Goal: Information Seeking & Learning: Learn about a topic

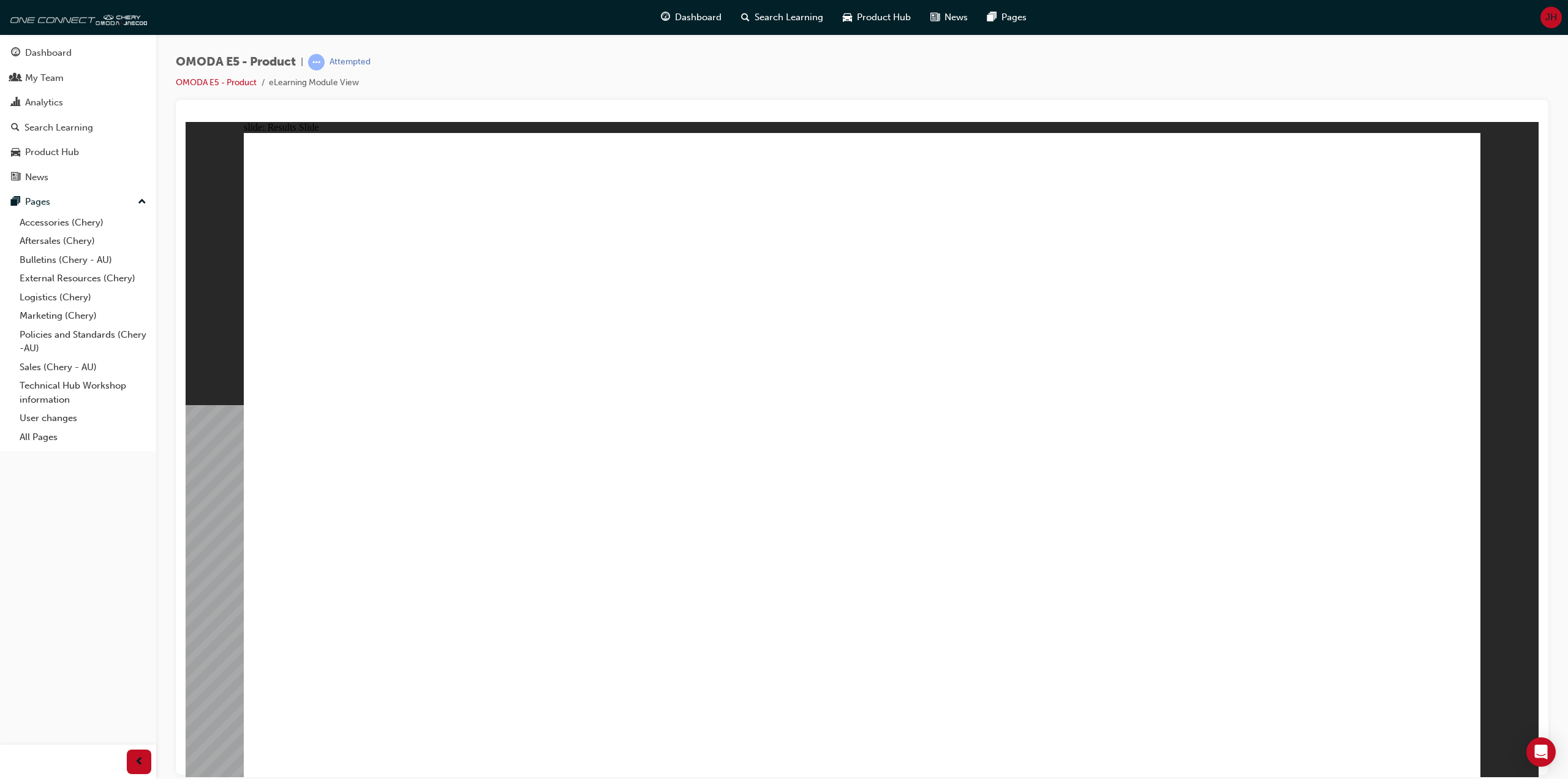
click at [498, 39] on div "OMODA E5 - Product | Attempted OMODA E5 - Product eLearning Module View" at bounding box center [862, 391] width 1412 height 714
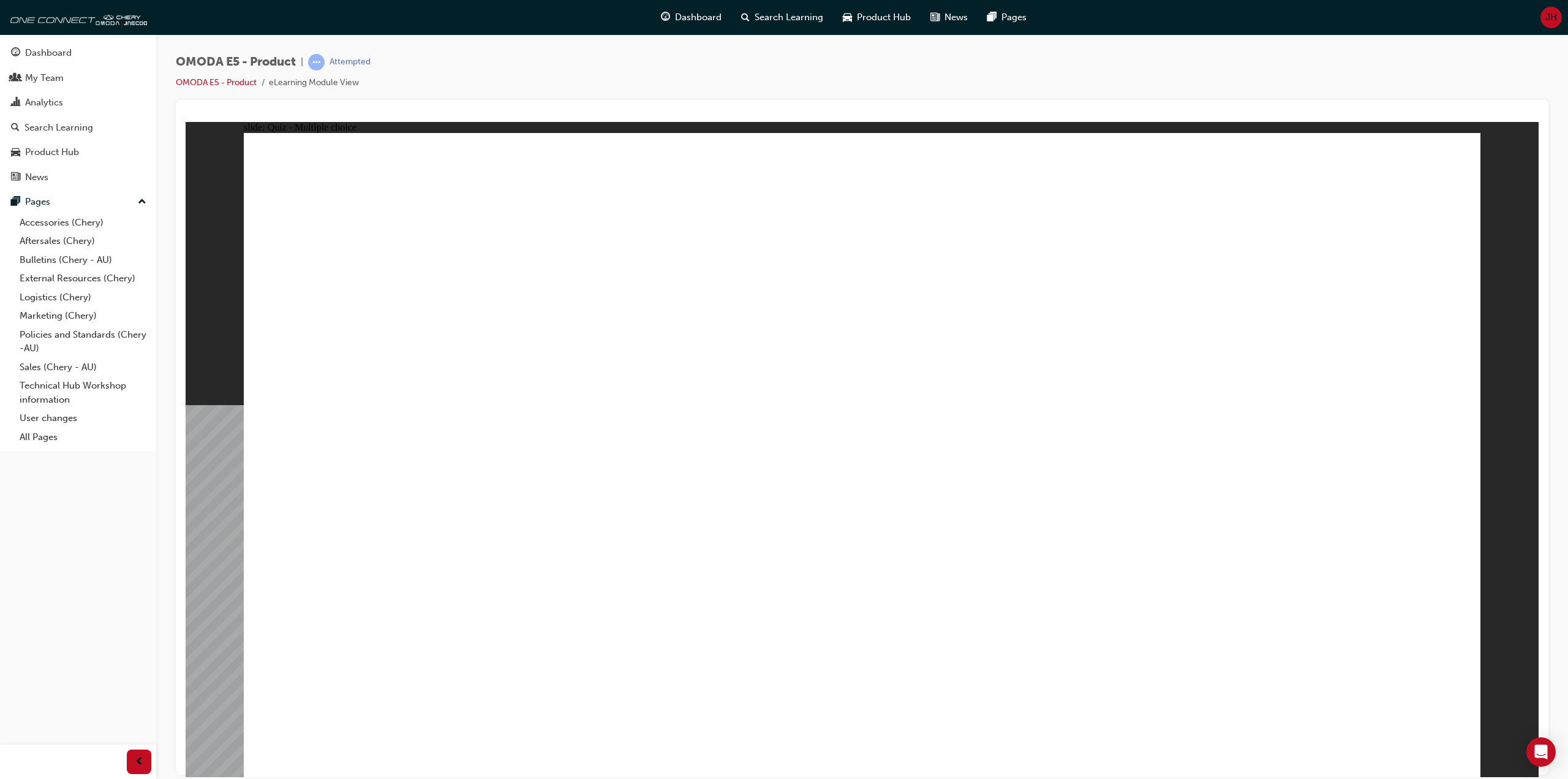
radio input "true"
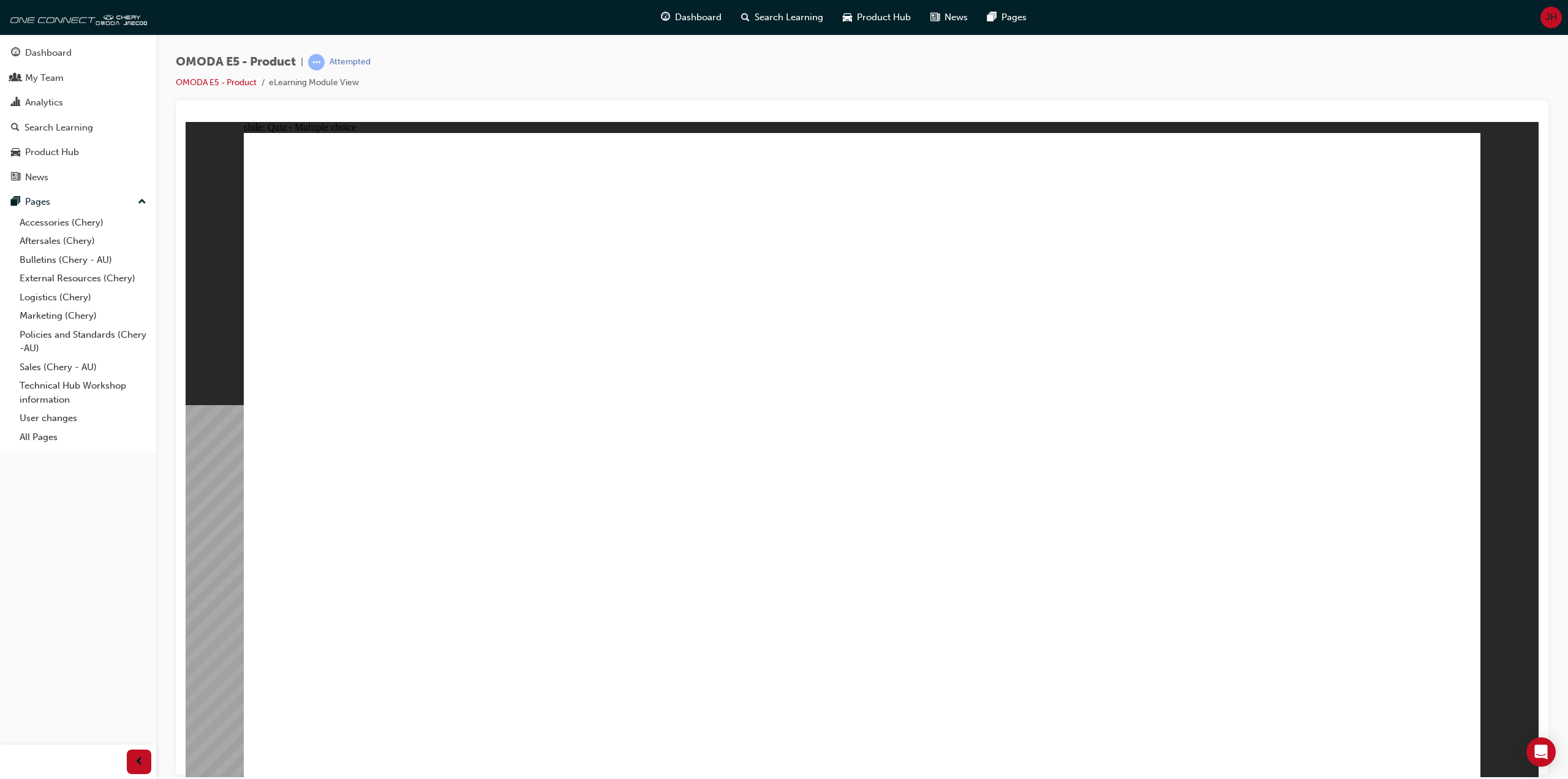
click at [662, 63] on div "OMODA E5 - Product | Attempted OMODA E5 - Product eLearning Module View" at bounding box center [862, 77] width 1373 height 46
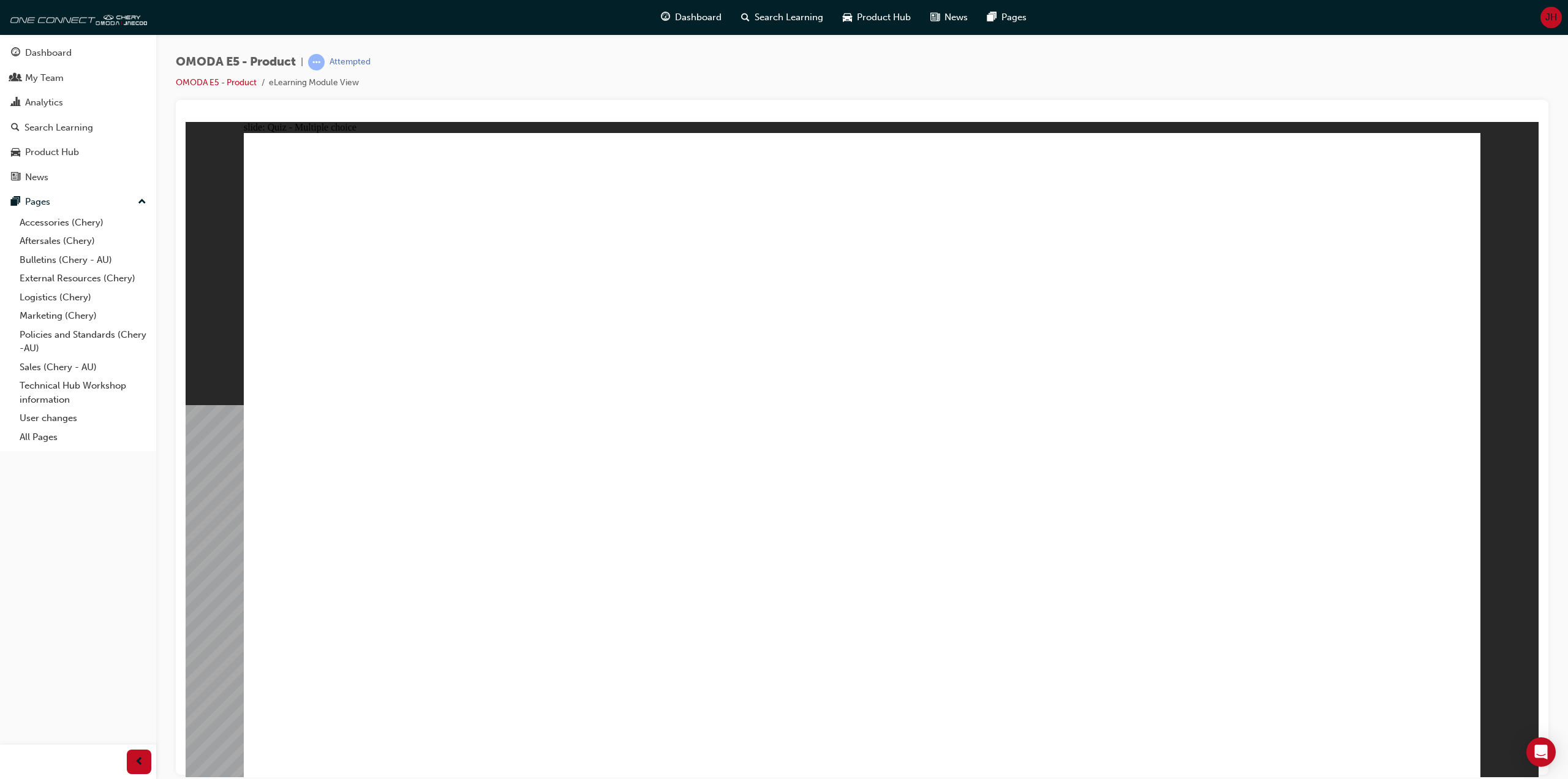
radio input "true"
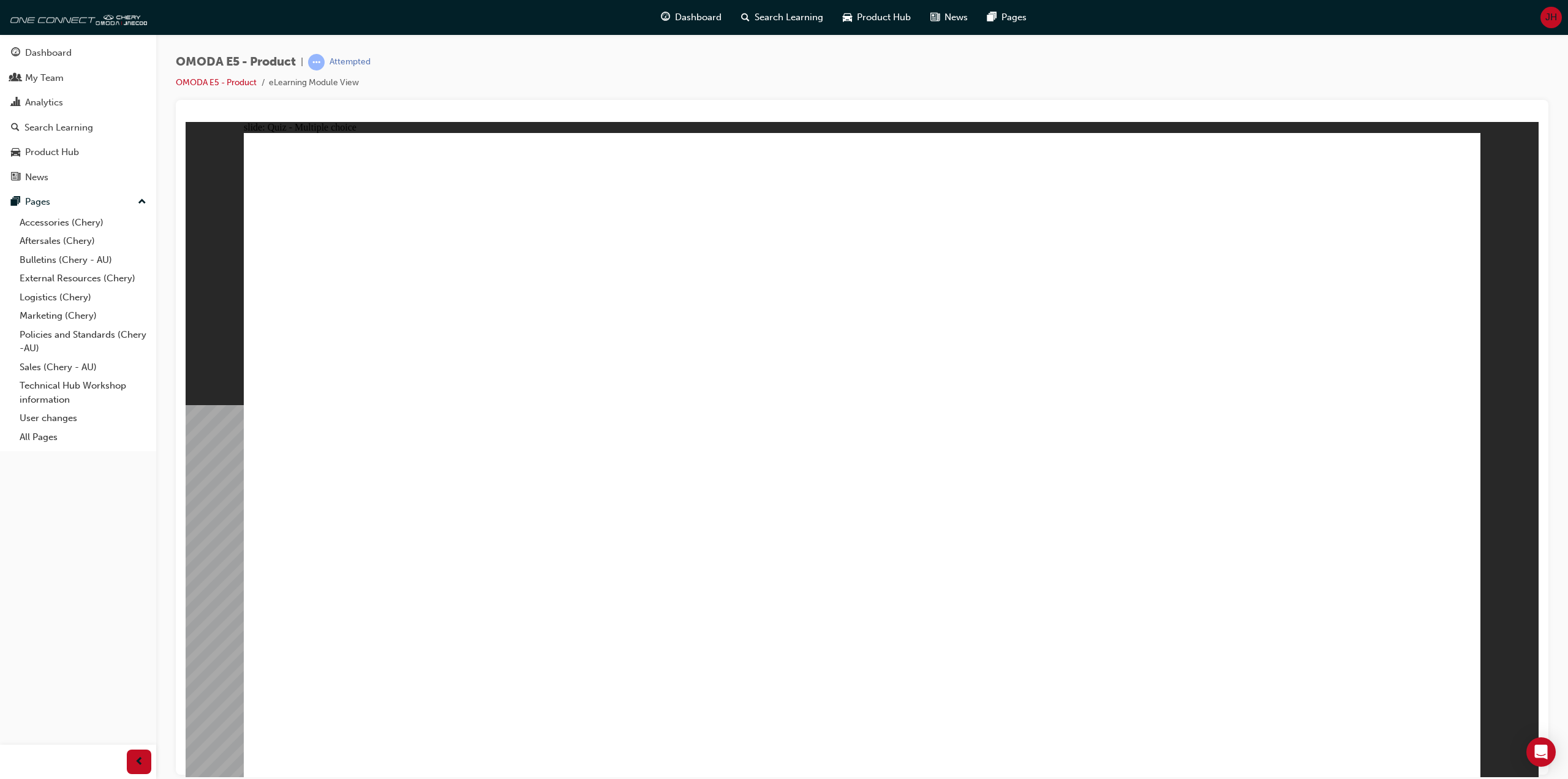
radio input "true"
click at [500, 102] on div at bounding box center [862, 437] width 1373 height 675
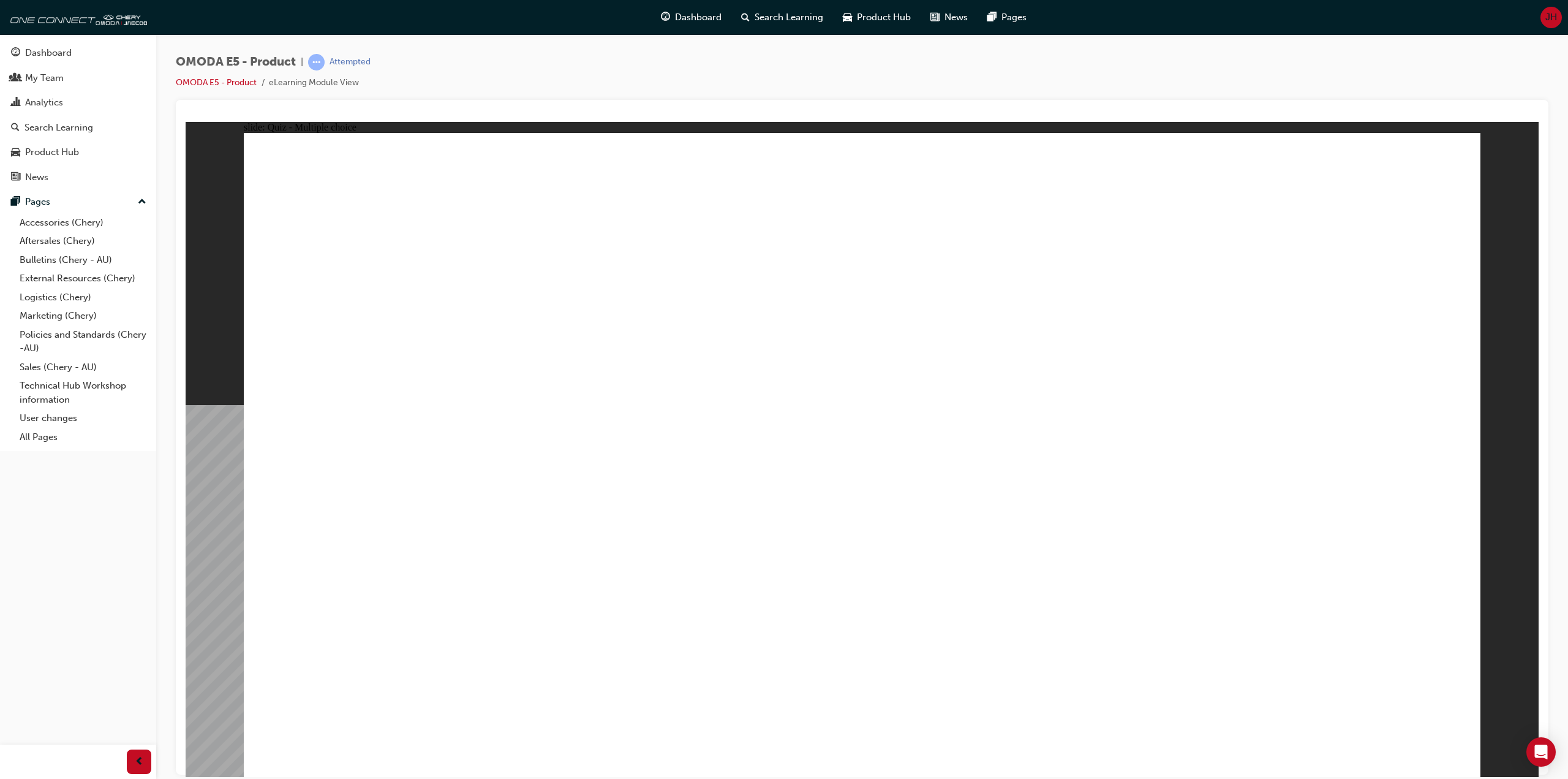
radio input "true"
click at [577, 57] on div "OMODA E5 - Product | Attempted OMODA E5 - Product eLearning Module View" at bounding box center [862, 77] width 1373 height 46
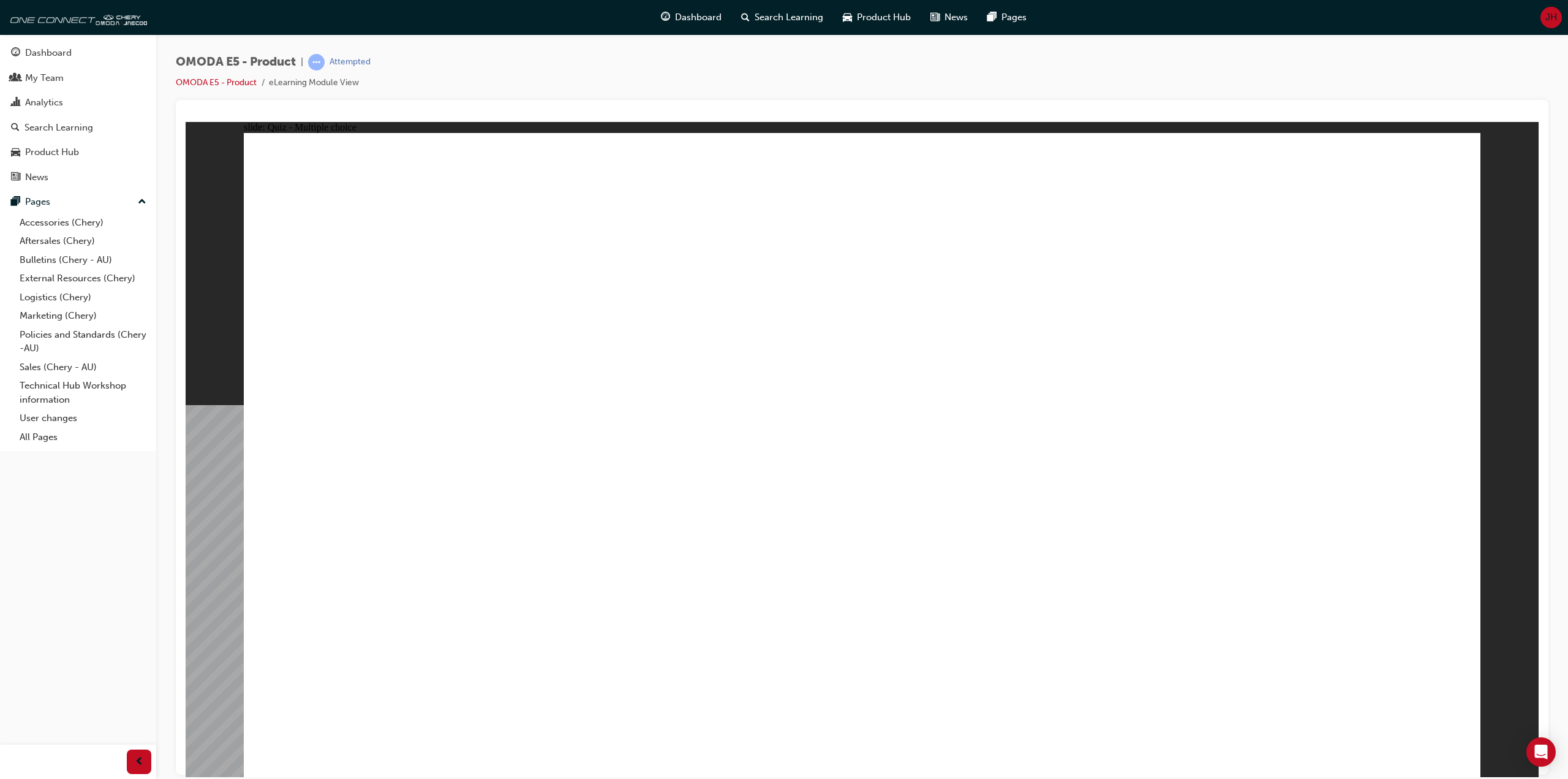
click at [577, 57] on div "OMODA E5 - Product | Attempted OMODA E5 - Product eLearning Module View" at bounding box center [862, 77] width 1373 height 46
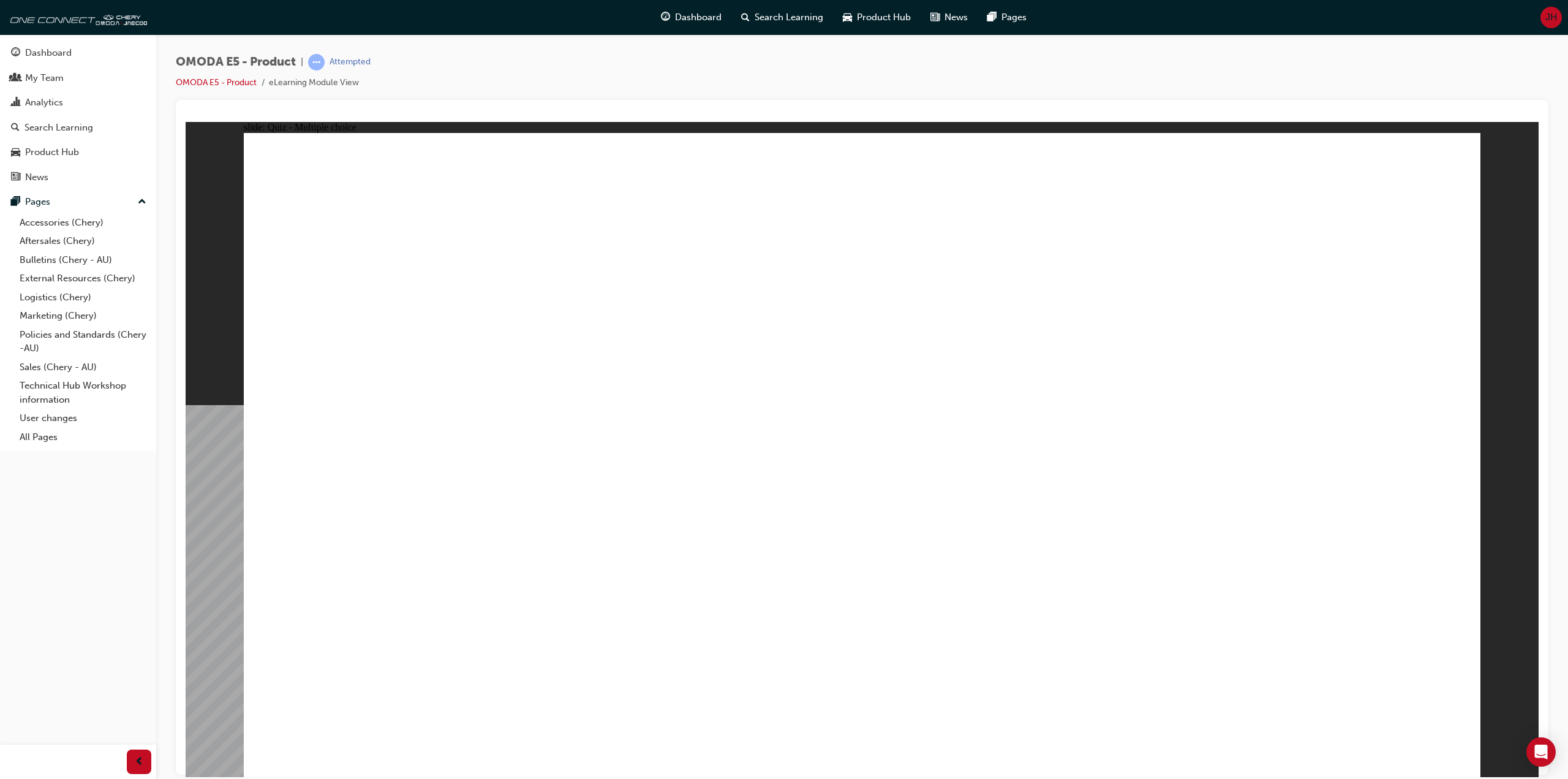
click at [577, 57] on div "OMODA E5 - Product | Attempted OMODA E5 - Product eLearning Module View" at bounding box center [862, 77] width 1373 height 46
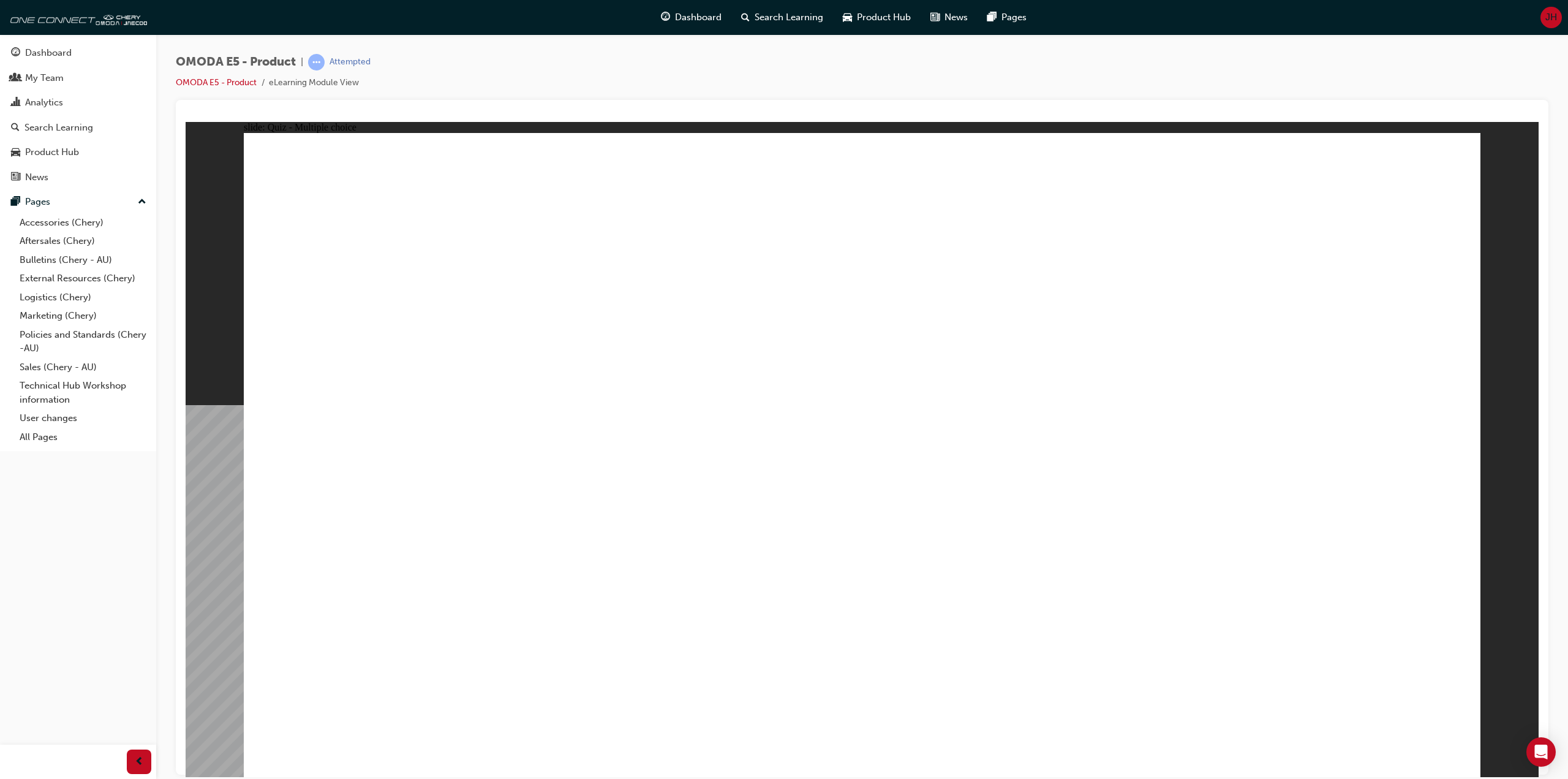
click at [577, 57] on div "OMODA E5 - Product | Attempted OMODA E5 - Product eLearning Module View" at bounding box center [862, 77] width 1373 height 46
radio input "true"
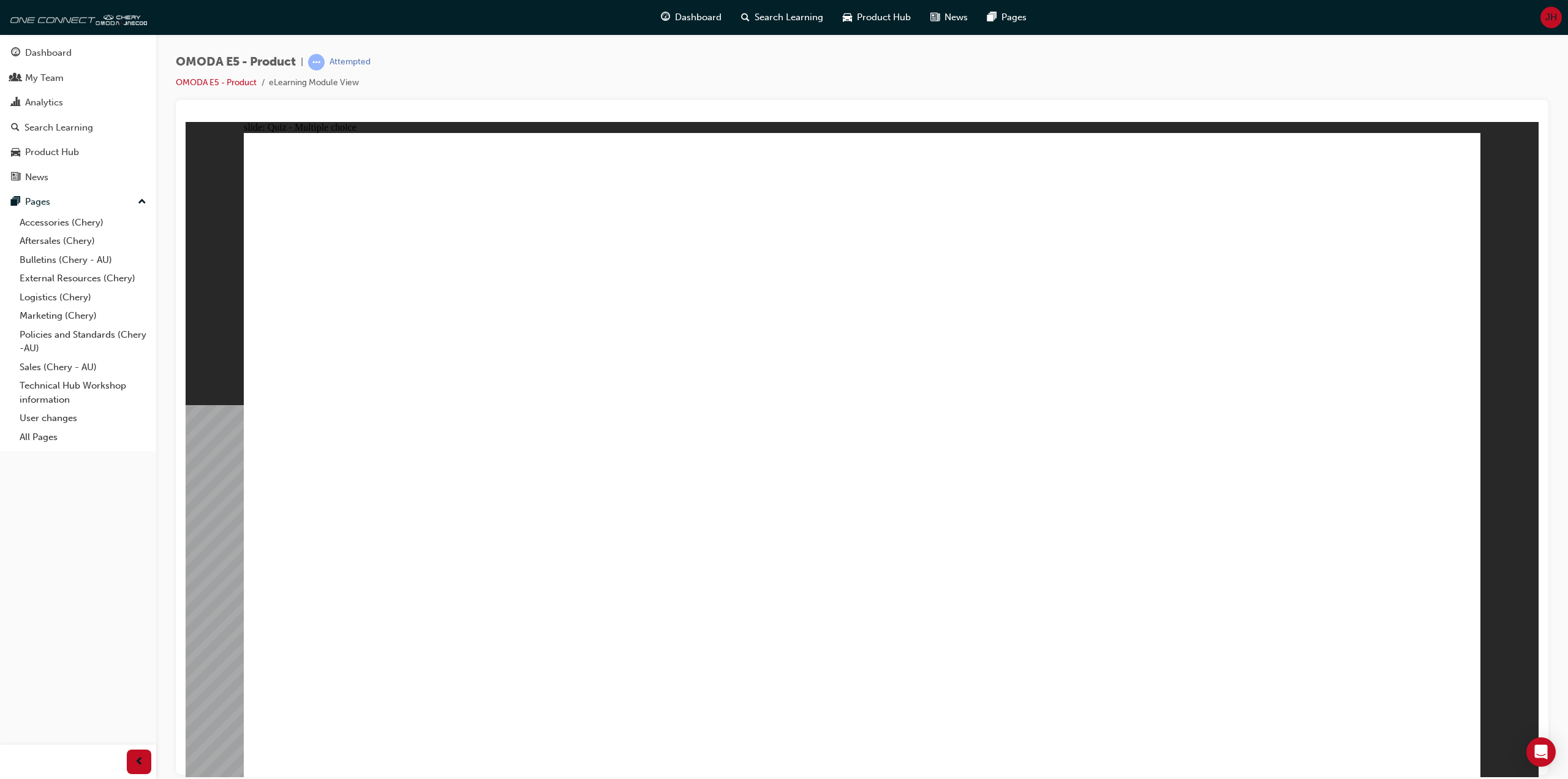
click at [600, 113] on div at bounding box center [861, 116] width 1353 height 12
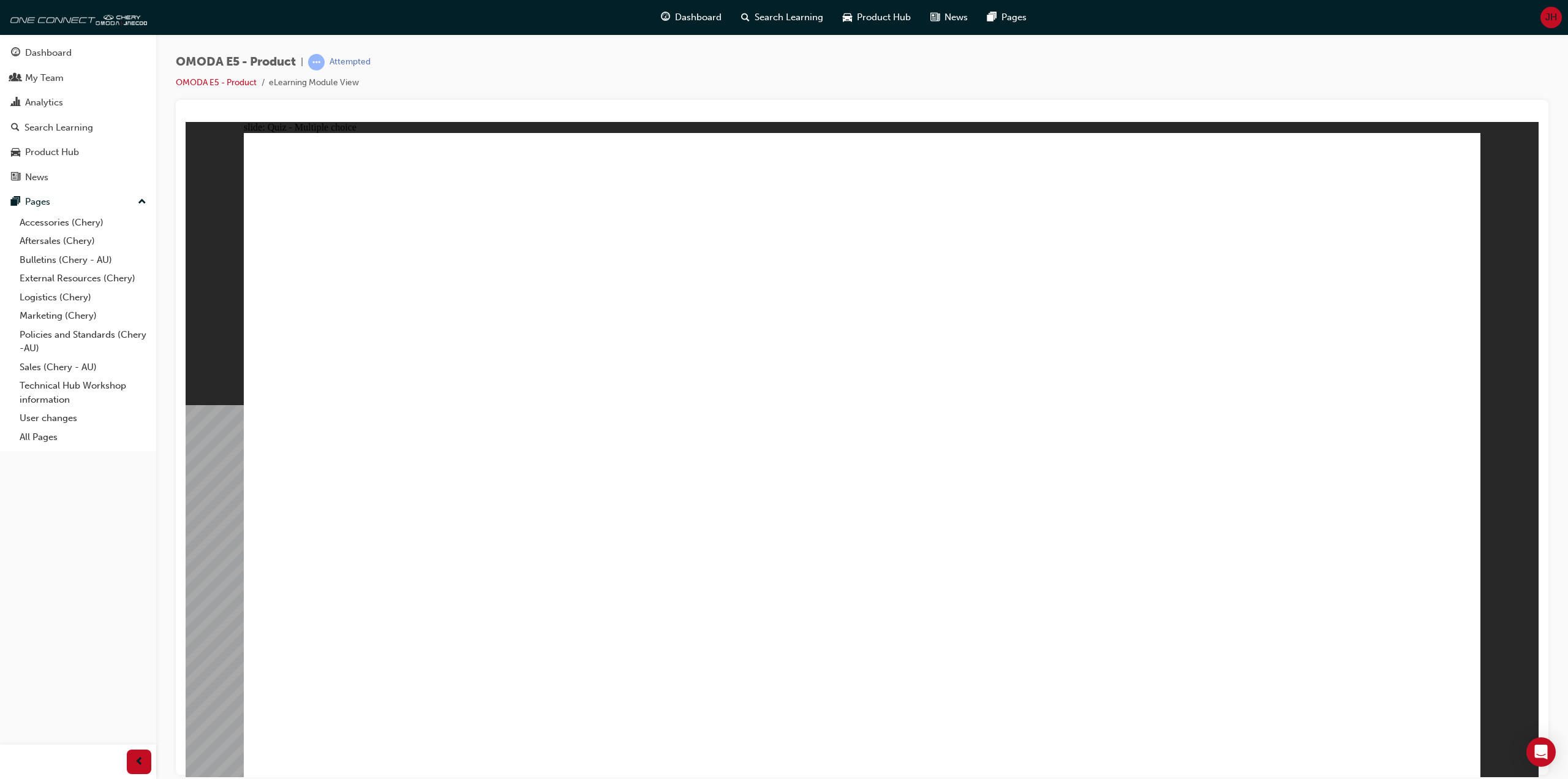
click at [518, 88] on div "OMODA E5 - Product | Attempted OMODA E5 - Product eLearning Module View" at bounding box center [862, 77] width 1373 height 46
drag, startPoint x: 518, startPoint y: 88, endPoint x: 541, endPoint y: 63, distance: 34.0
click at [518, 88] on div "OMODA E5 - Product | Attempted OMODA E5 - Product eLearning Module View" at bounding box center [862, 77] width 1373 height 46
click at [449, 76] on div "OMODA E5 - Product | Attempted OMODA E5 - Product eLearning Module View" at bounding box center [862, 77] width 1373 height 46
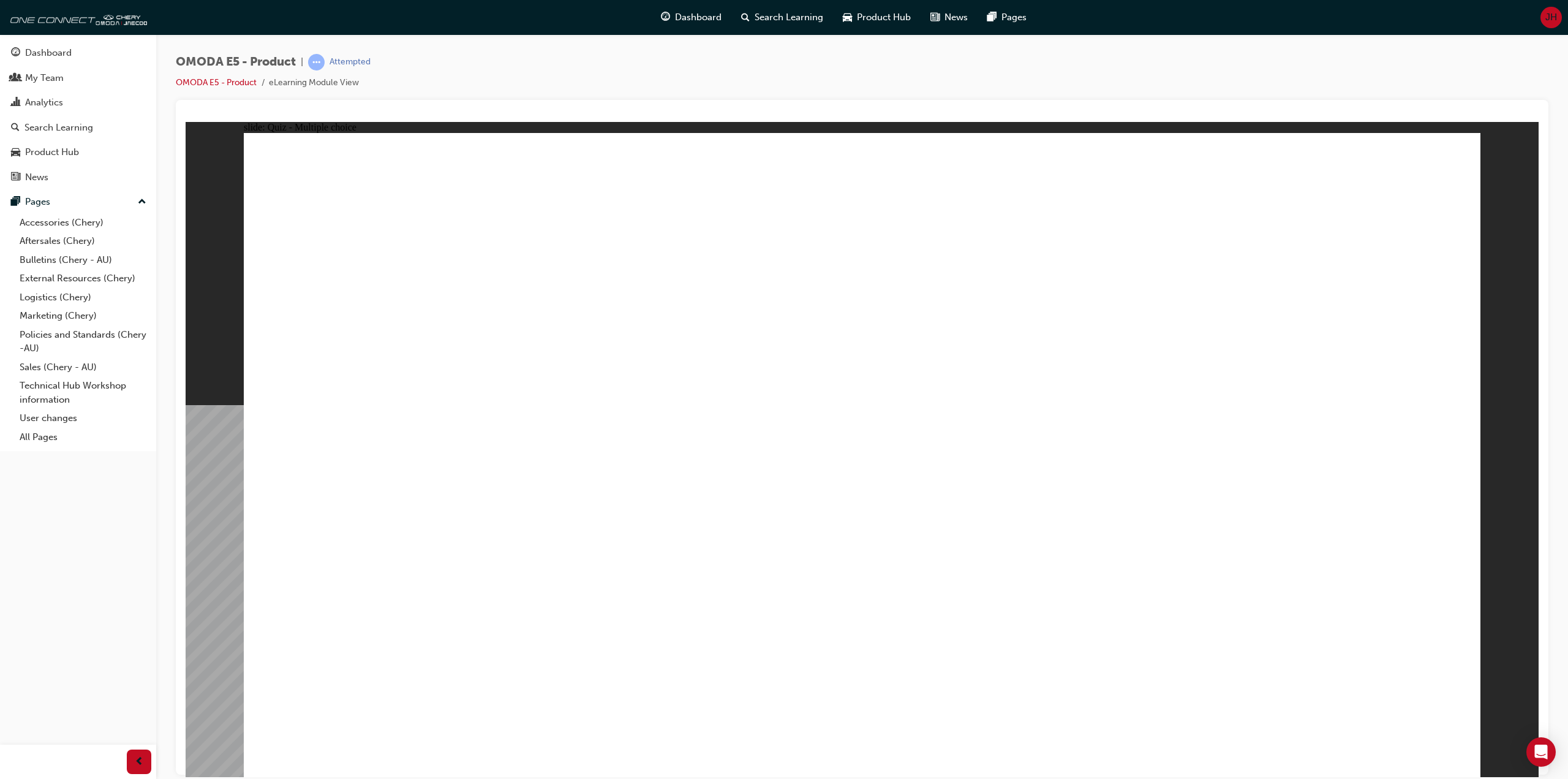
click at [449, 76] on div "OMODA E5 - Product | Attempted OMODA E5 - Product eLearning Module View" at bounding box center [862, 77] width 1373 height 46
radio input "true"
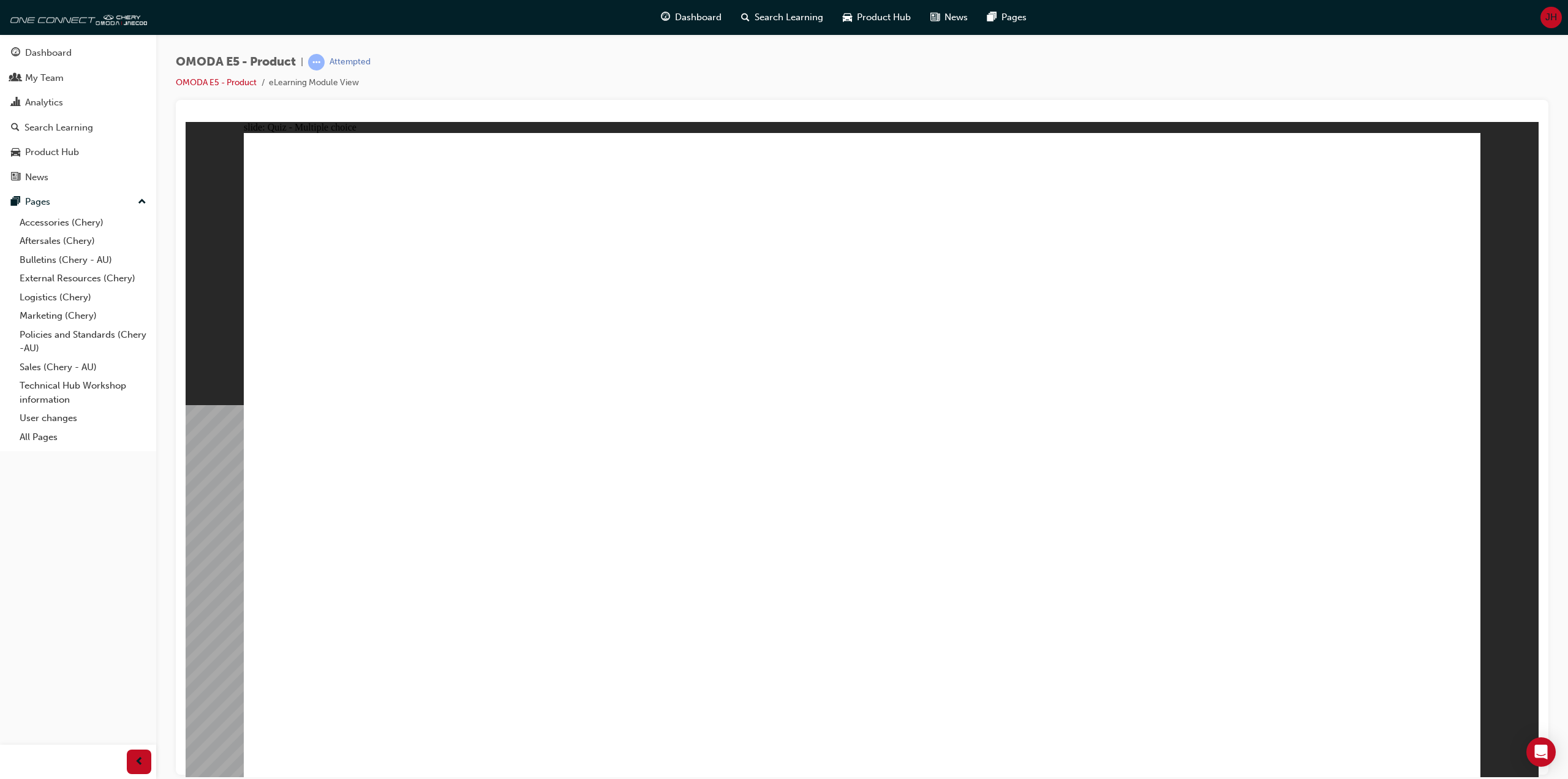
radio input "true"
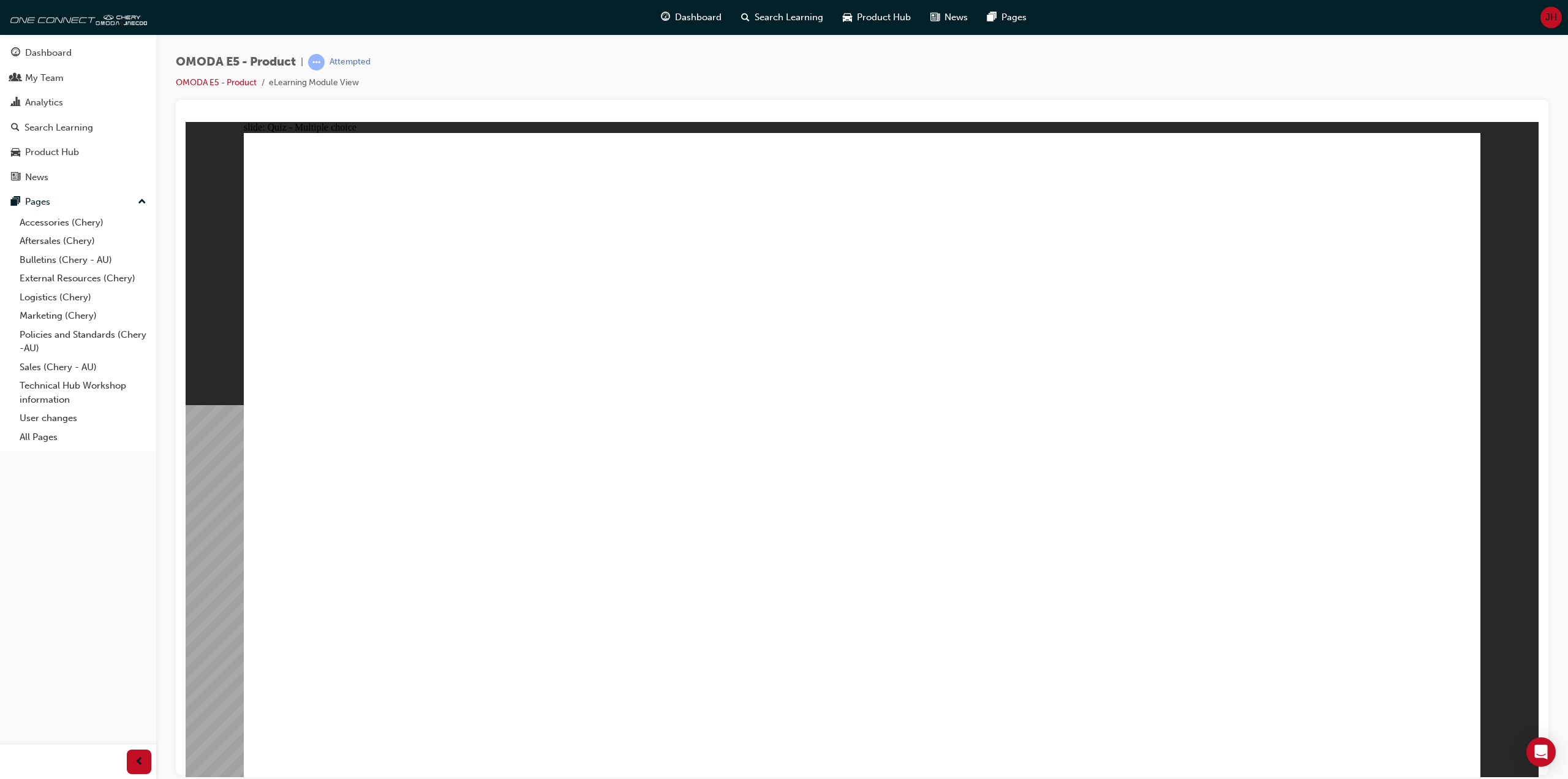
click at [629, 102] on div at bounding box center [862, 437] width 1373 height 675
radio input "true"
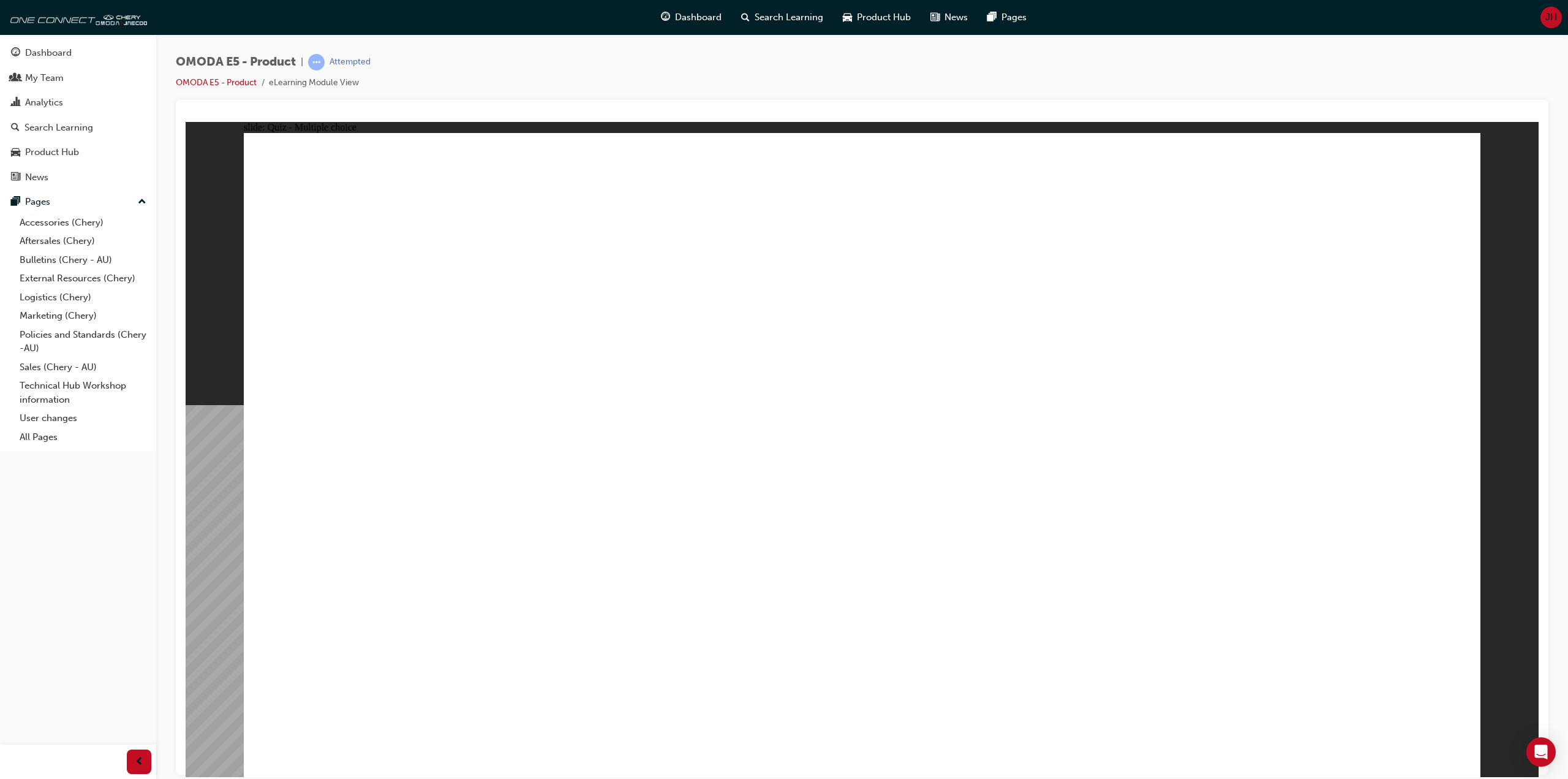
click at [502, 69] on div "OMODA E5 - Product | Attempted OMODA E5 - Product eLearning Module View" at bounding box center [862, 77] width 1373 height 46
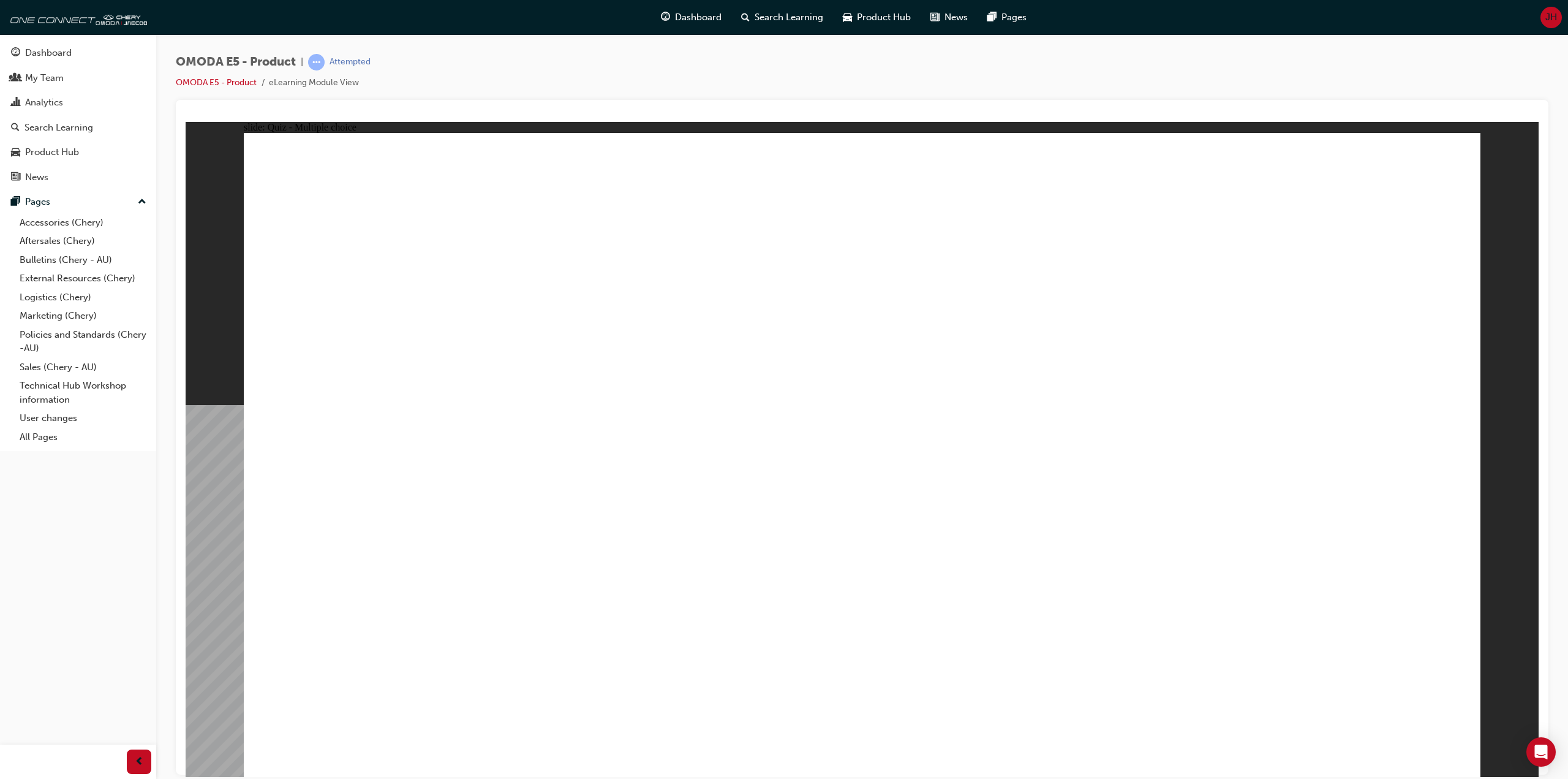
click at [502, 69] on div "OMODA E5 - Product | Attempted OMODA E5 - Product eLearning Module View" at bounding box center [862, 77] width 1373 height 46
radio input "true"
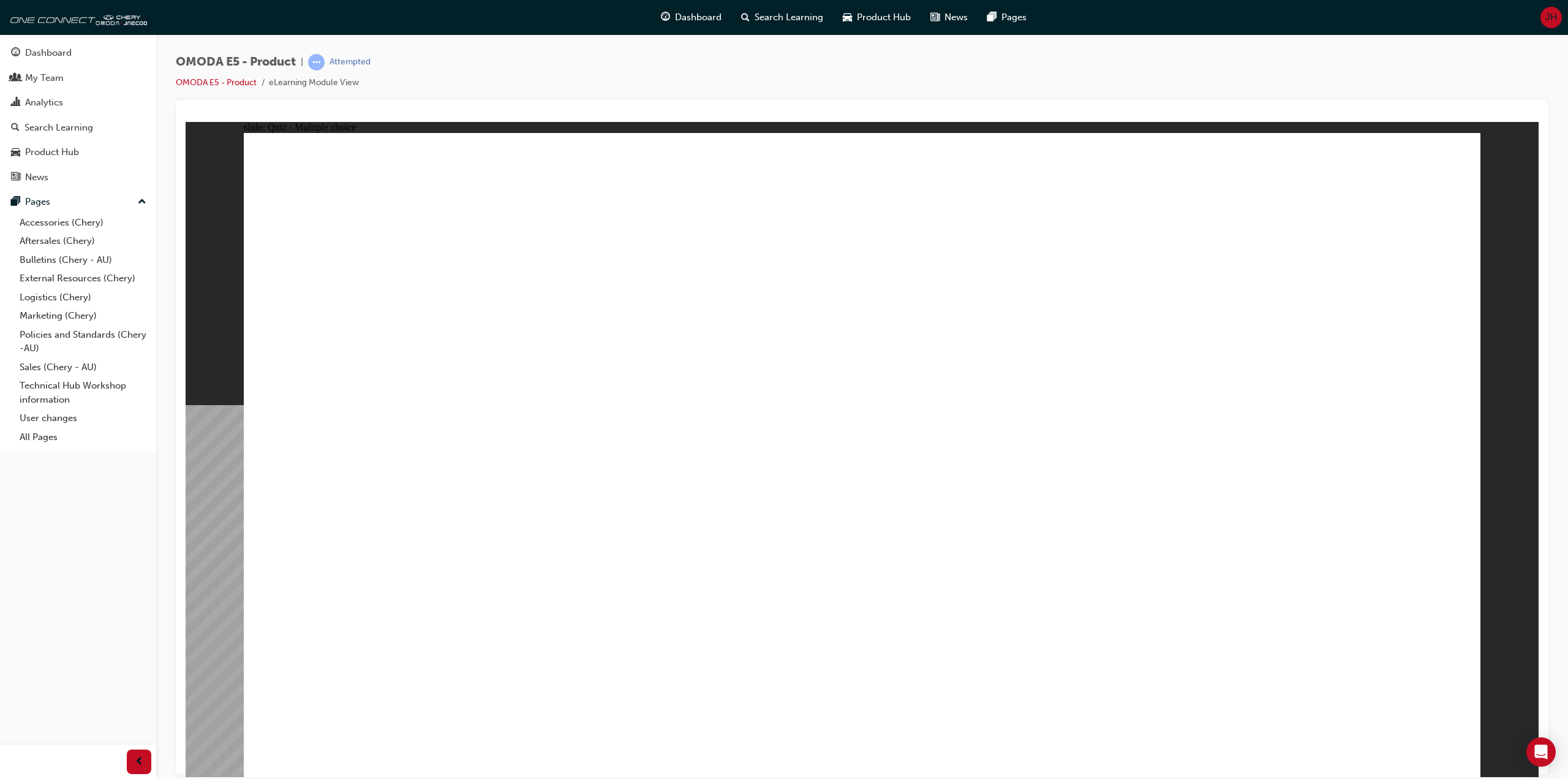
click at [586, 110] on div at bounding box center [861, 116] width 1353 height 12
radio input "true"
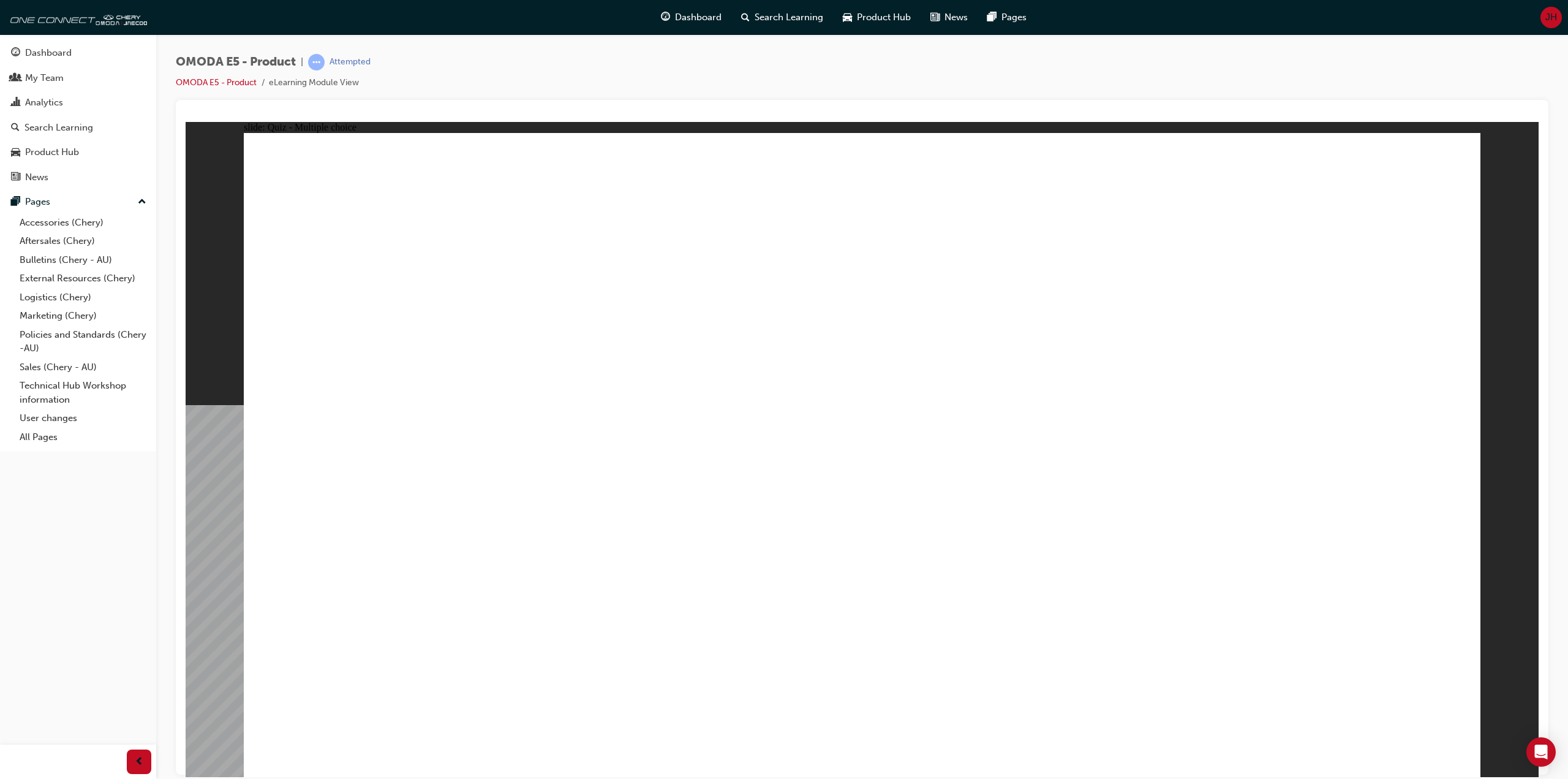
click at [525, 66] on div "OMODA E5 - Product | Passed OMODA E5 - Product eLearning Module View" at bounding box center [862, 77] width 1373 height 46
click at [688, 44] on div "OMODA E5 - Product | Passed OMODA E5 - Product eLearning Module View" at bounding box center [862, 391] width 1412 height 714
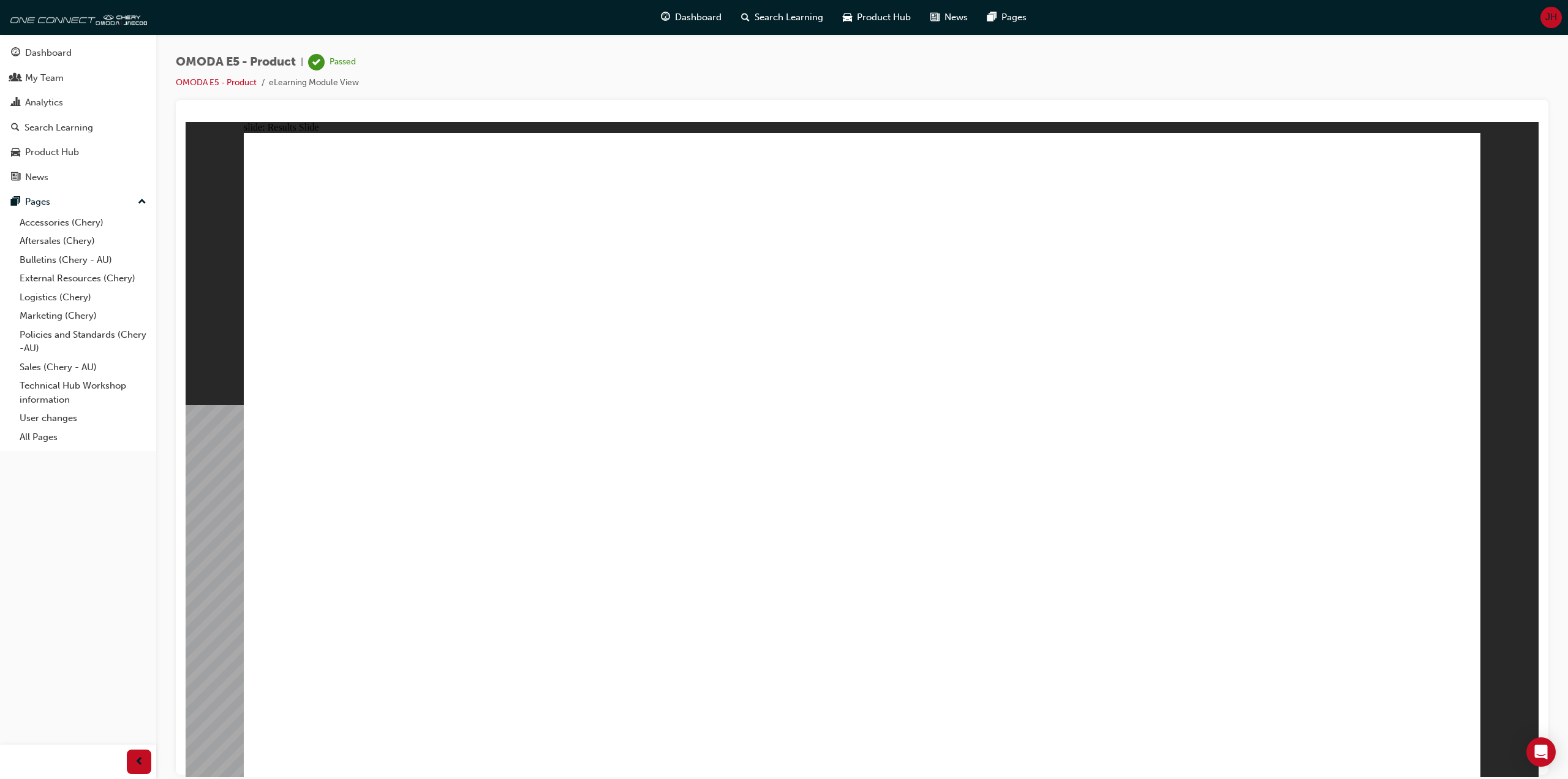
click at [696, 66] on div "OMODA E5 - Product | Passed OMODA E5 - Product eLearning Module View" at bounding box center [862, 77] width 1373 height 46
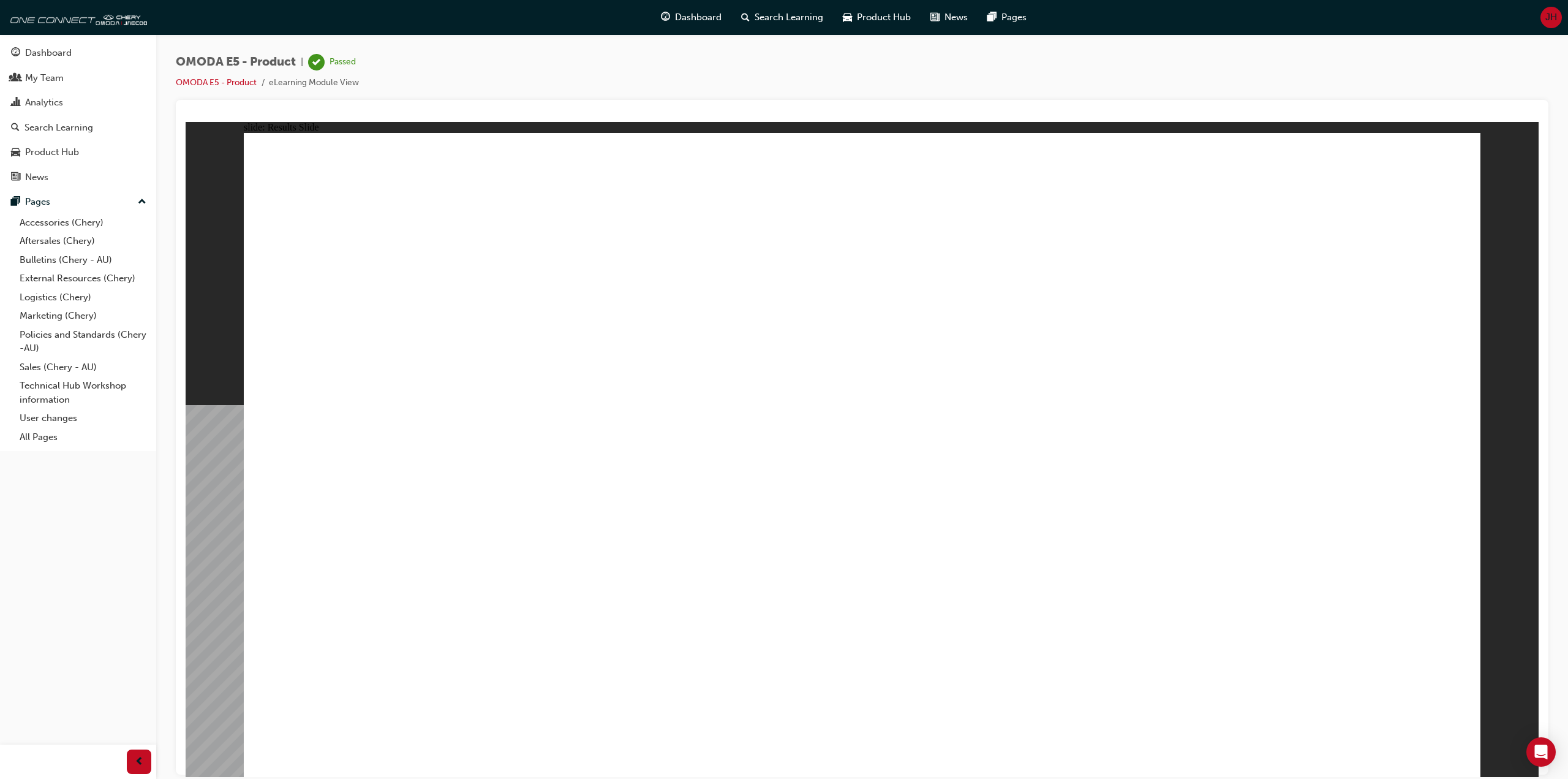
click at [696, 66] on div "OMODA E5 - Product | Passed OMODA E5 - Product eLearning Module View" at bounding box center [862, 77] width 1373 height 46
click at [690, 66] on div "OMODA E5 - Product | Passed OMODA E5 - Product eLearning Module View" at bounding box center [862, 77] width 1373 height 46
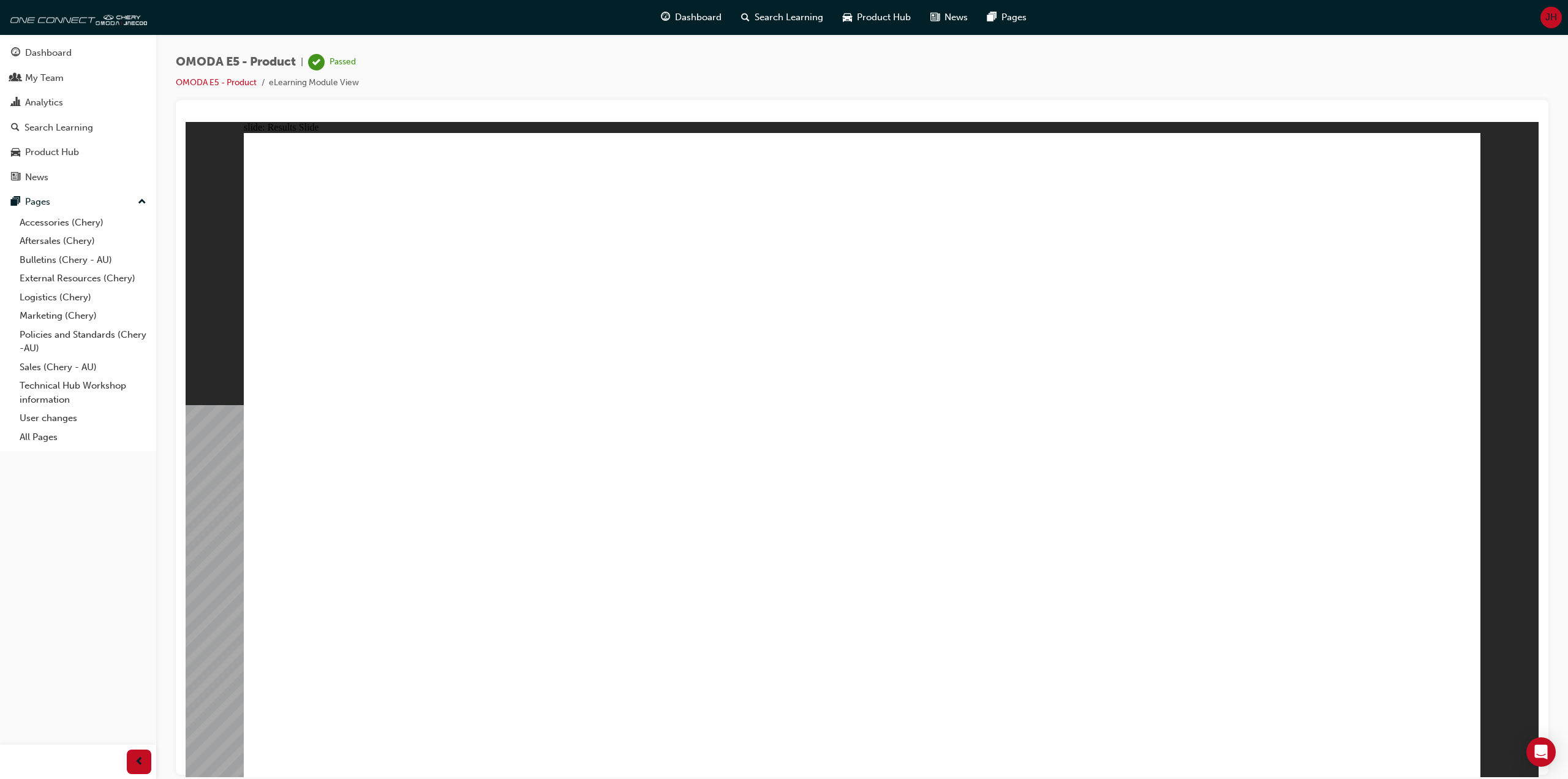
click at [690, 66] on div "OMODA E5 - Product | Passed OMODA E5 - Product eLearning Module View" at bounding box center [862, 77] width 1373 height 46
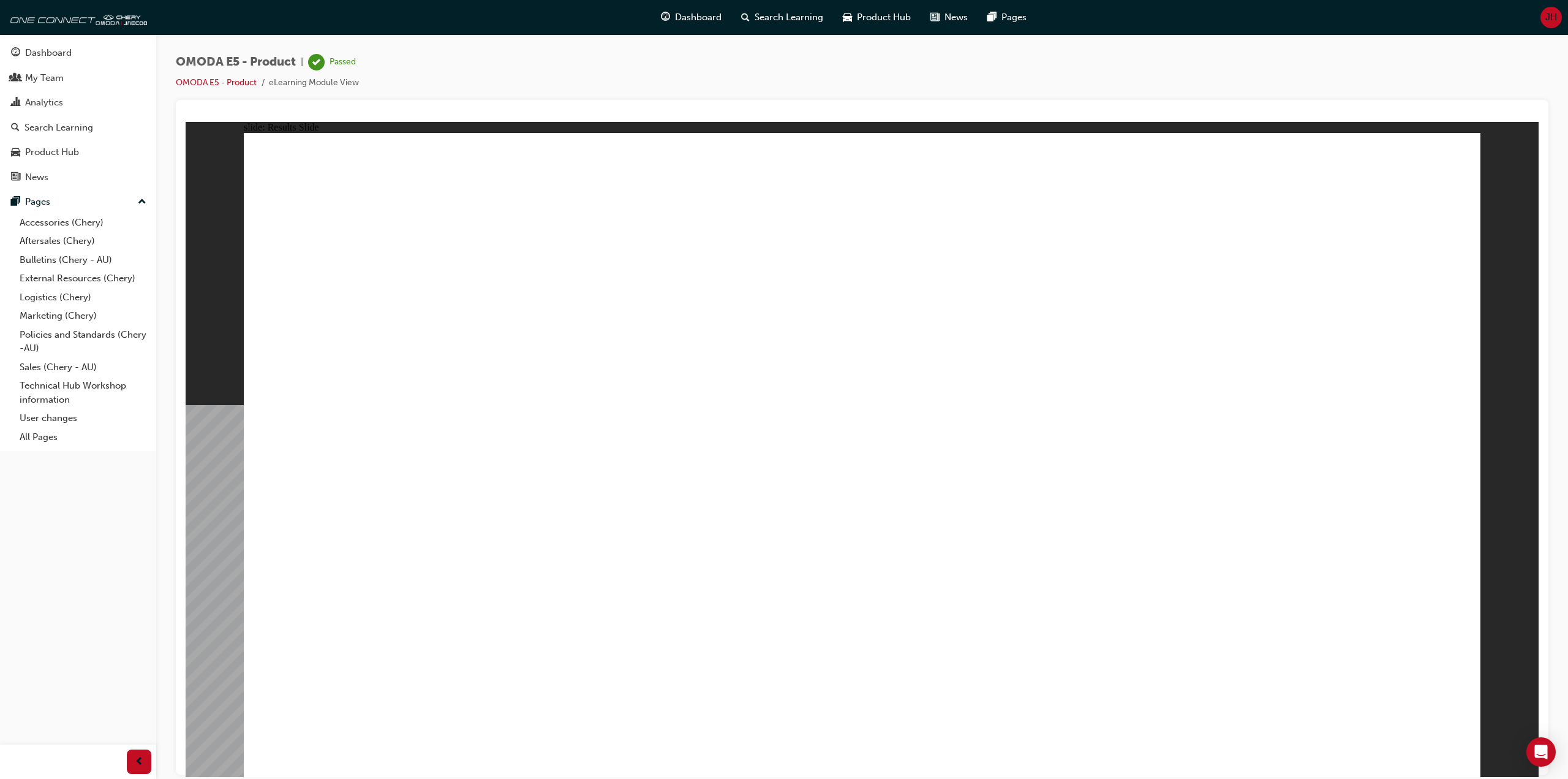
click at [701, 104] on div at bounding box center [862, 437] width 1373 height 675
click at [645, 73] on div "OMODA E5 - Product | Passed OMODA E5 - Product eLearning Module View" at bounding box center [862, 77] width 1373 height 46
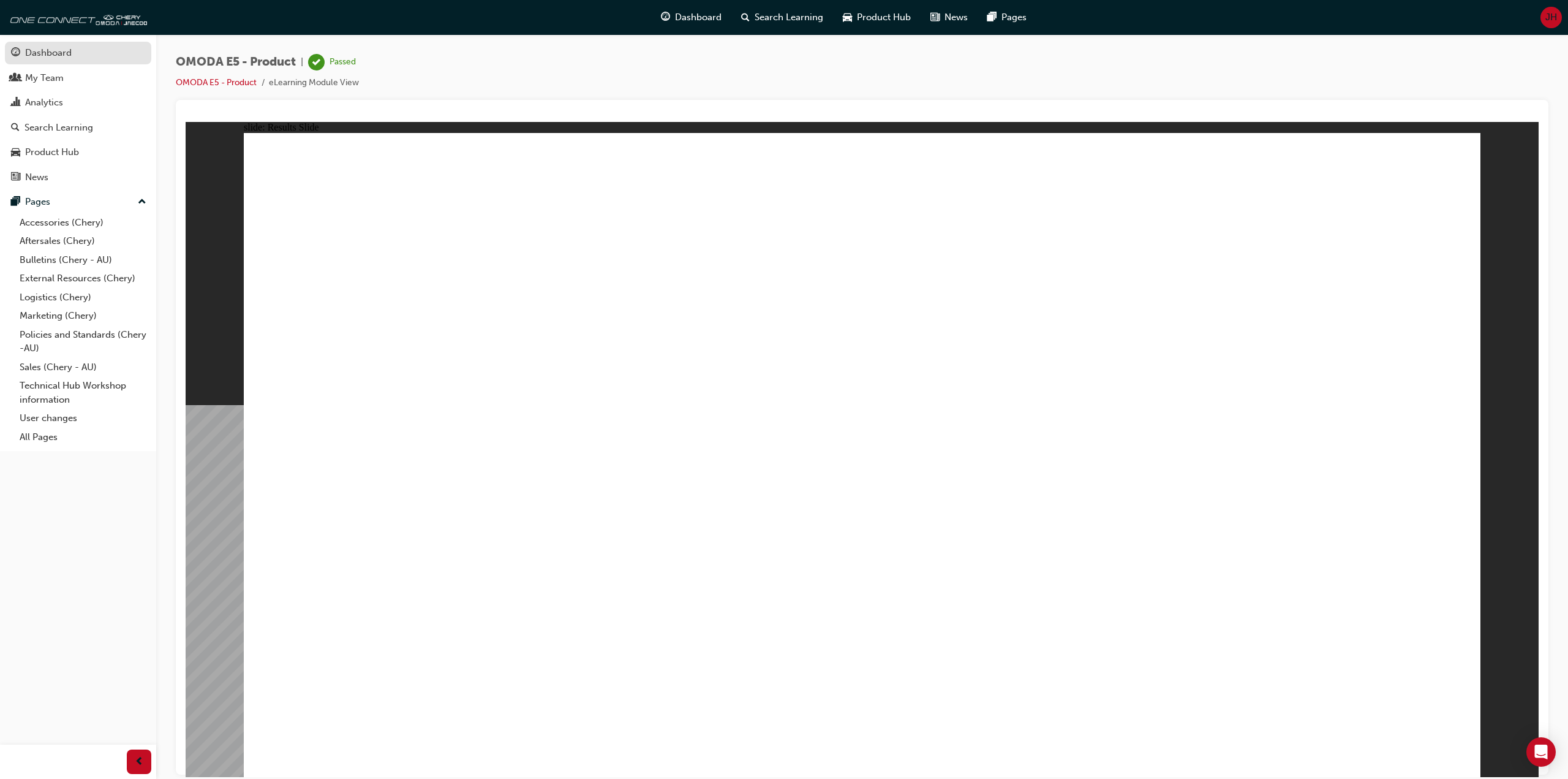
click at [69, 55] on div "Dashboard" at bounding box center [48, 53] width 47 height 14
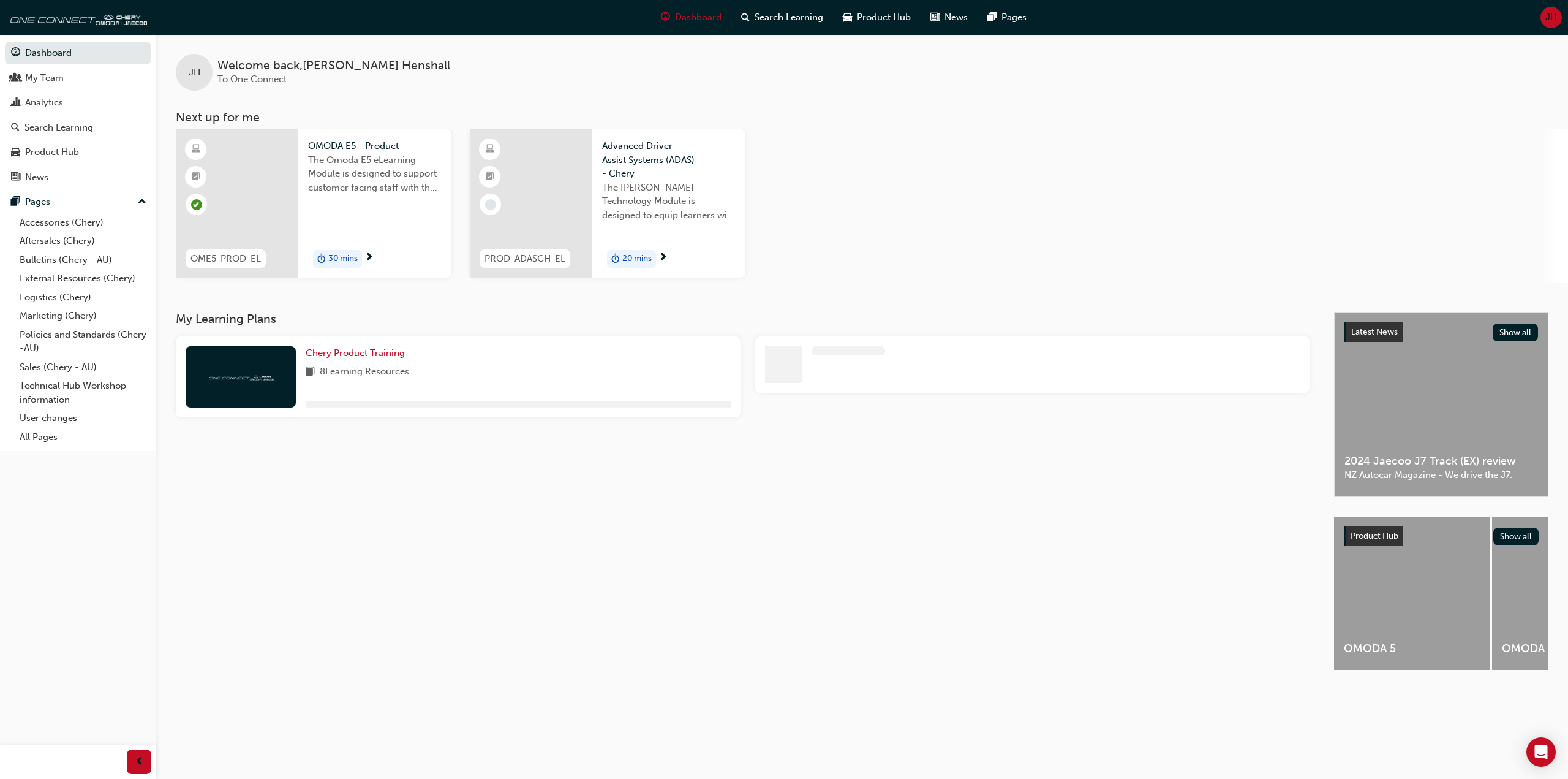
click at [244, 23] on div "Dashboard Search Learning Product Hub News Pages JH" at bounding box center [784, 18] width 1568 height 35
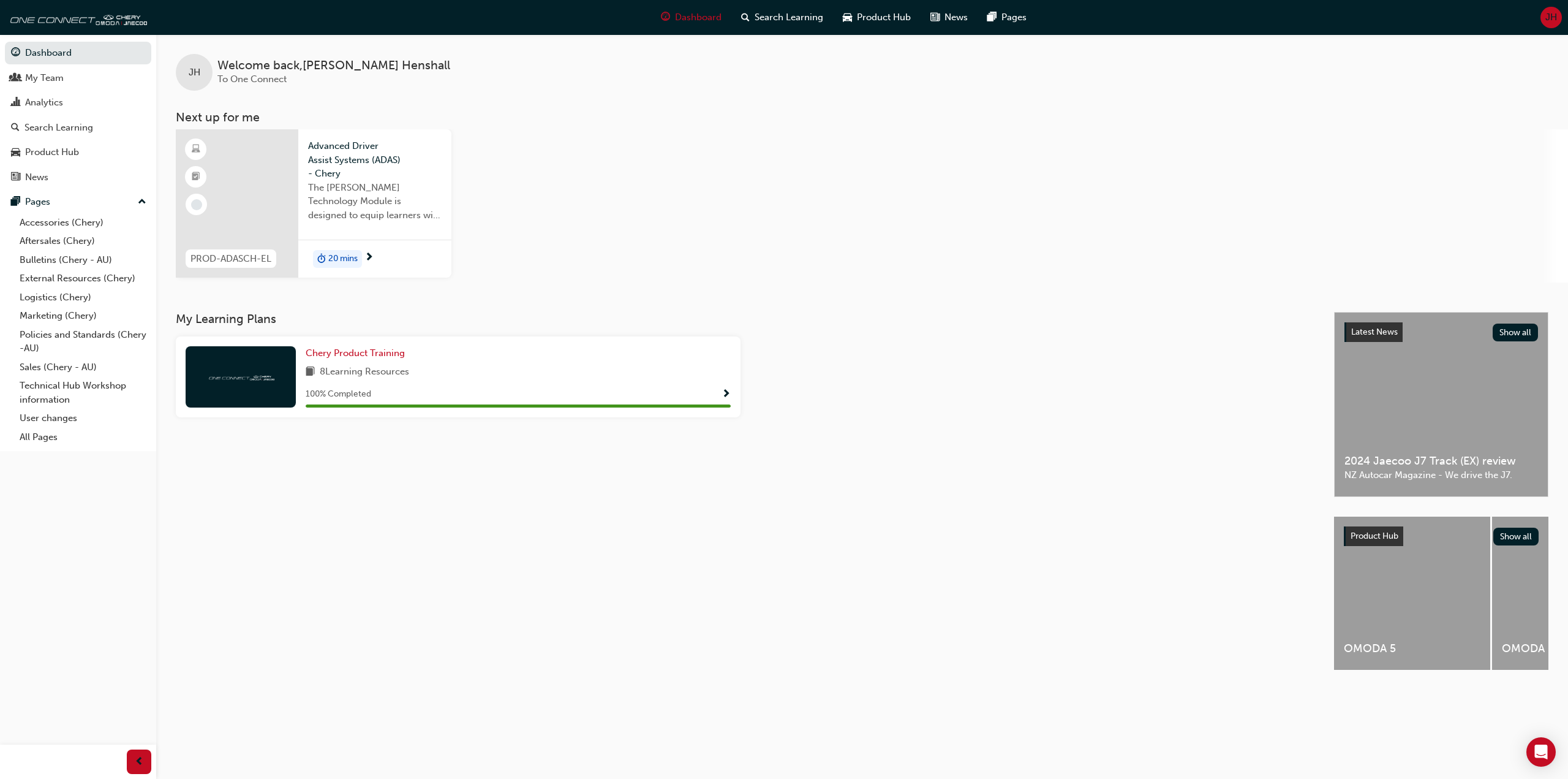
click at [244, 23] on div "Dashboard Search Learning Product Hub News Pages JH" at bounding box center [784, 18] width 1568 height 35
click at [877, 164] on div "PROD-ADASCH-EL Advanced Driver Assist Systems (ADAS) - Chery The [PERSON_NAME] …" at bounding box center [872, 206] width 1392 height 153
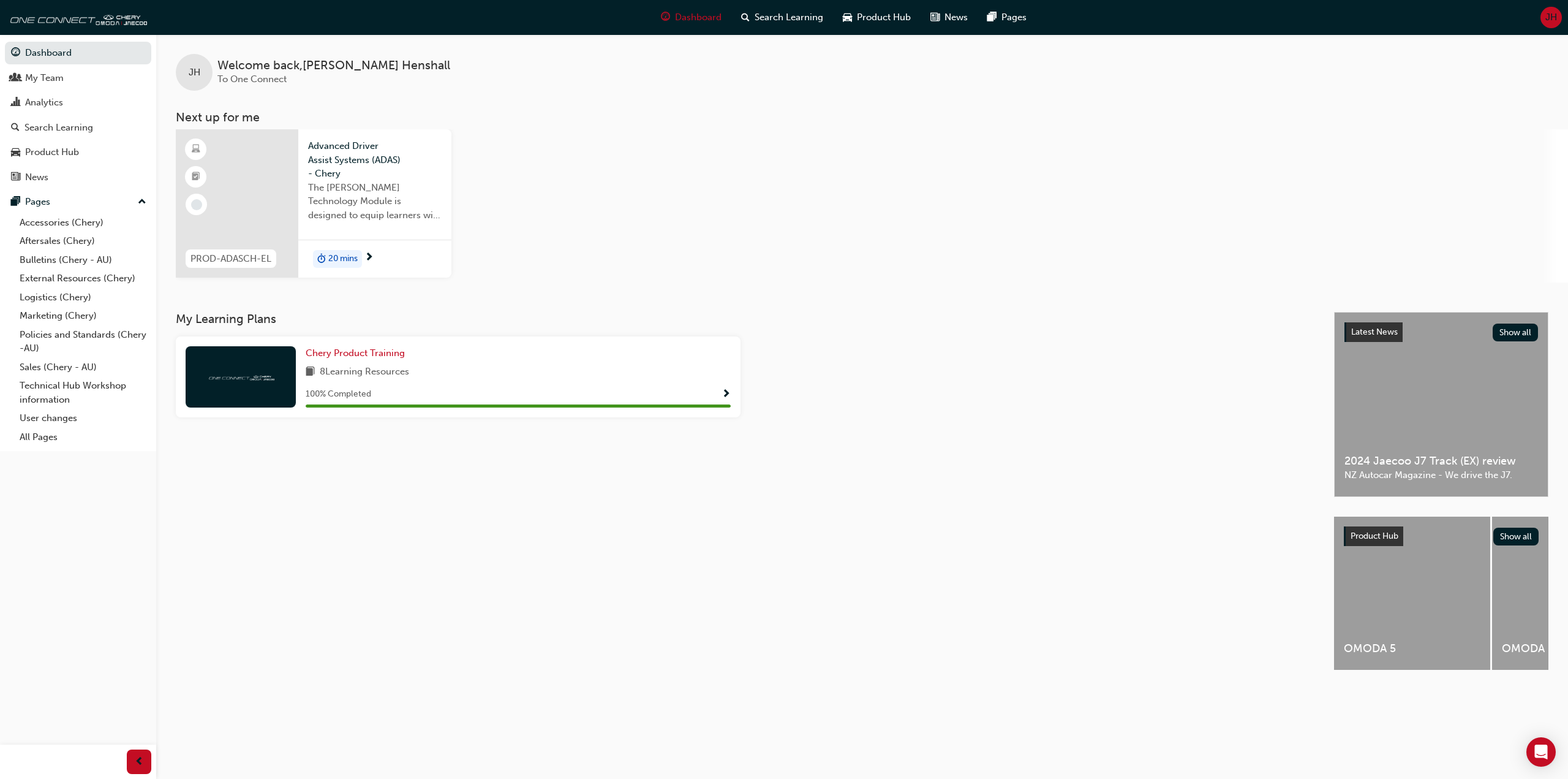
click at [708, 149] on div "PROD-ADASCH-EL Advanced Driver Assist Systems (ADAS) - Chery The [PERSON_NAME] …" at bounding box center [872, 206] width 1392 height 153
click at [656, 146] on div "PROD-ADASCH-EL Advanced Driver Assist Systems (ADAS) - Chery The [PERSON_NAME] …" at bounding box center [872, 206] width 1392 height 153
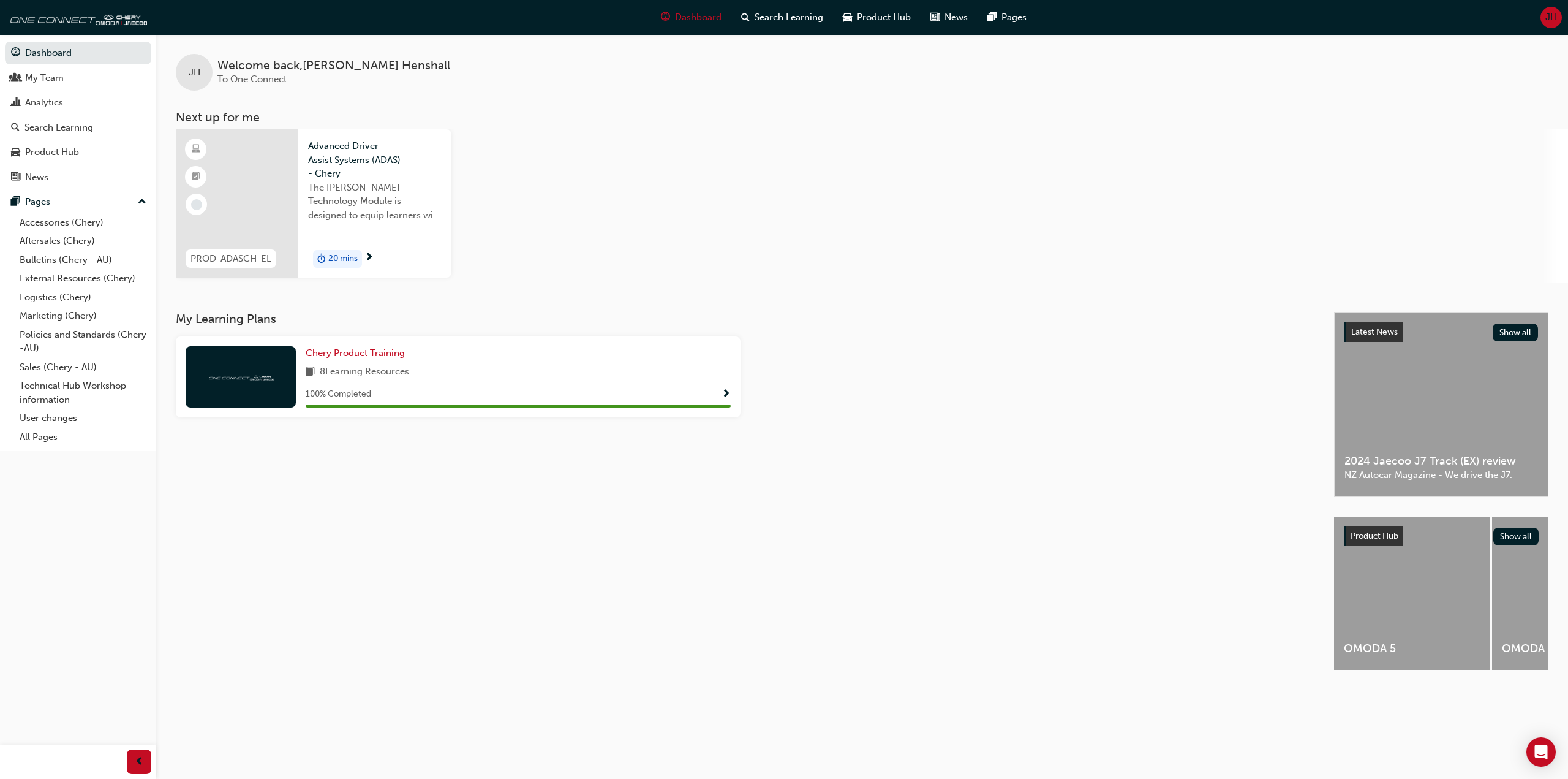
click at [656, 146] on div "PROD-ADASCH-EL Advanced Driver Assist Systems (ADAS) - Chery The [PERSON_NAME] …" at bounding box center [872, 206] width 1392 height 153
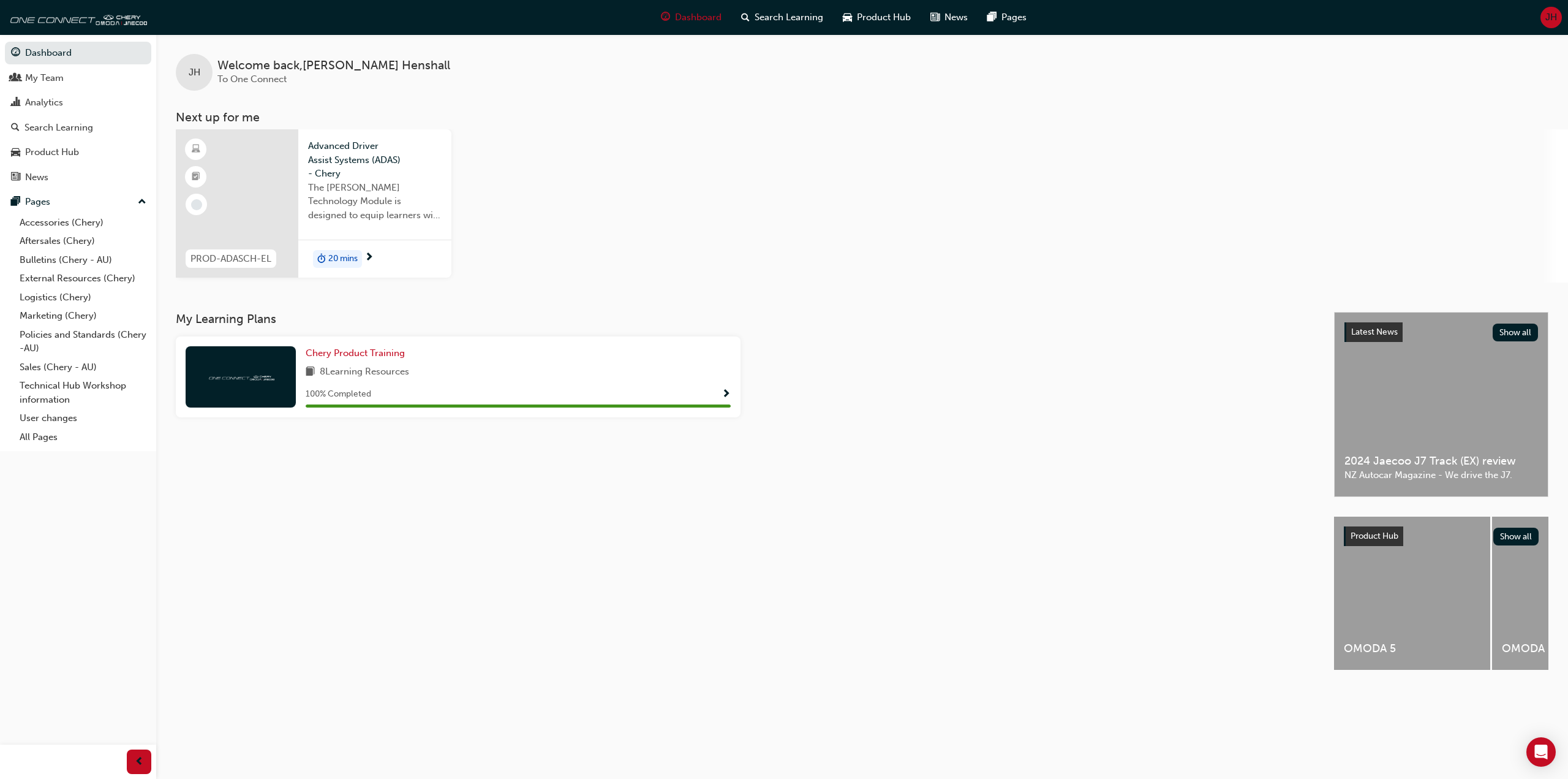
click at [656, 146] on div "PROD-ADASCH-EL Advanced Driver Assist Systems (ADAS) - Chery The [PERSON_NAME] …" at bounding box center [872, 206] width 1392 height 153
click at [368, 254] on span "next-icon" at bounding box center [369, 258] width 9 height 11
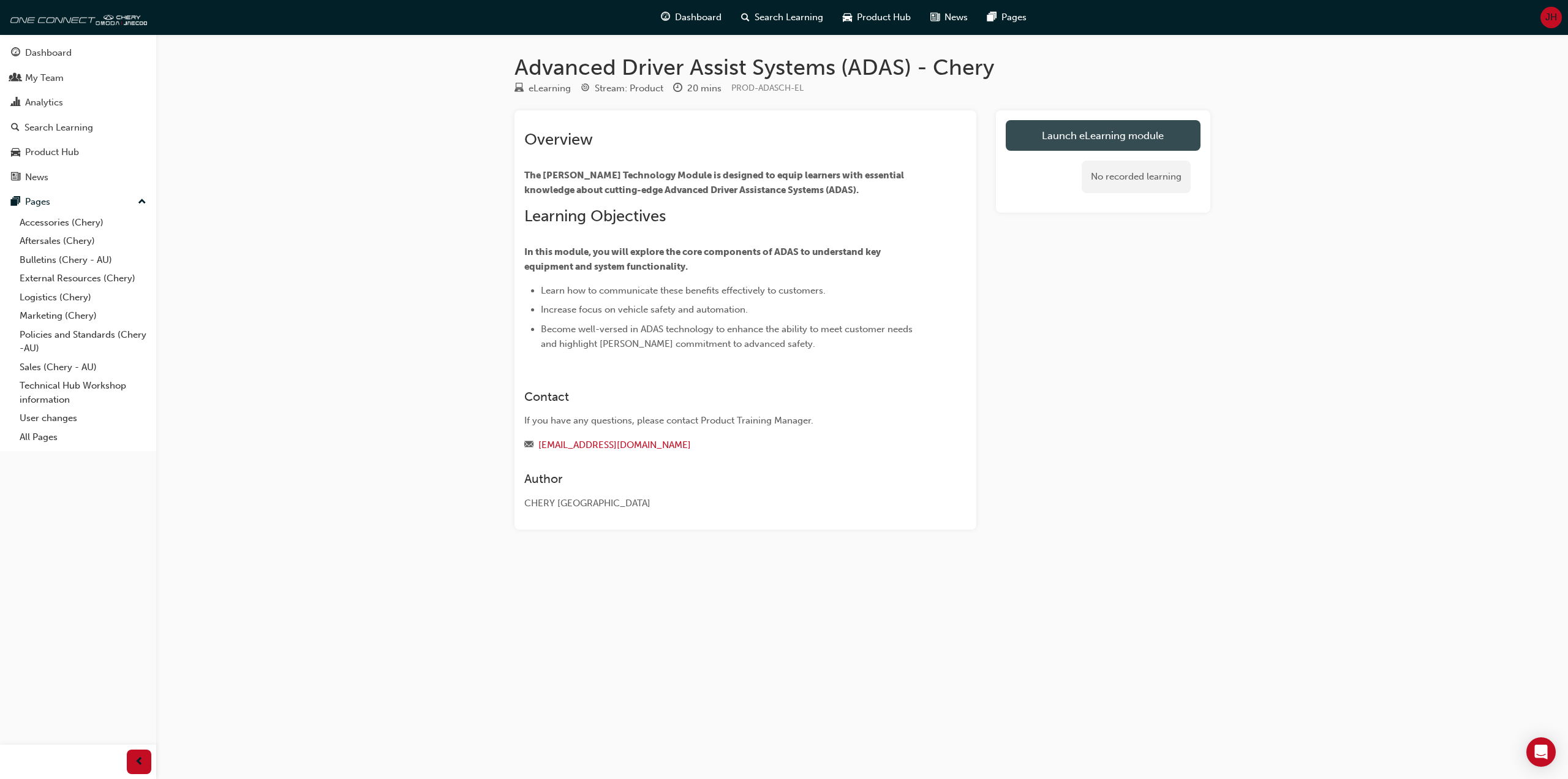
click at [1027, 139] on link "Launch eLearning module" at bounding box center [1102, 136] width 194 height 31
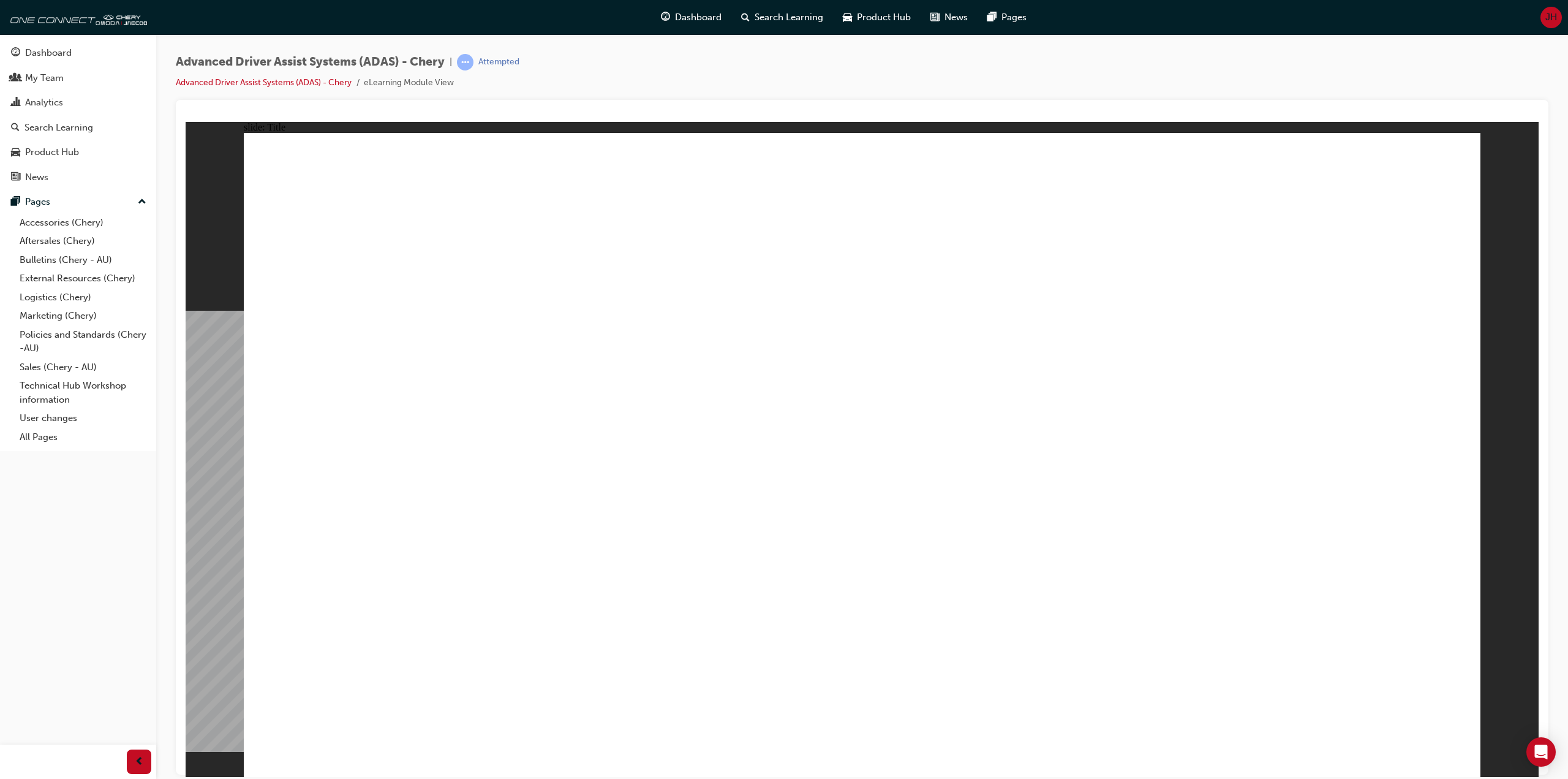
click at [240, 16] on div "Dashboard Search Learning Product Hub News Pages JH" at bounding box center [784, 18] width 1568 height 35
click at [220, 15] on div "Dashboard Search Learning Product Hub News Pages JH" at bounding box center [784, 18] width 1568 height 35
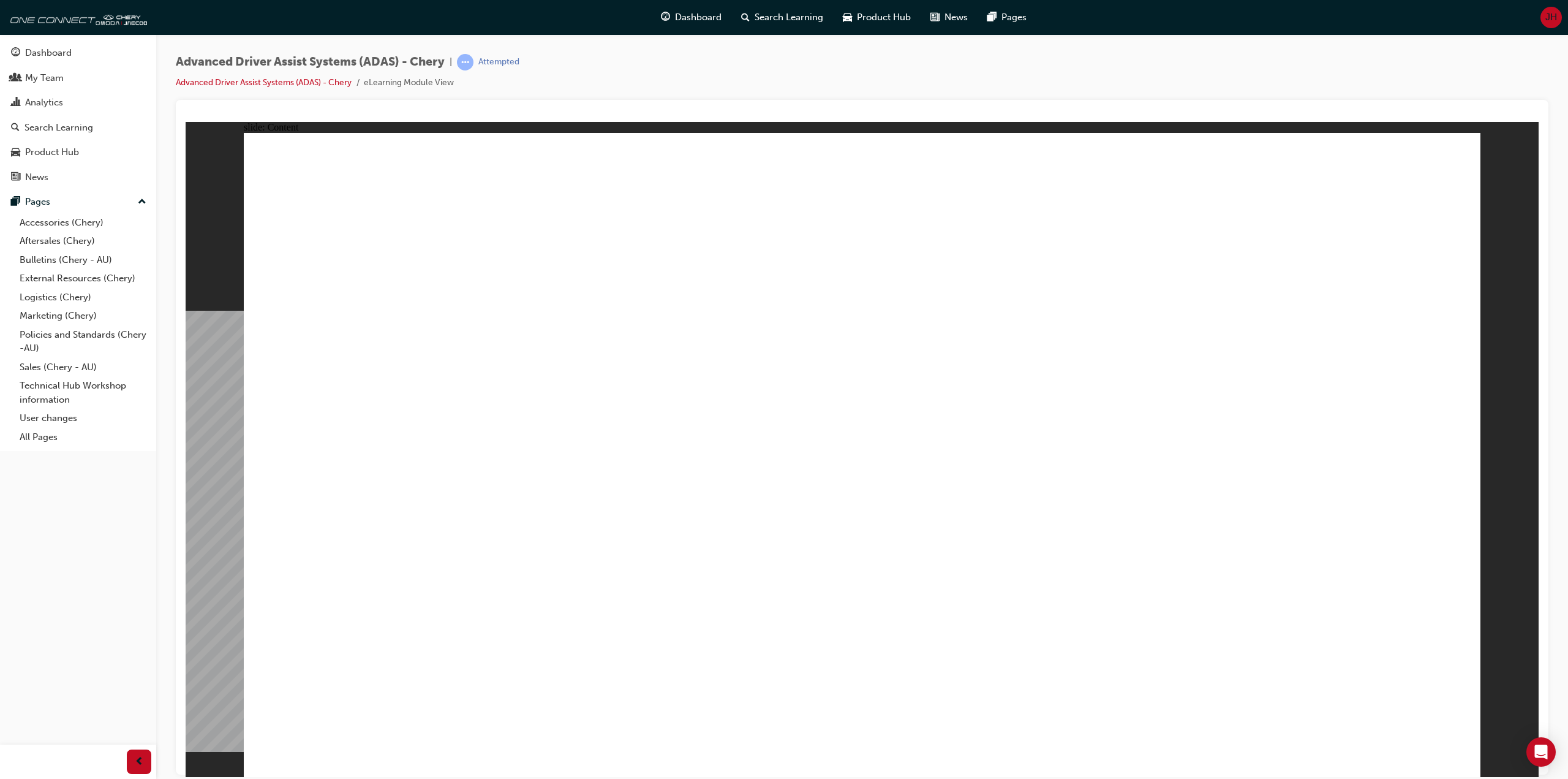
click at [1119, 54] on div "Advanced Driver Assist Systems (ADAS) - Chery | Attempted Advanced Driver Assis…" at bounding box center [862, 77] width 1373 height 46
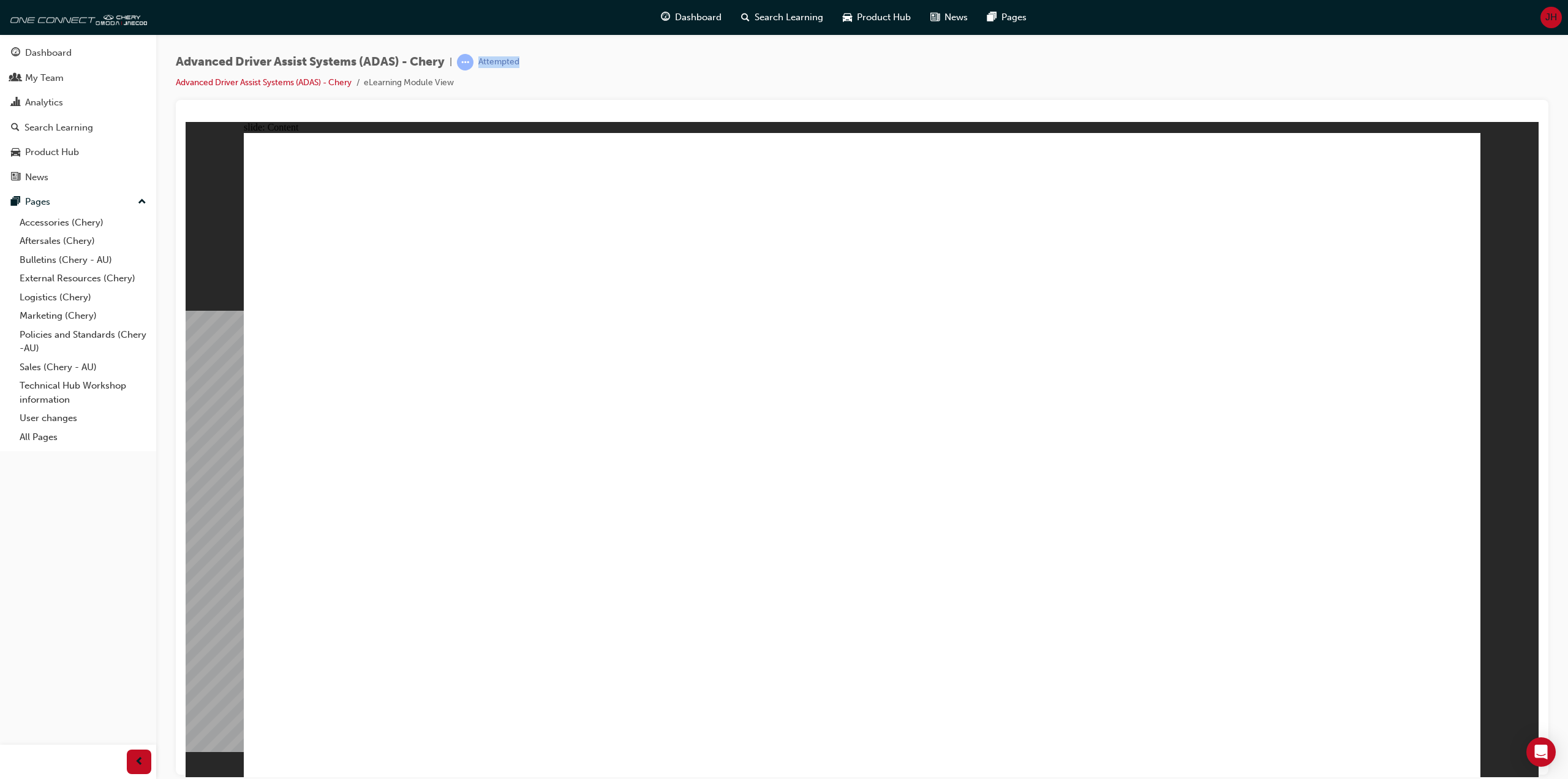
click at [1119, 54] on div "Advanced Driver Assist Systems (ADAS) - Chery | Attempted Advanced Driver Assis…" at bounding box center [862, 77] width 1373 height 46
click at [828, 61] on div "Advanced Driver Assist Systems (ADAS) - Chery | Attempted Advanced Driver Assis…" at bounding box center [862, 77] width 1373 height 46
drag, startPoint x: 645, startPoint y: 81, endPoint x: 704, endPoint y: 88, distance: 59.4
click at [648, 80] on div "Advanced Driver Assist Systems (ADAS) - Chery | Attempted Advanced Driver Assis…" at bounding box center [862, 77] width 1373 height 46
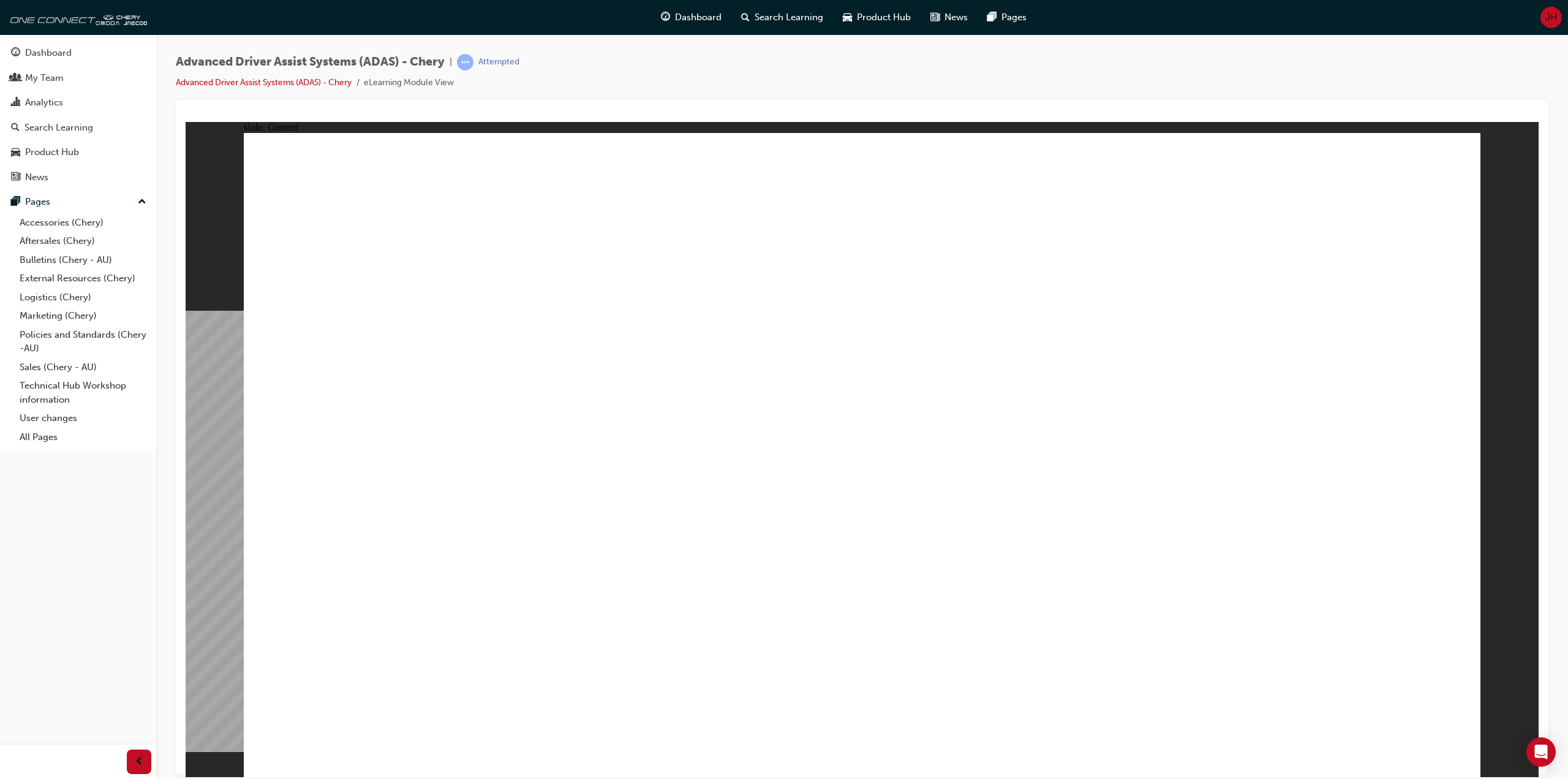
drag, startPoint x: 1122, startPoint y: 512, endPoint x: 1119, endPoint y: 529, distance: 17.3
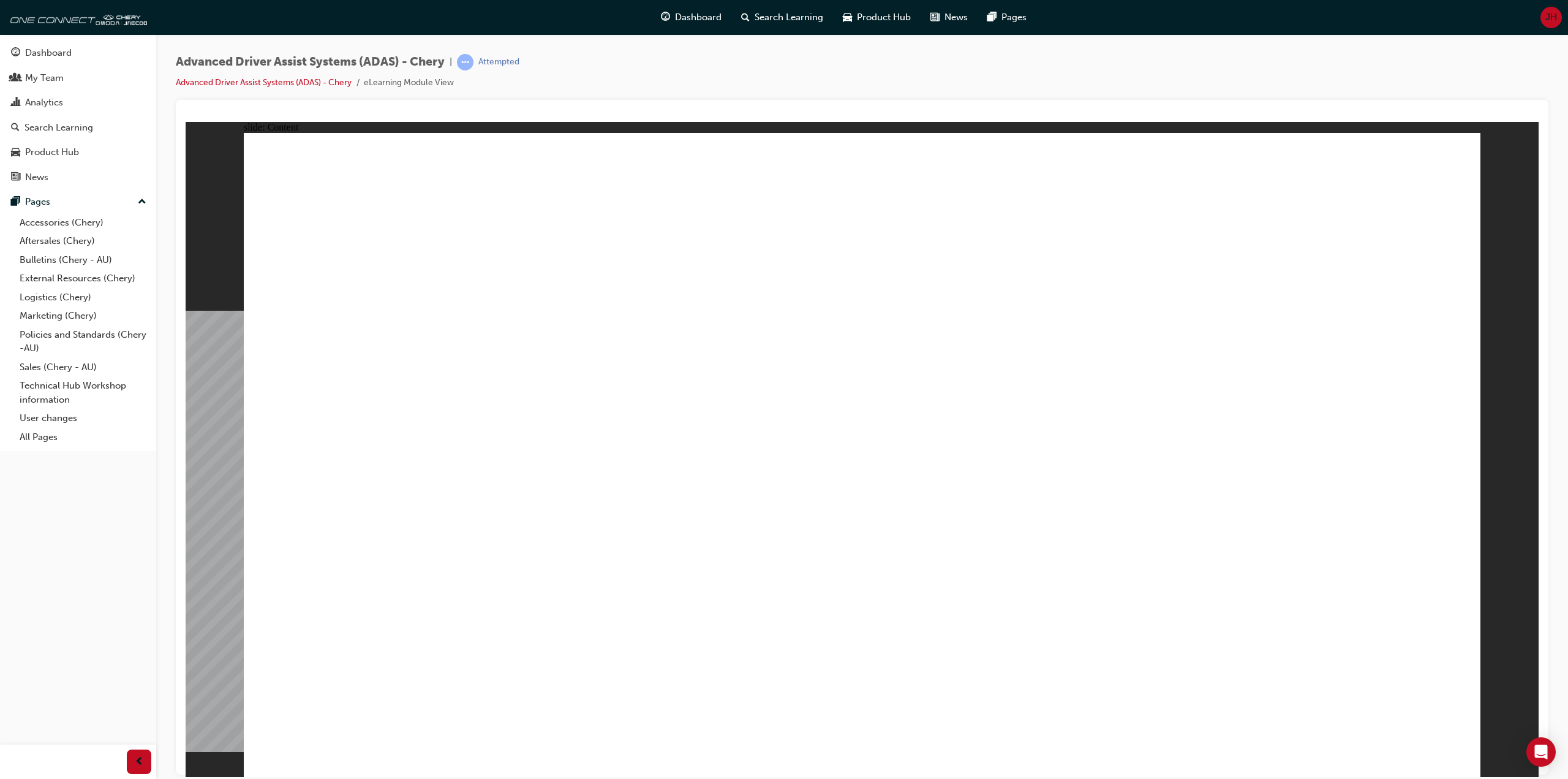
drag, startPoint x: 858, startPoint y: 339, endPoint x: 779, endPoint y: 360, distance: 81.7
drag, startPoint x: 981, startPoint y: 385, endPoint x: 1259, endPoint y: 305, distance: 289.3
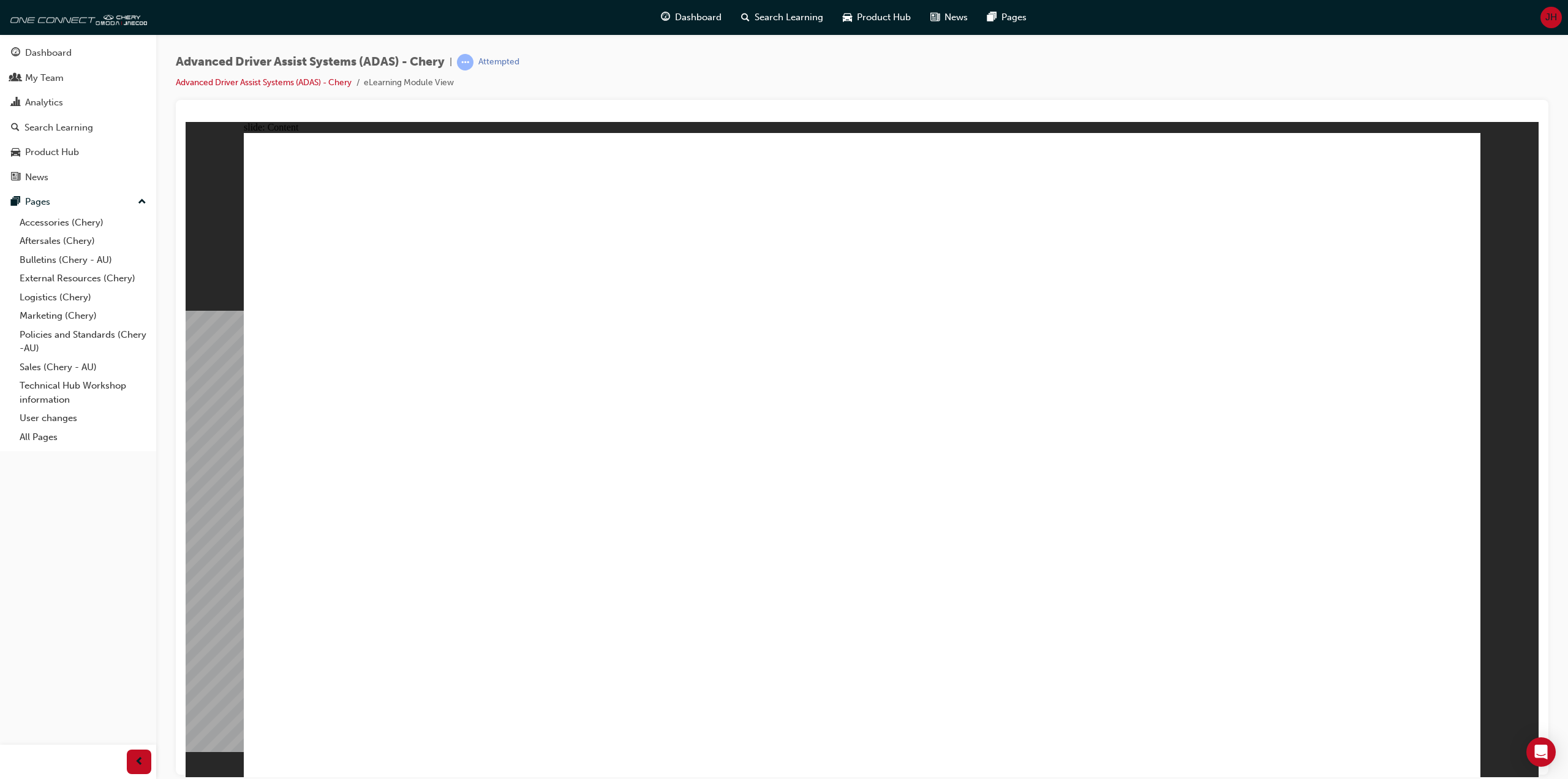
drag, startPoint x: 771, startPoint y: 57, endPoint x: 712, endPoint y: 54, distance: 59.1
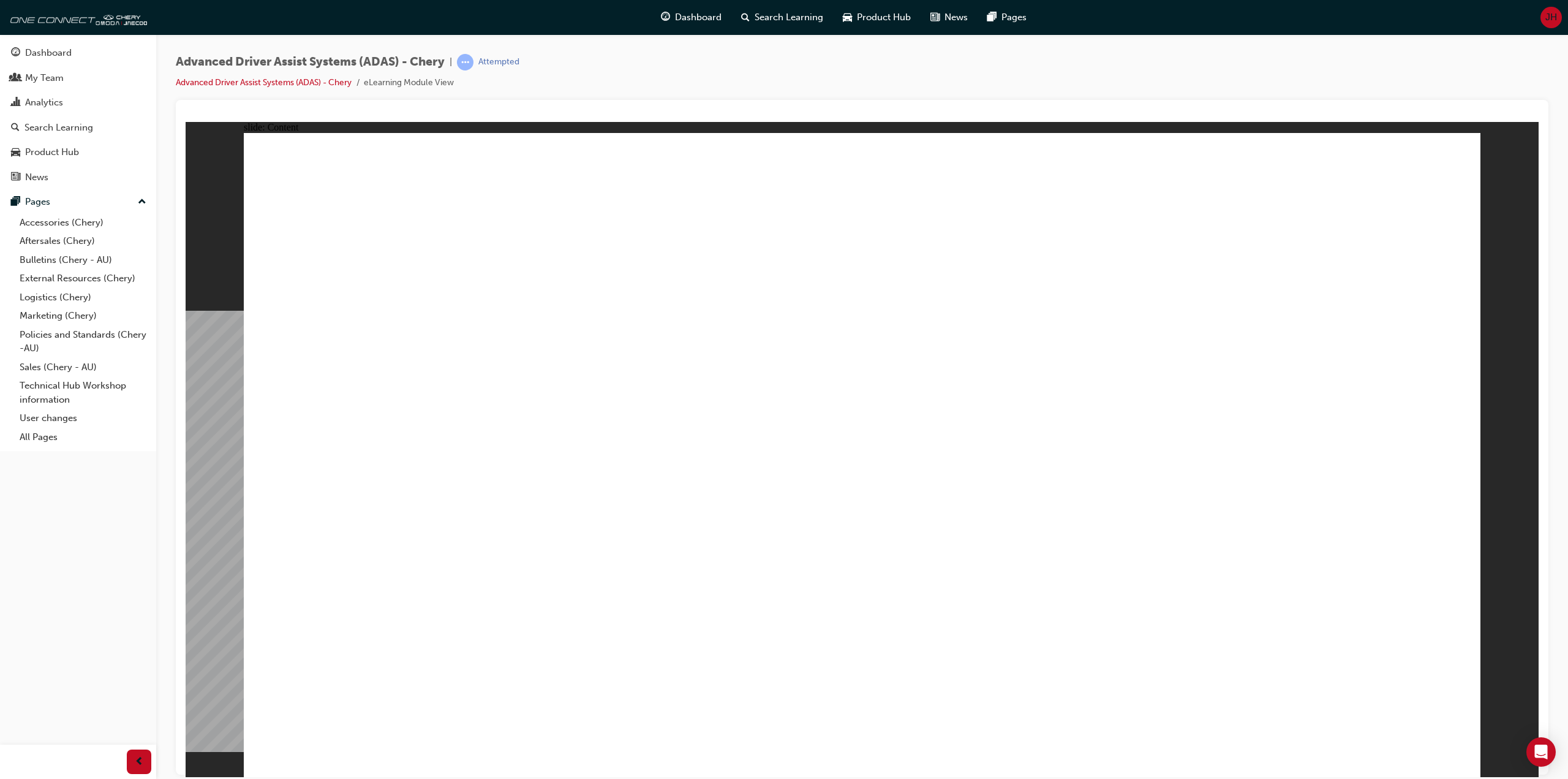
click at [712, 54] on div "Advanced Driver Assist Systems (ADAS) - Chery | Attempted Advanced Driver Assis…" at bounding box center [862, 391] width 1412 height 714
click at [692, 47] on div "Advanced Driver Assist Systems (ADAS) - Chery | Attempted Advanced Driver Assis…" at bounding box center [862, 391] width 1412 height 714
click at [697, 45] on div "Advanced Driver Assist Systems (ADAS) - Chery | Attempted Advanced Driver Assis…" at bounding box center [862, 391] width 1412 height 714
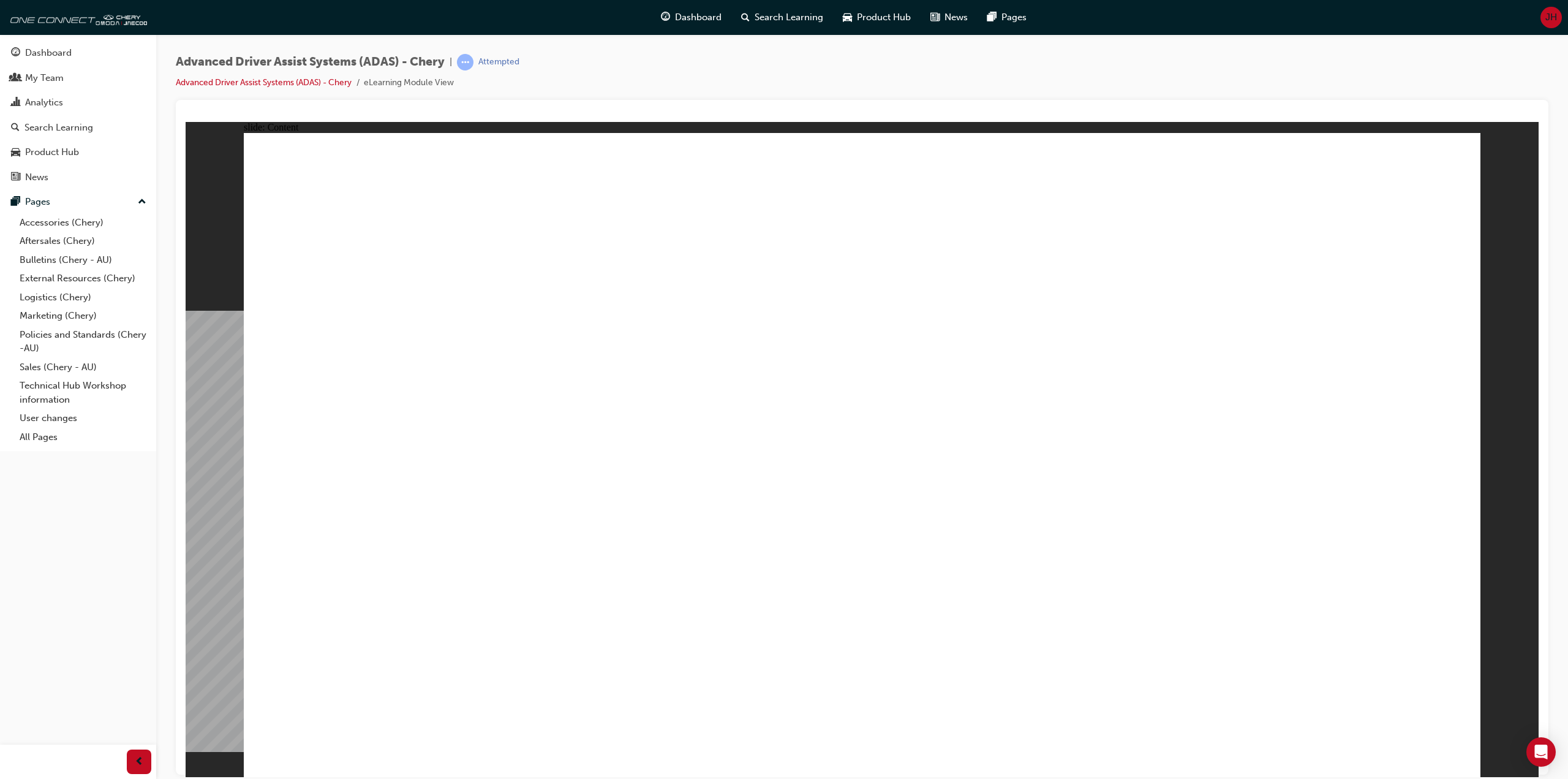
click at [696, 61] on div "Advanced Driver Assist Systems (ADAS) - Chery | Attempted Advanced Driver Assis…" at bounding box center [862, 77] width 1373 height 46
click at [694, 65] on div "Advanced Driver Assist Systems (ADAS) - Chery | Attempted Advanced Driver Assis…" at bounding box center [862, 77] width 1373 height 46
drag, startPoint x: 694, startPoint y: 65, endPoint x: 691, endPoint y: 78, distance: 13.3
click at [694, 65] on div "Advanced Driver Assist Systems (ADAS) - Chery | Attempted Advanced Driver Assis…" at bounding box center [862, 77] width 1373 height 46
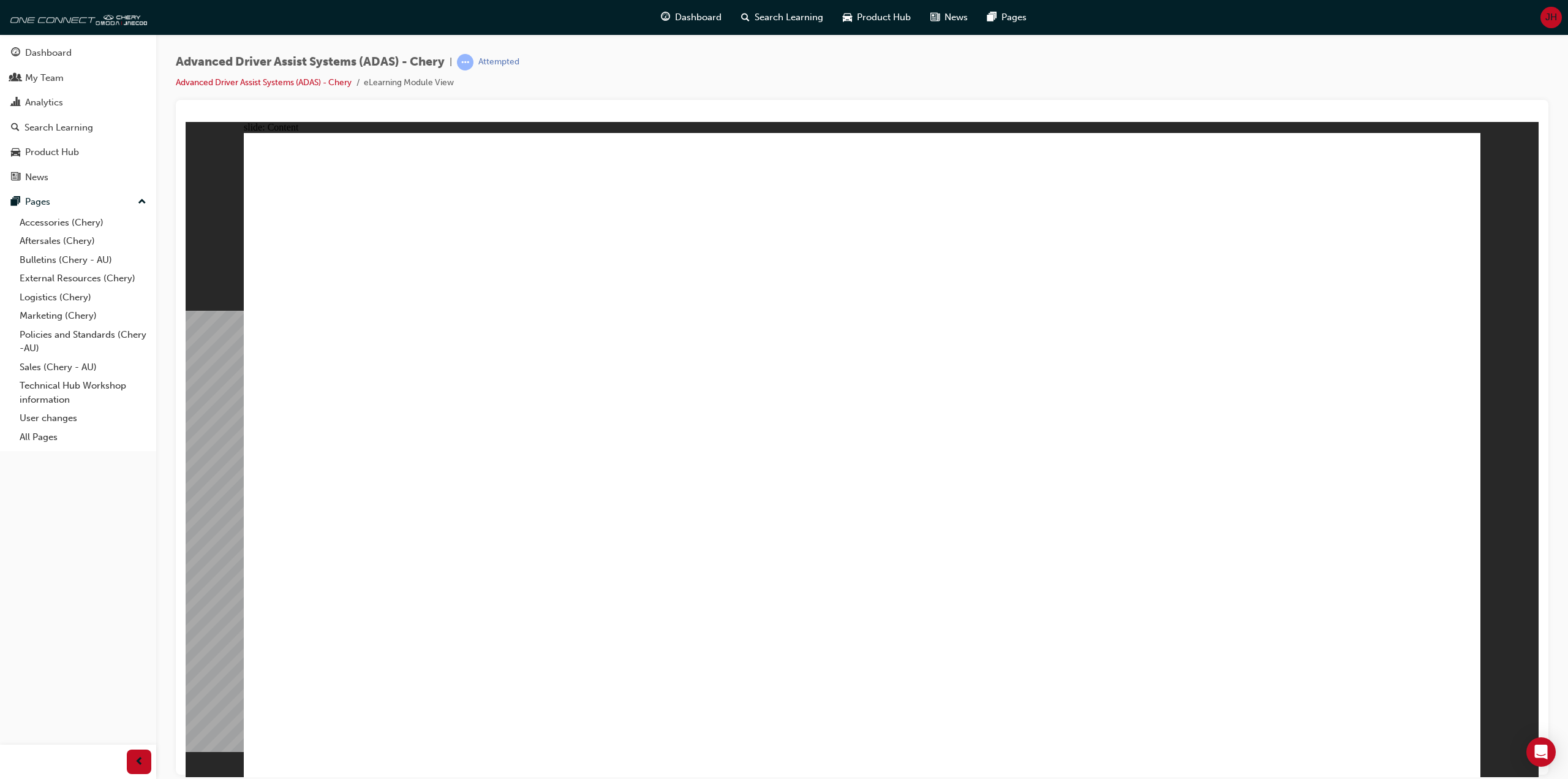
click at [699, 47] on div "Advanced Driver Assist Systems (ADAS) - Chery | Attempted Advanced Driver Assis…" at bounding box center [862, 391] width 1412 height 714
click at [697, 63] on div "Advanced Driver Assist Systems (ADAS) - Chery | Attempted Advanced Driver Assis…" at bounding box center [862, 77] width 1373 height 46
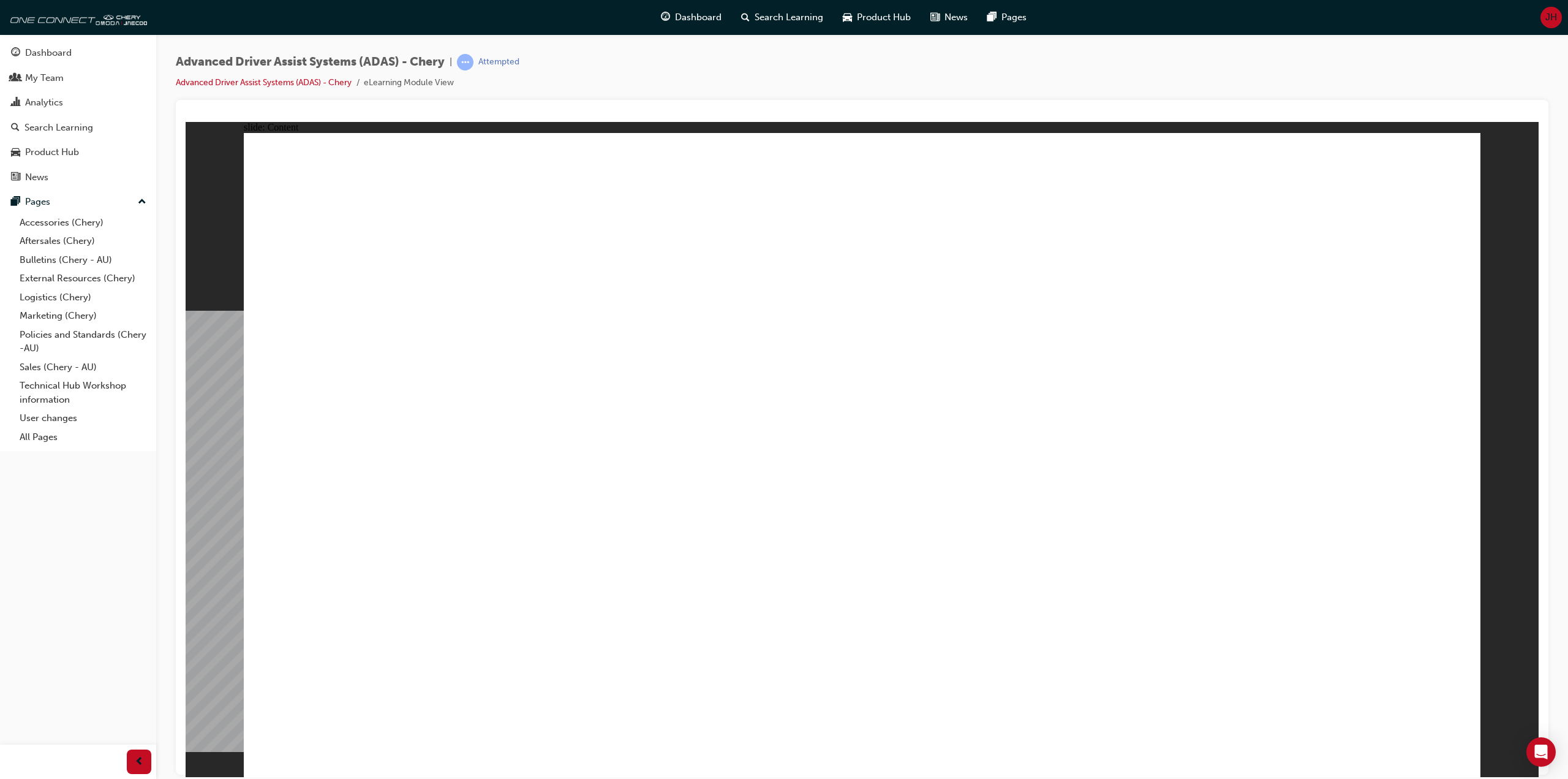
click at [697, 63] on div "Advanced Driver Assist Systems (ADAS) - Chery | Attempted Advanced Driver Assis…" at bounding box center [862, 77] width 1373 height 46
drag, startPoint x: 697, startPoint y: 63, endPoint x: 662, endPoint y: 109, distance: 57.8
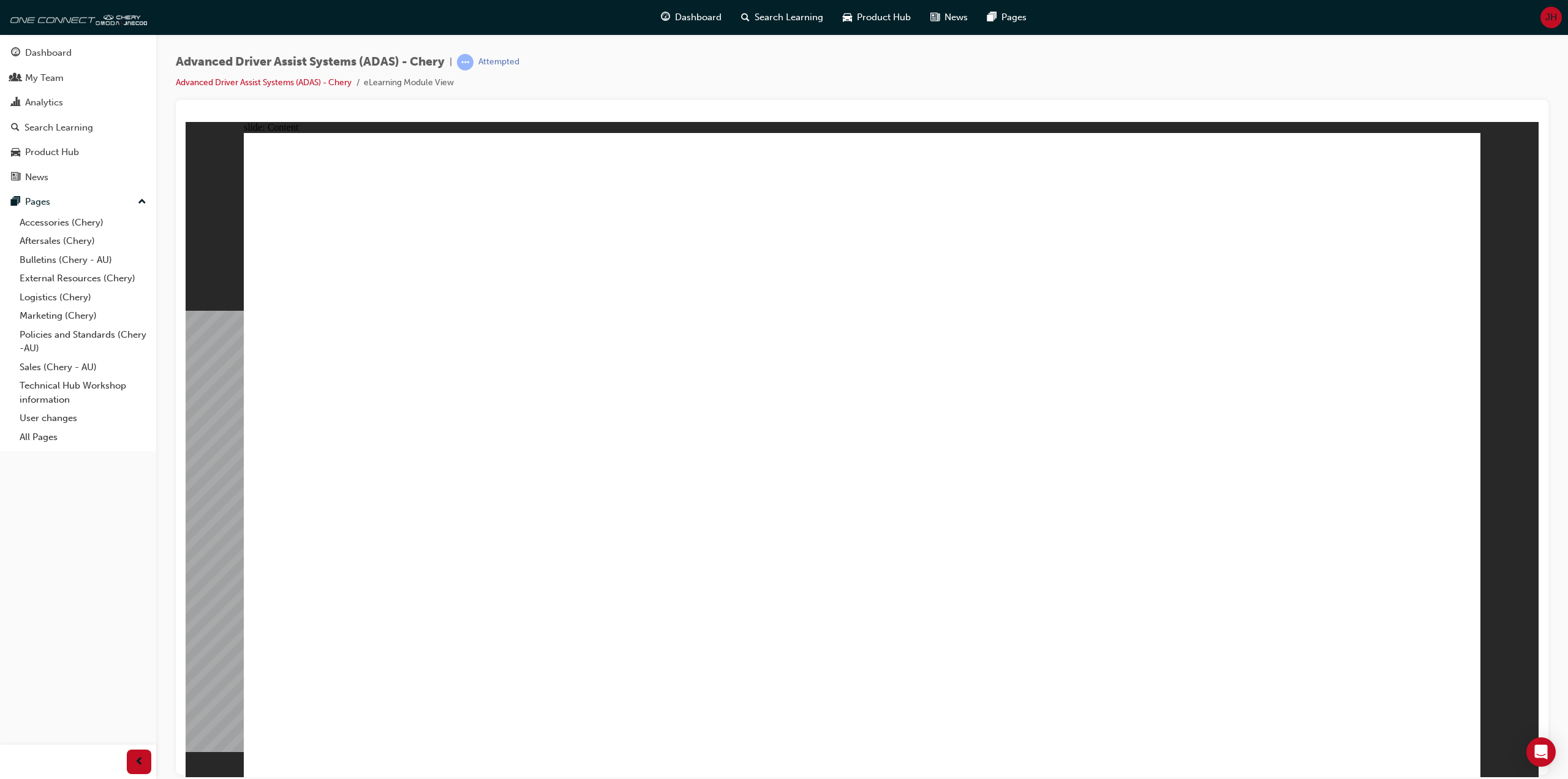
click at [697, 63] on div "Advanced Driver Assist Systems (ADAS) - Chery | Attempted Advanced Driver Assis…" at bounding box center [862, 77] width 1373 height 46
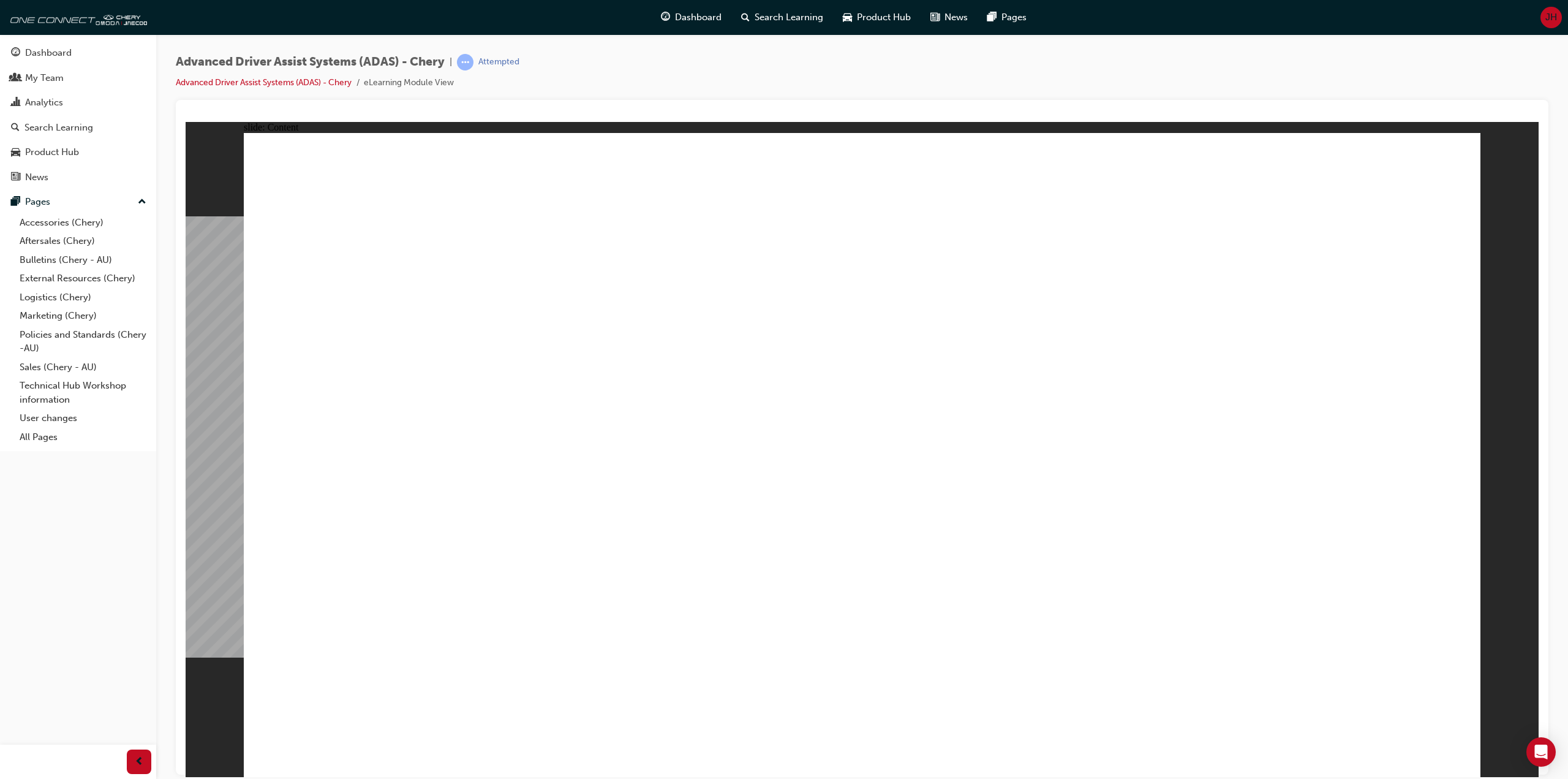
click at [704, 44] on div "Advanced Driver Assist Systems (ADAS) - Chery | Attempted Advanced Driver Assis…" at bounding box center [862, 391] width 1412 height 714
click at [694, 64] on div "Advanced Driver Assist Systems (ADAS) - Chery | Attempted Advanced Driver Assis…" at bounding box center [862, 77] width 1373 height 46
click at [691, 66] on div "Advanced Driver Assist Systems (ADAS) - Chery | Attempted Advanced Driver Assis…" at bounding box center [862, 77] width 1373 height 46
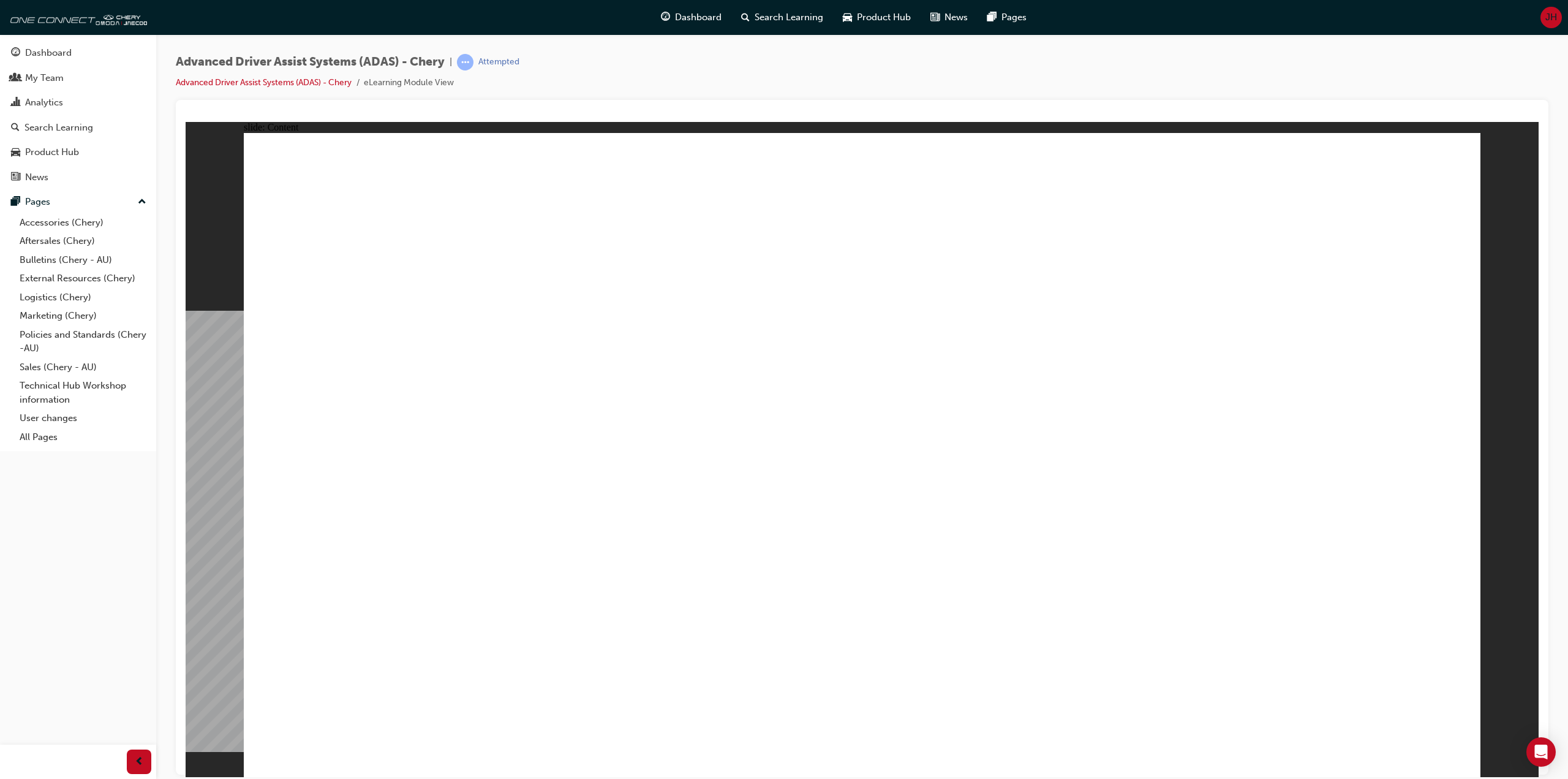
click at [691, 66] on div "Advanced Driver Assist Systems (ADAS) - Chery | Attempted Advanced Driver Assis…" at bounding box center [862, 77] width 1373 height 46
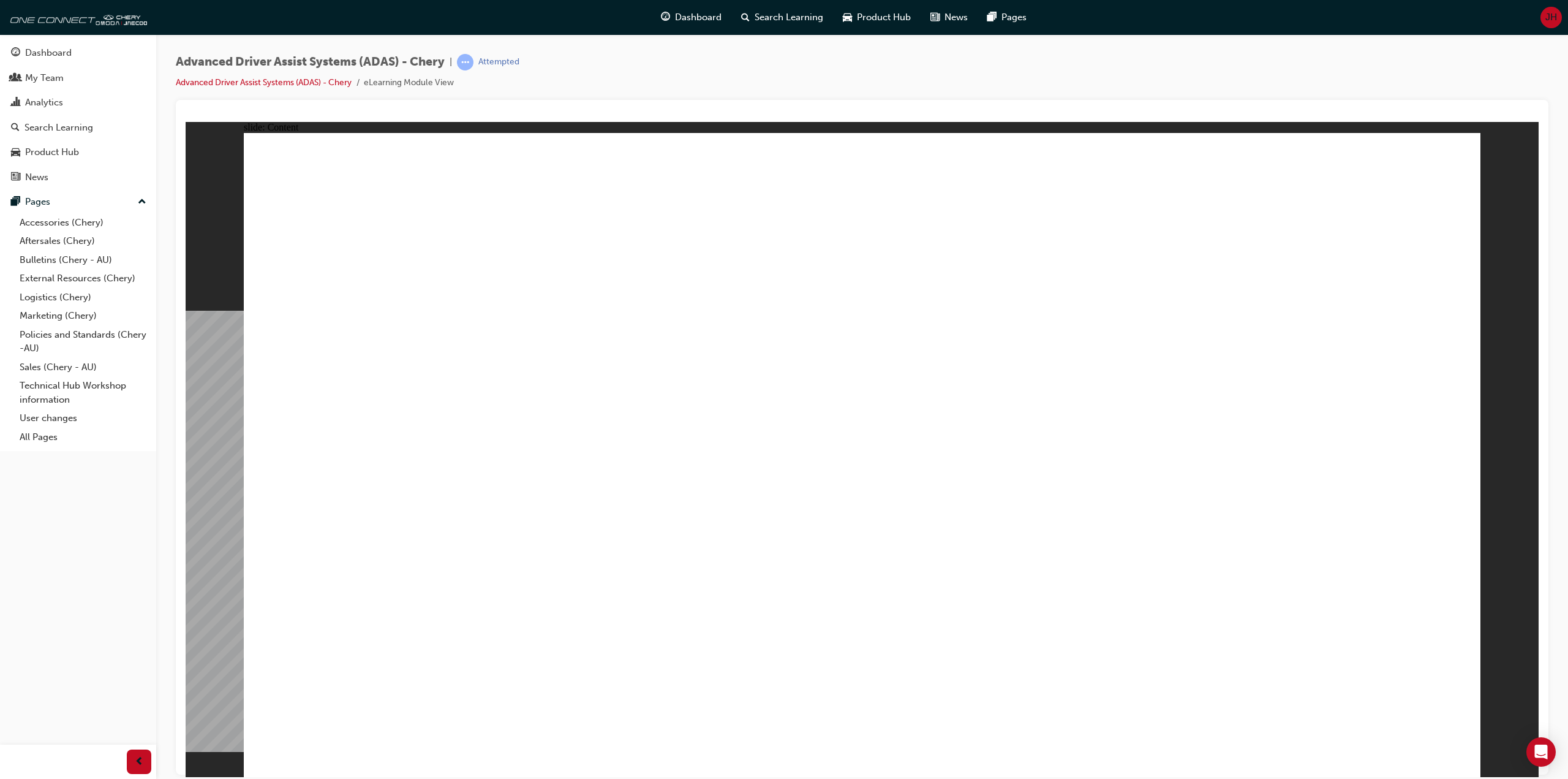
click at [693, 64] on div "Advanced Driver Assist Systems (ADAS) - Chery | Attempted Advanced Driver Assis…" at bounding box center [862, 77] width 1373 height 46
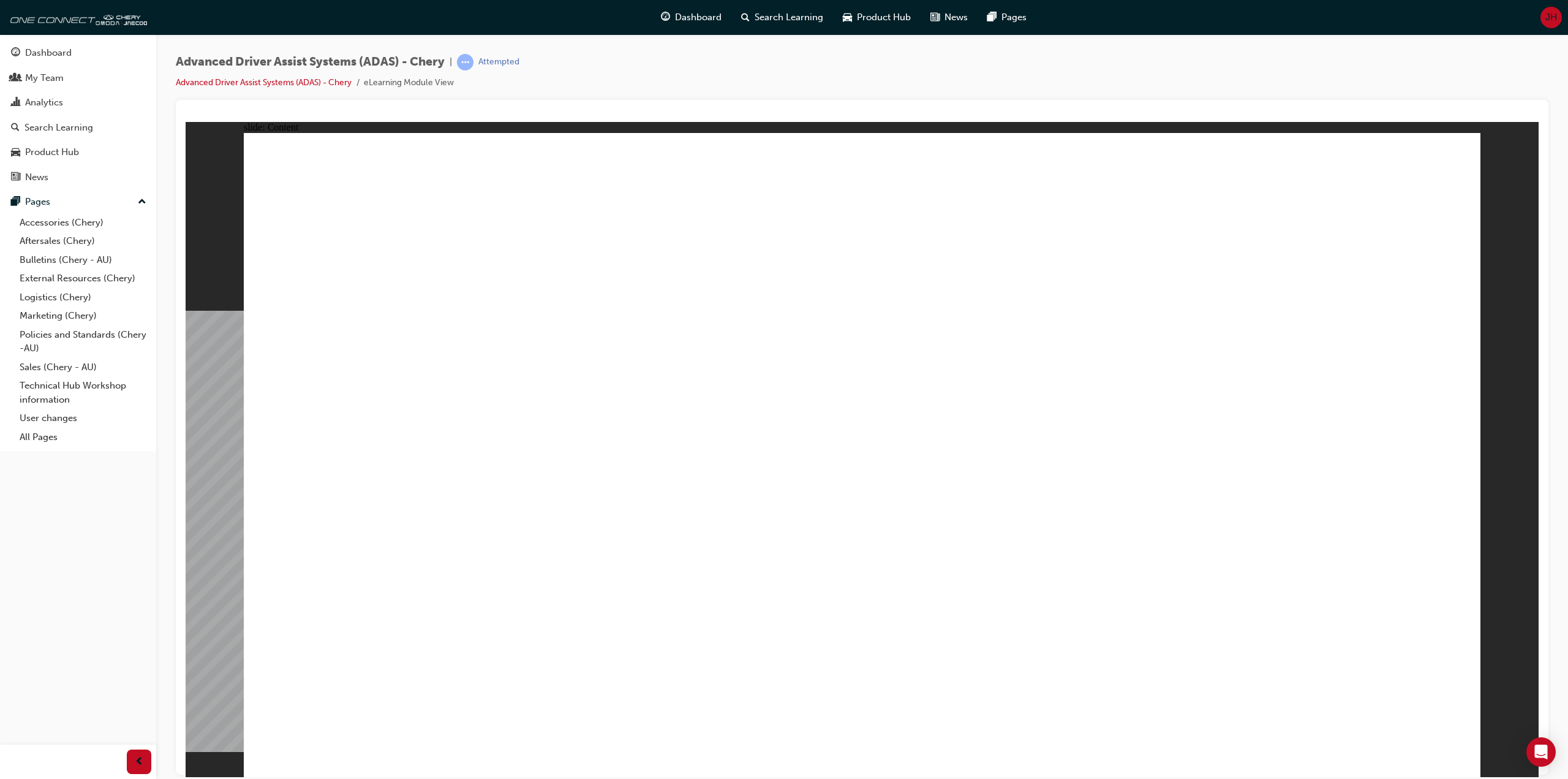
click at [693, 64] on div "Advanced Driver Assist Systems (ADAS) - Chery | Attempted Advanced Driver Assis…" at bounding box center [862, 77] width 1373 height 46
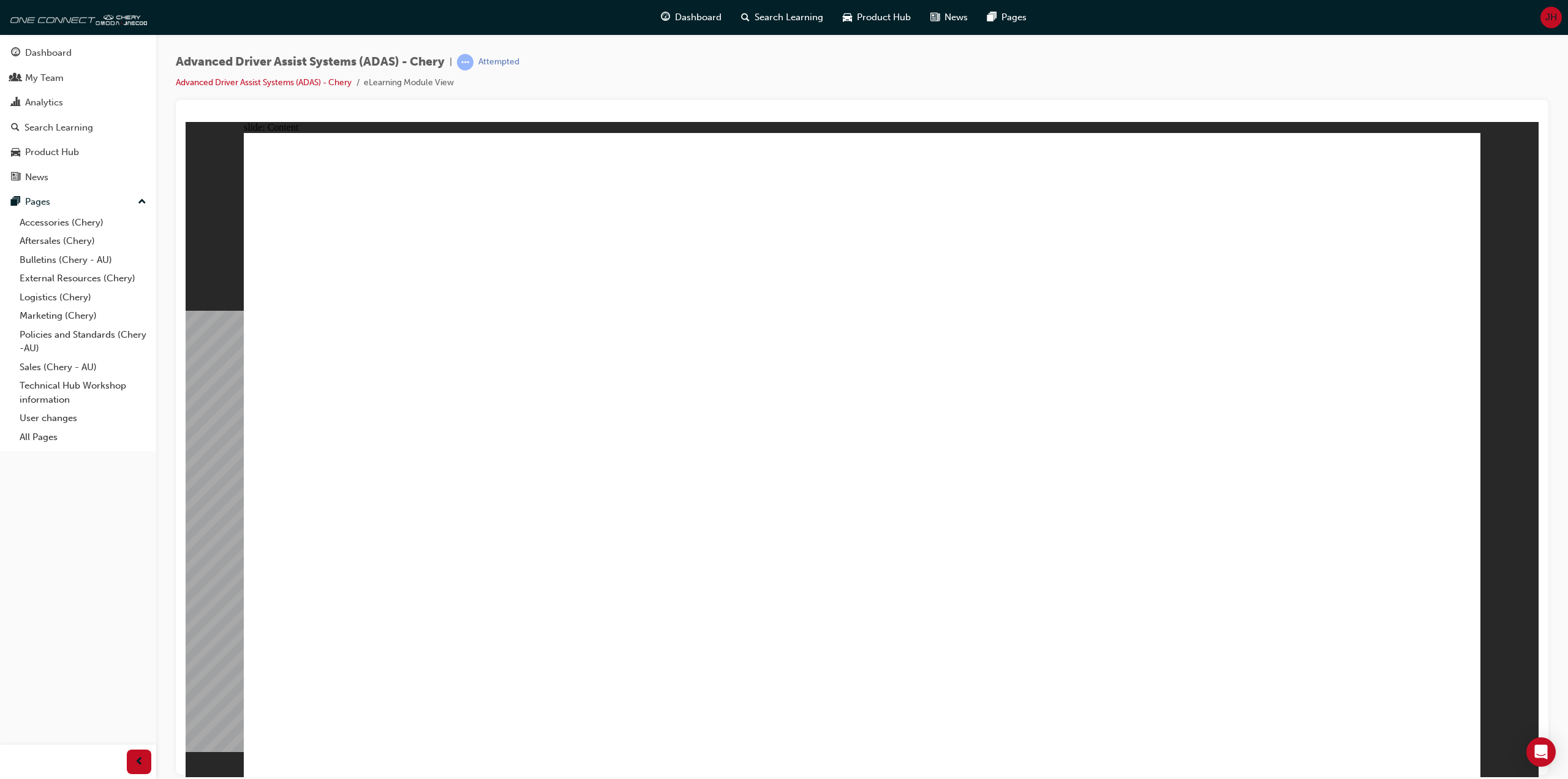
click at [697, 66] on div "Advanced Driver Assist Systems (ADAS) - Chery | Attempted Advanced Driver Assis…" at bounding box center [862, 77] width 1373 height 46
click at [694, 65] on div "Advanced Driver Assist Systems (ADAS) - Chery | Attempted Advanced Driver Assis…" at bounding box center [862, 77] width 1373 height 46
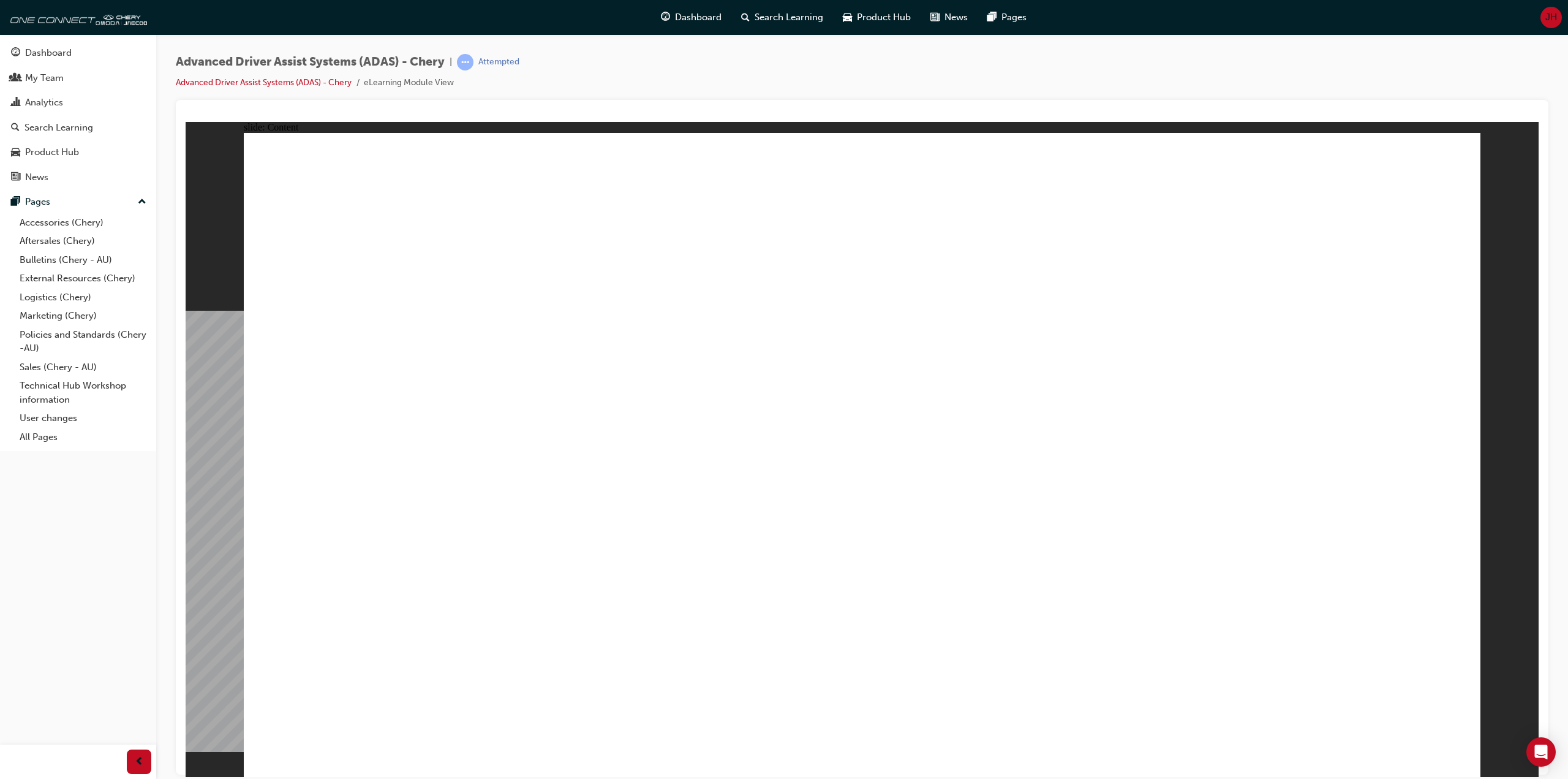
click at [694, 65] on div "Advanced Driver Assist Systems (ADAS) - Chery | Attempted Advanced Driver Assis…" at bounding box center [862, 77] width 1373 height 46
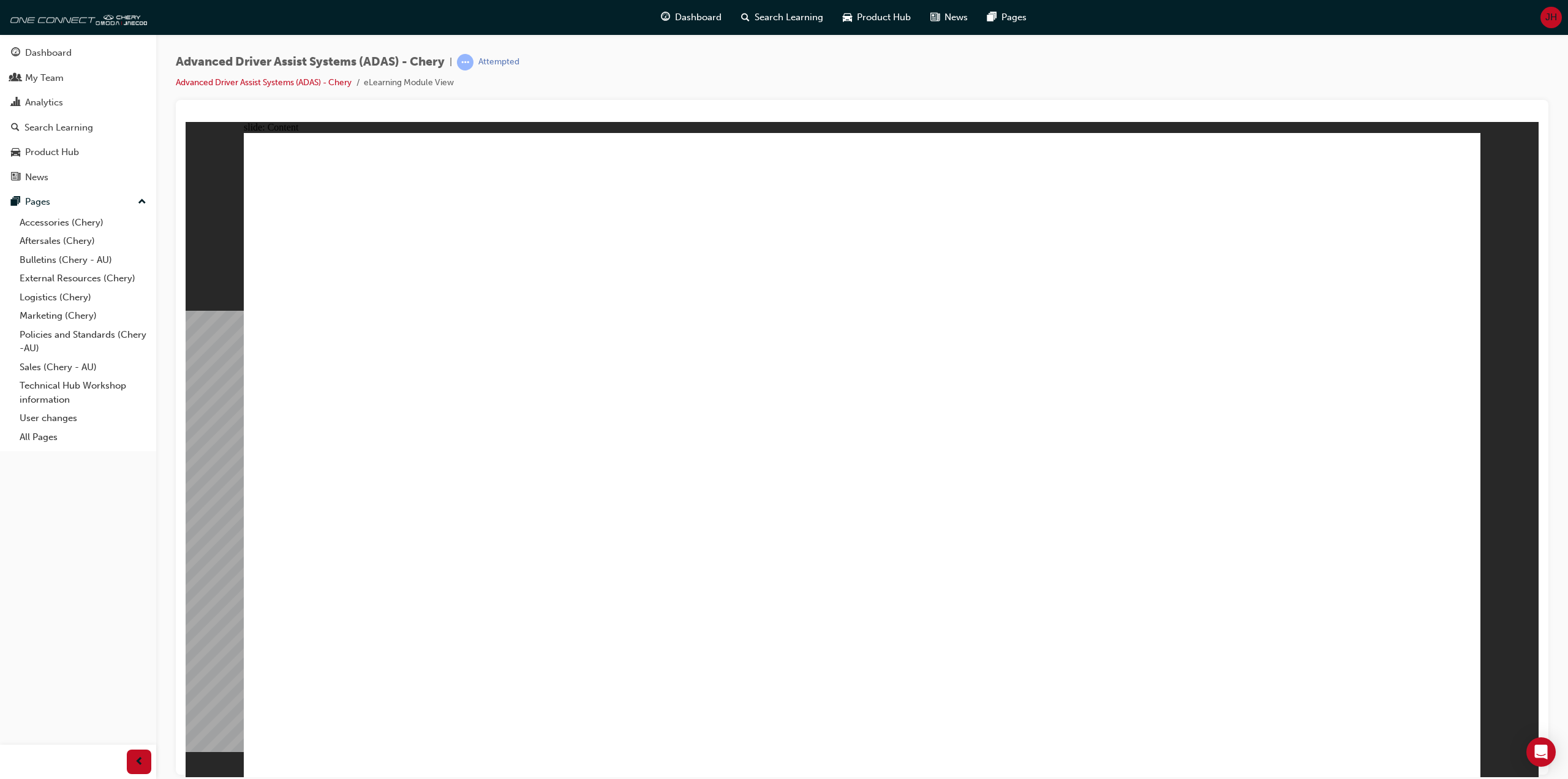
drag, startPoint x: 531, startPoint y: 637, endPoint x: 861, endPoint y: 625, distance: 330.2
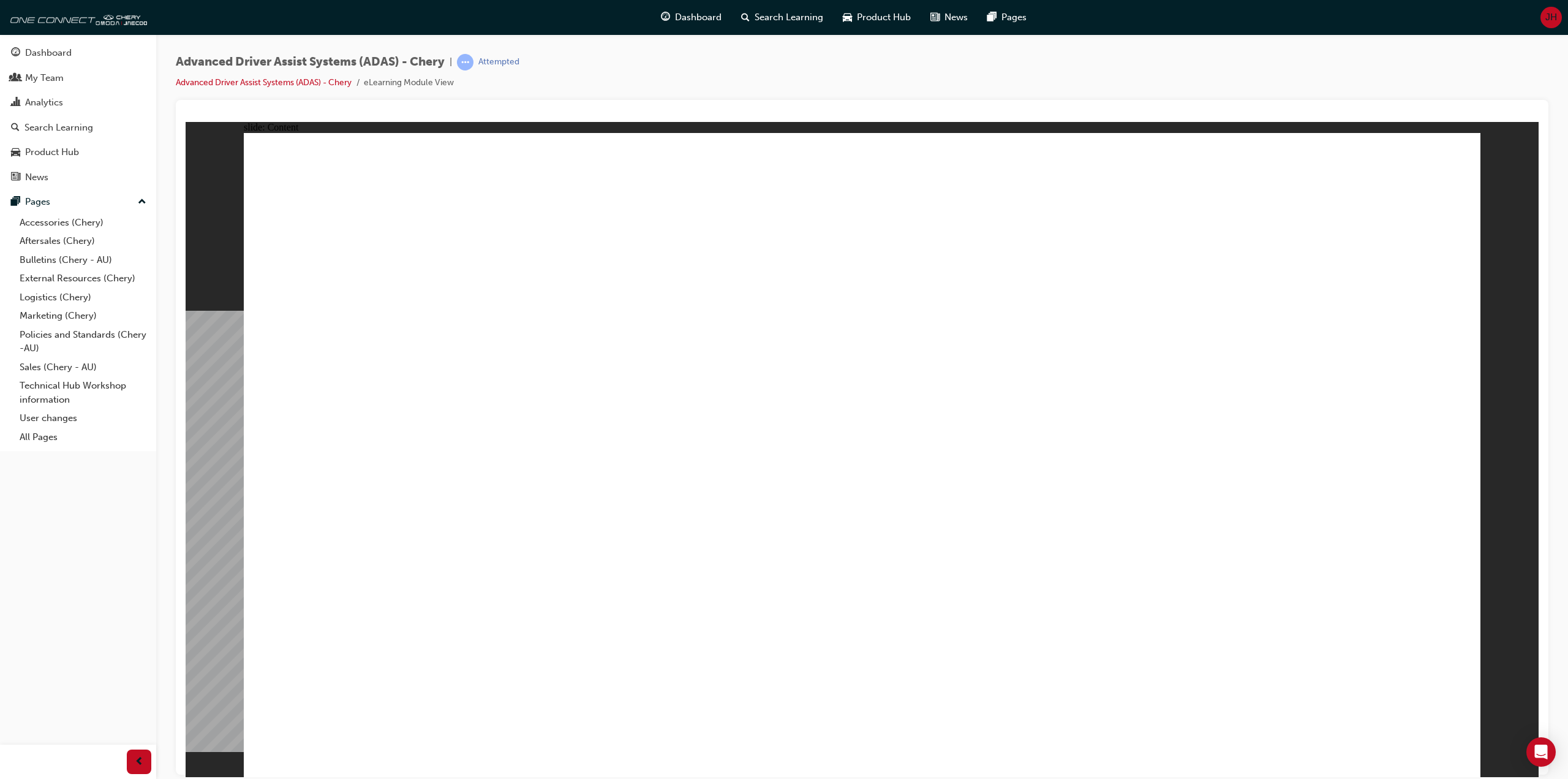
click at [717, 58] on div "Advanced Driver Assist Systems (ADAS) - Chery | Attempted Advanced Driver Assis…" at bounding box center [862, 77] width 1373 height 46
click at [696, 64] on div "Advanced Driver Assist Systems (ADAS) - Chery | Attempted Advanced Driver Assis…" at bounding box center [862, 77] width 1373 height 46
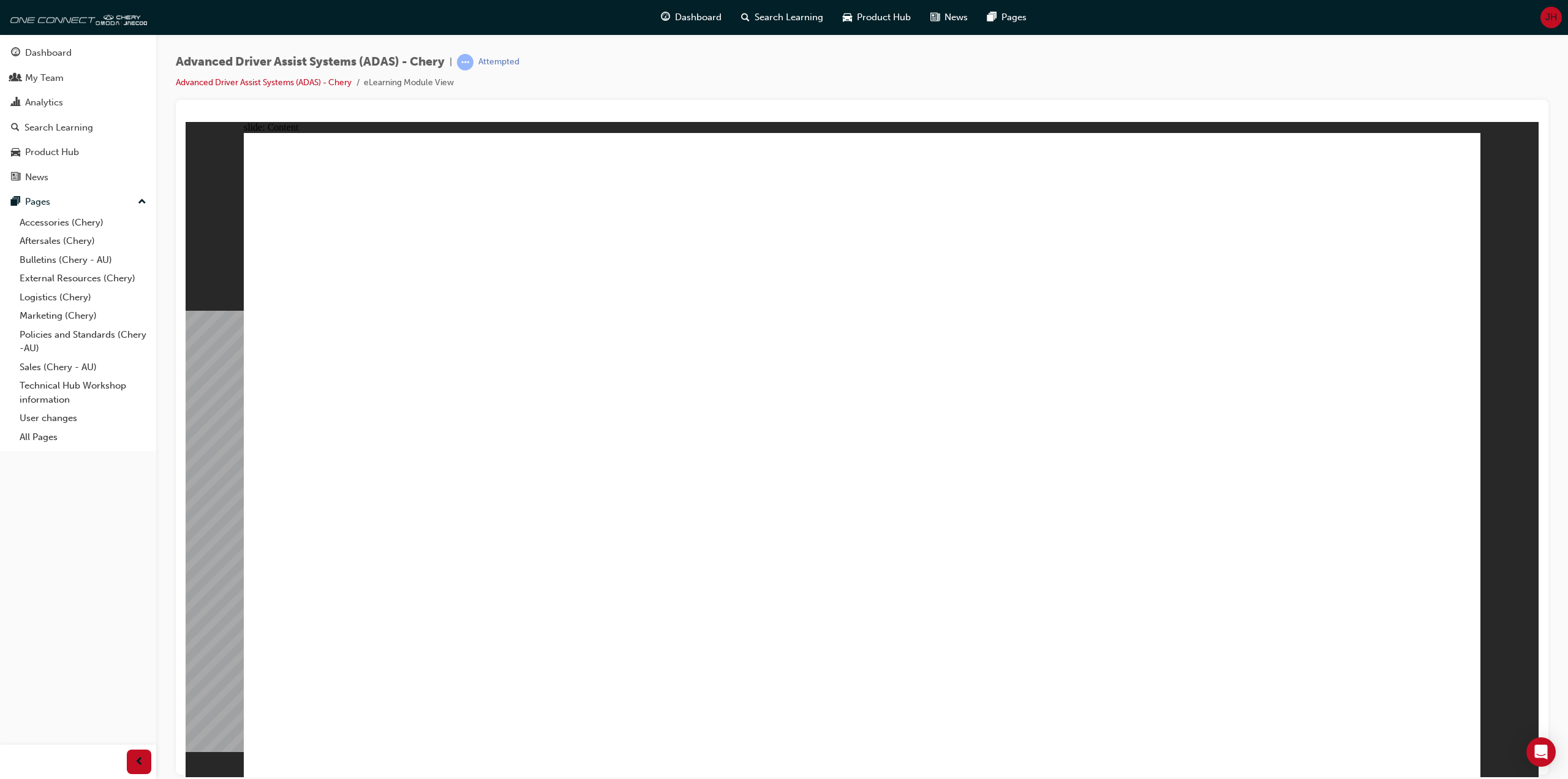
click at [696, 64] on div "Advanced Driver Assist Systems (ADAS) - Chery | Attempted Advanced Driver Assis…" at bounding box center [862, 77] width 1373 height 46
drag, startPoint x: 668, startPoint y: 68, endPoint x: 675, endPoint y: 65, distance: 7.6
click at [674, 65] on div "Advanced Driver Assist Systems (ADAS) - Chery | Attempted Advanced Driver Assis…" at bounding box center [862, 77] width 1373 height 46
click at [688, 63] on div "Advanced Driver Assist Systems (ADAS) - Chery | Attempted Advanced Driver Assis…" at bounding box center [862, 77] width 1373 height 46
click at [689, 63] on div "Advanced Driver Assist Systems (ADAS) - Chery | Attempted Advanced Driver Assis…" at bounding box center [862, 77] width 1373 height 46
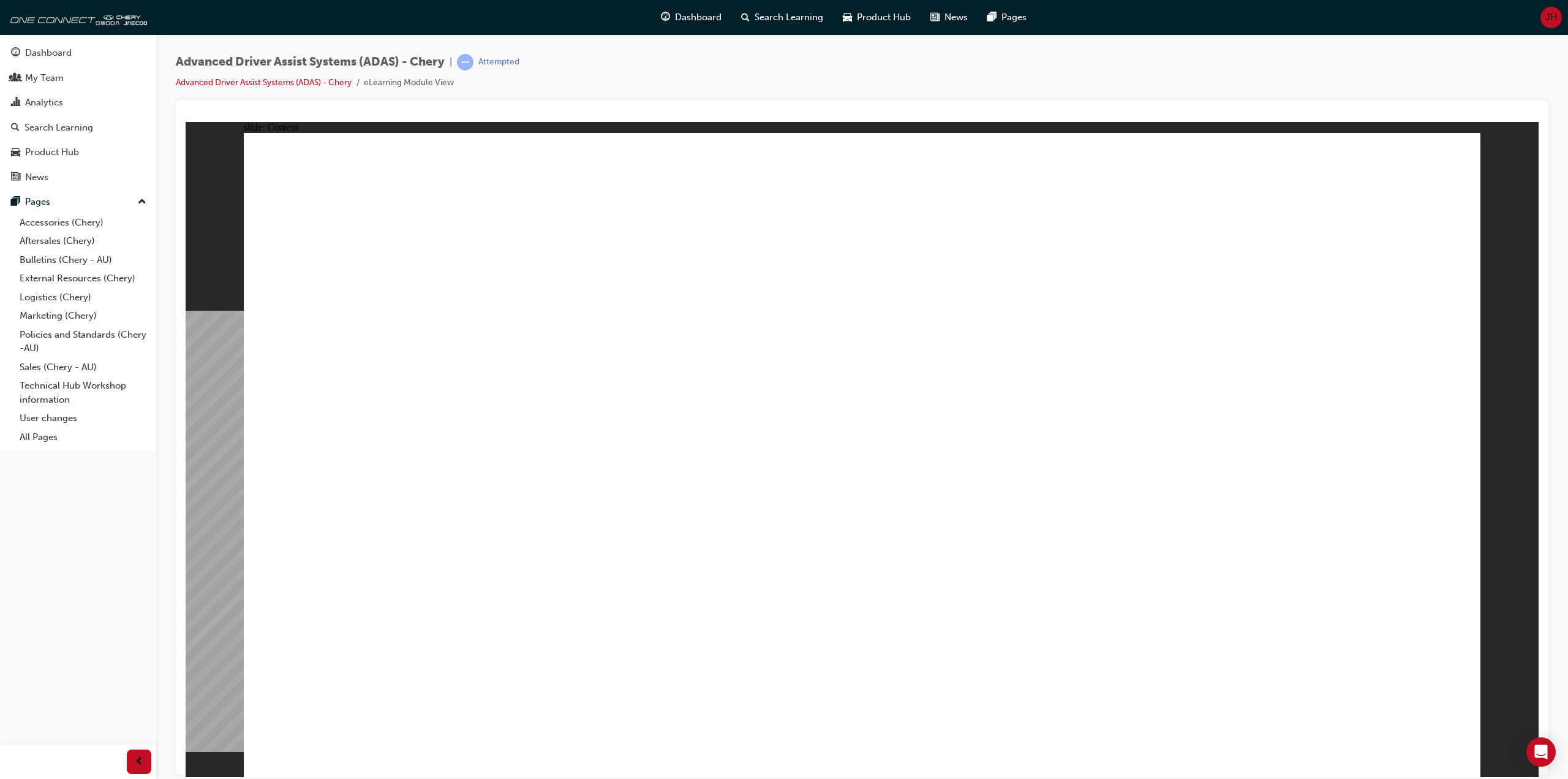
click at [696, 64] on div "Advanced Driver Assist Systems (ADAS) - Chery | Attempted Advanced Driver Assis…" at bounding box center [862, 77] width 1373 height 46
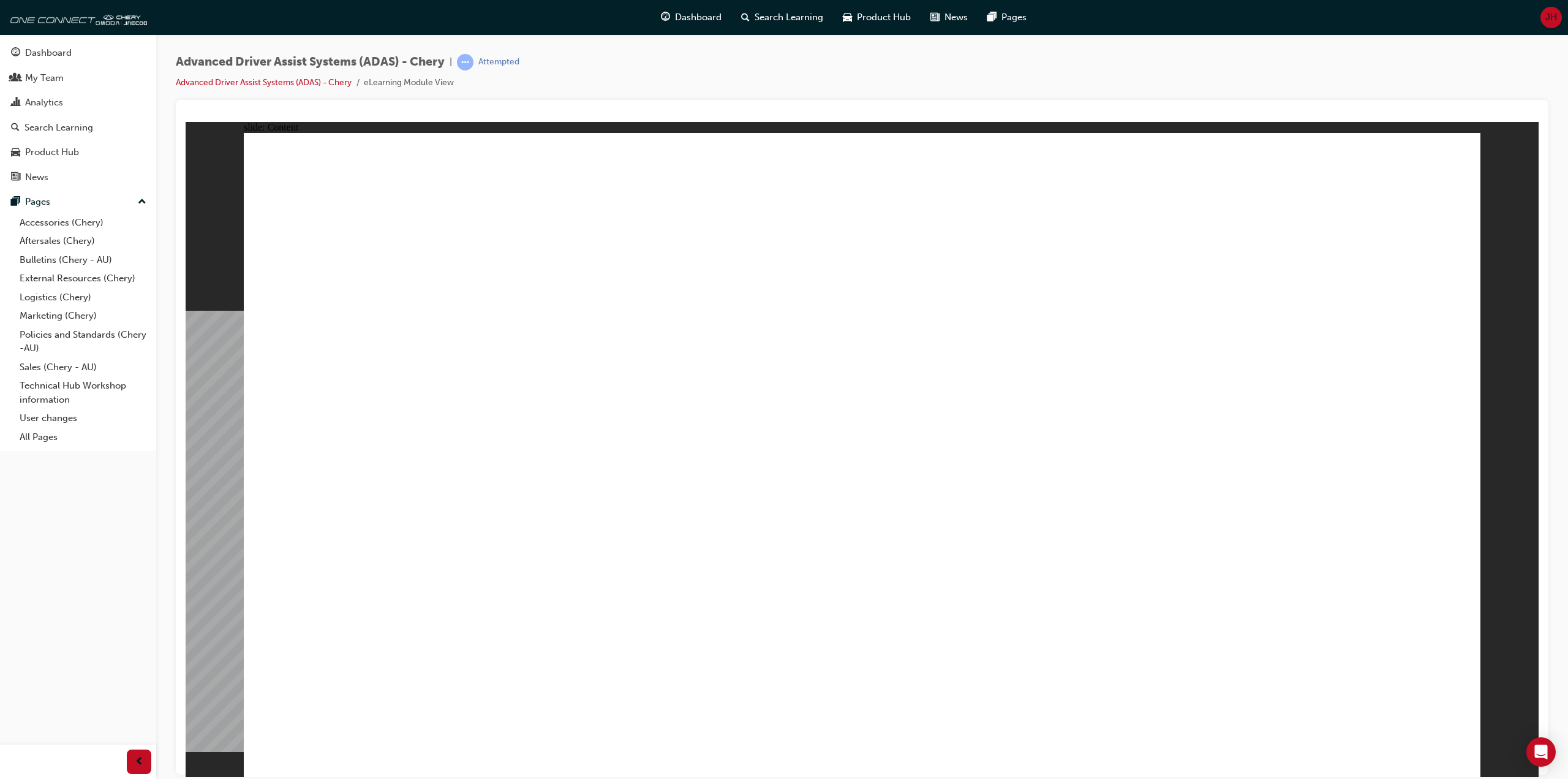
drag, startPoint x: 537, startPoint y: 673, endPoint x: 537, endPoint y: 637, distance: 36.0
drag, startPoint x: 532, startPoint y: 611, endPoint x: 502, endPoint y: 400, distance: 213.1
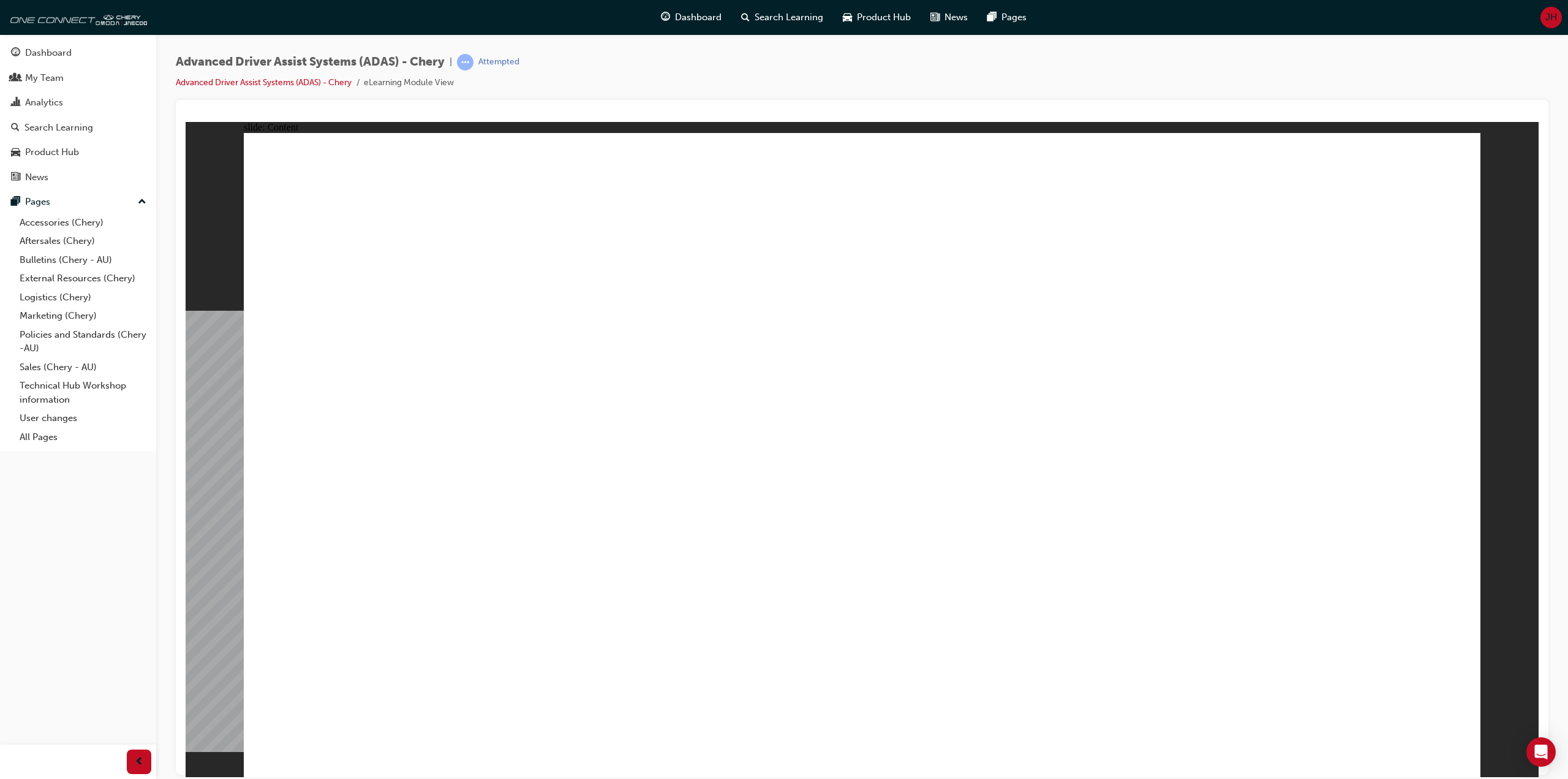
drag, startPoint x: 458, startPoint y: 231, endPoint x: 437, endPoint y: 192, distance: 44.3
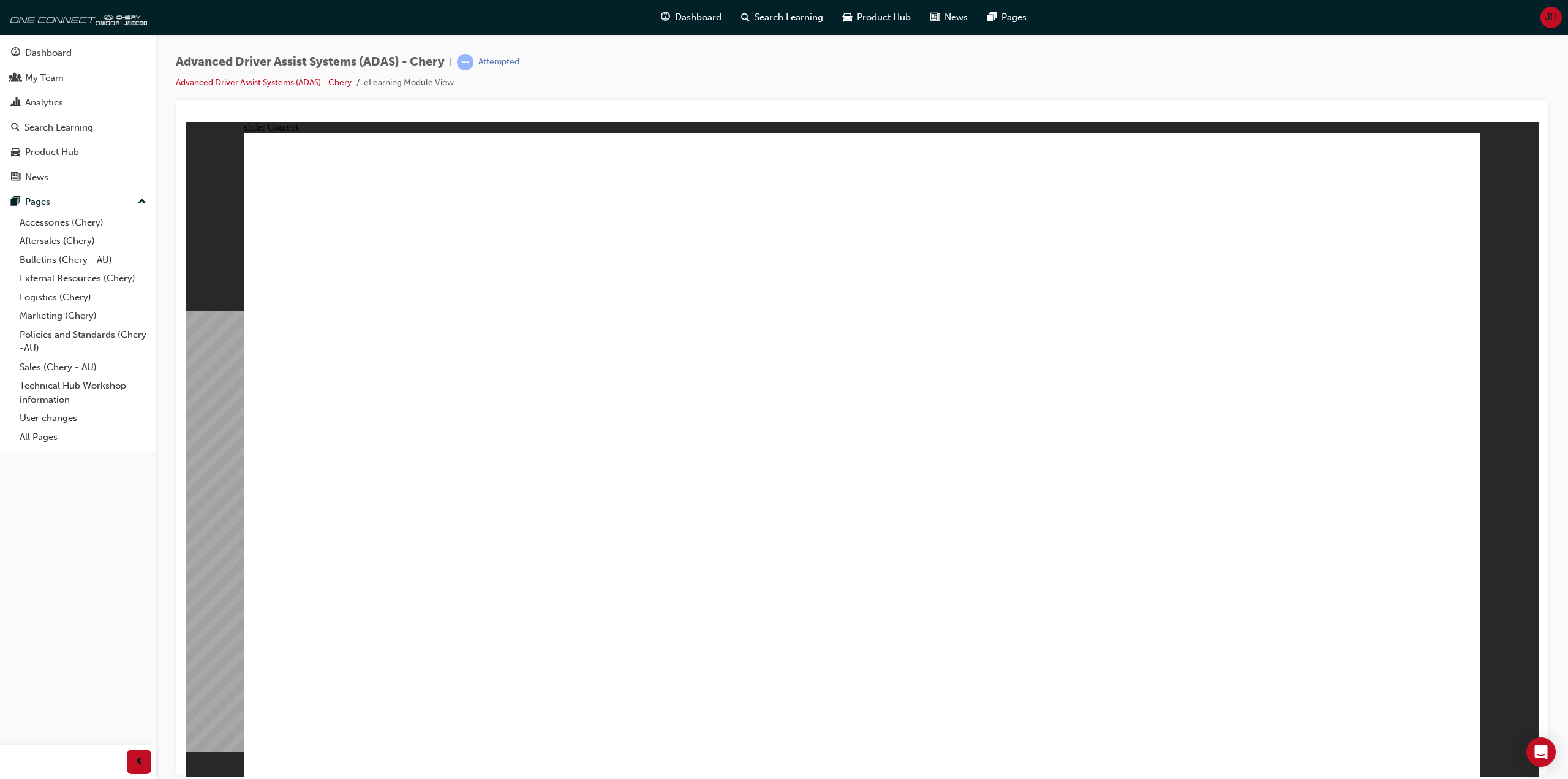
click at [717, 54] on div "Advanced Driver Assist Systems (ADAS) - Chery | Attempted Advanced Driver Assis…" at bounding box center [862, 391] width 1412 height 714
click at [696, 63] on div "Advanced Driver Assist Systems (ADAS) - Chery | Attempted Advanced Driver Assis…" at bounding box center [862, 77] width 1373 height 46
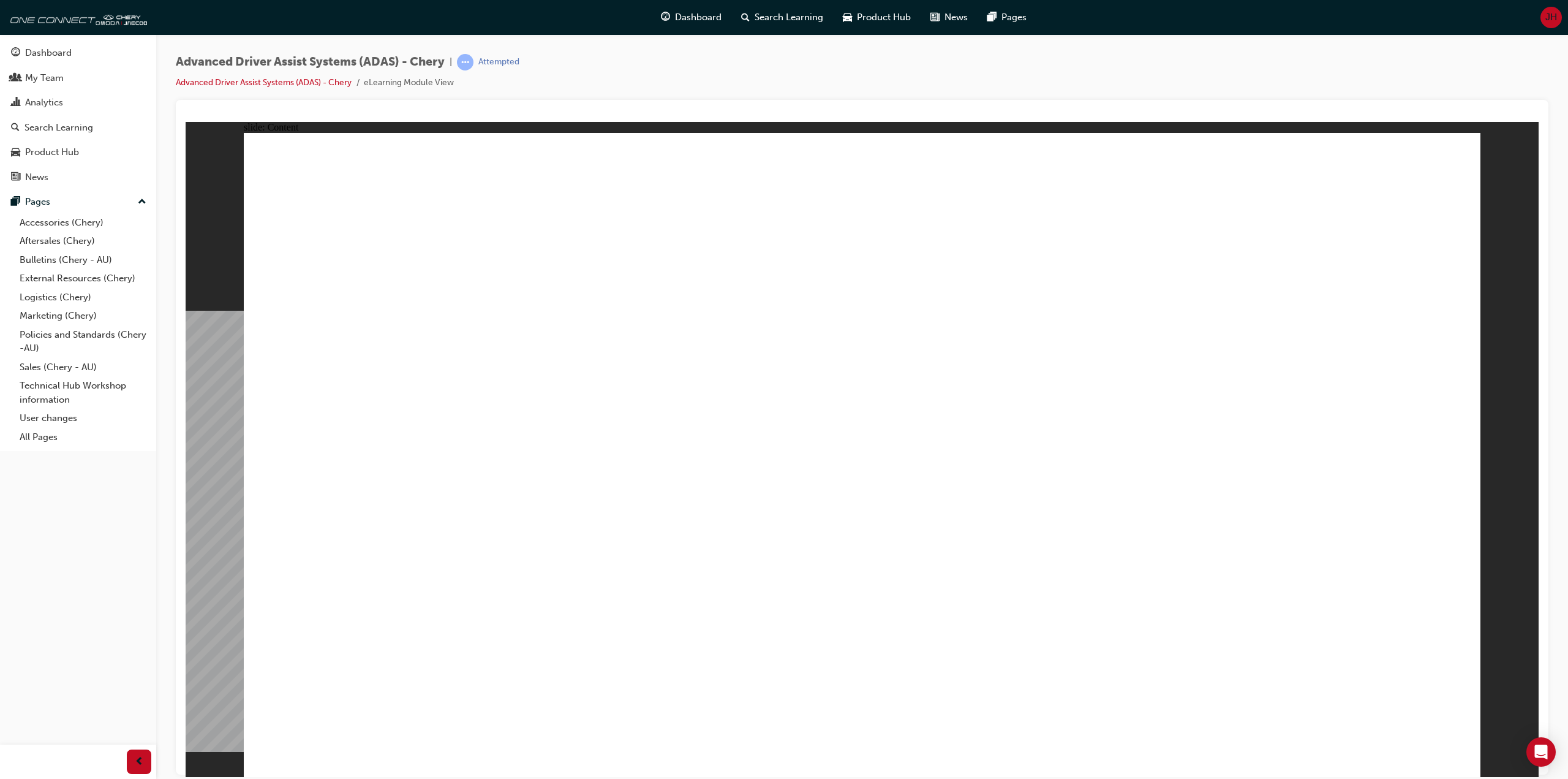
drag, startPoint x: 696, startPoint y: 63, endPoint x: 754, endPoint y: 87, distance: 62.8
click at [696, 63] on div "Advanced Driver Assist Systems (ADAS) - Chery | Attempted Advanced Driver Assis…" at bounding box center [862, 77] width 1373 height 46
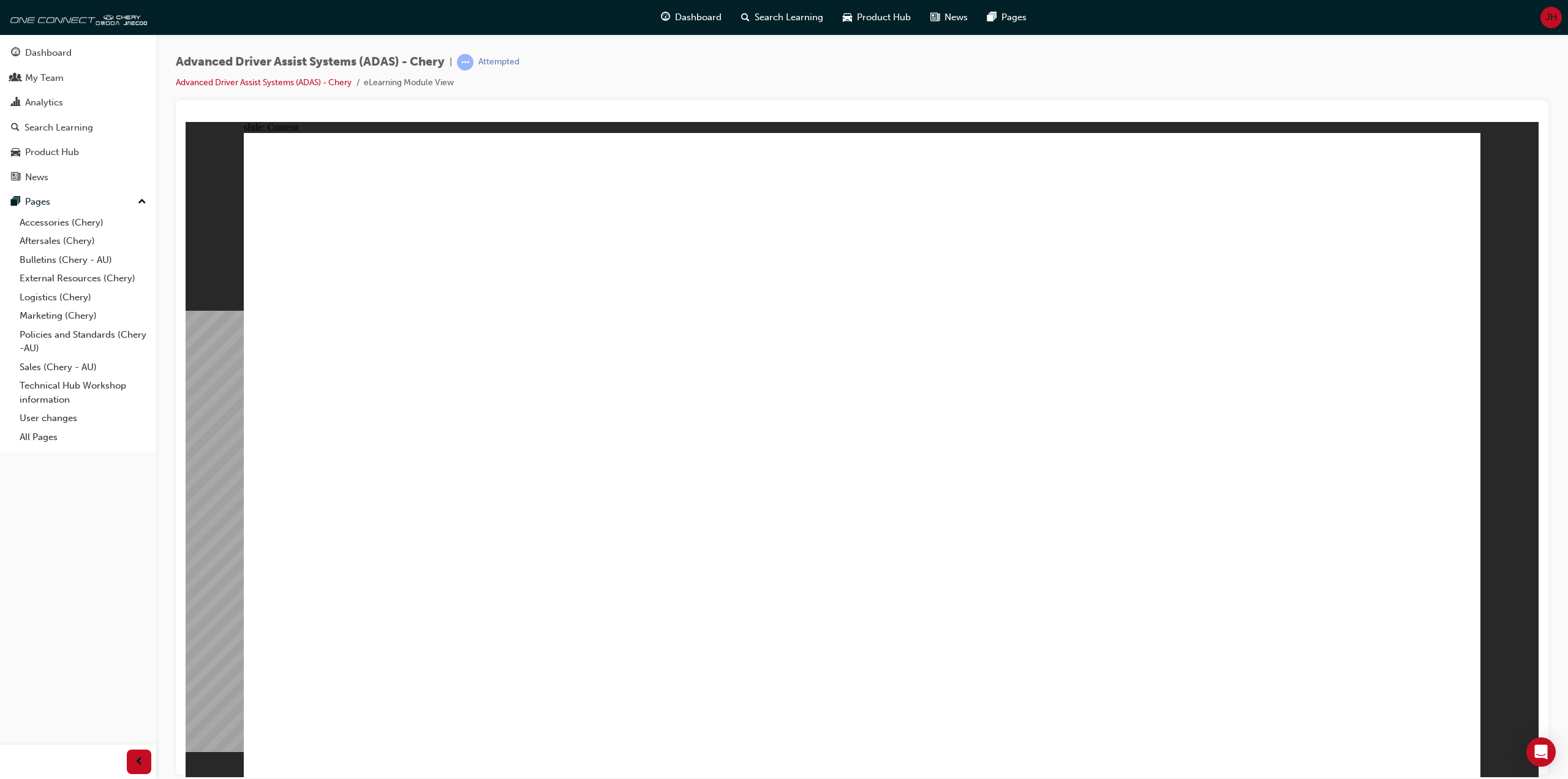
click at [693, 75] on div "Advanced Driver Assist Systems (ADAS) - Chery | Attempted Advanced Driver Assis…" at bounding box center [862, 77] width 1373 height 46
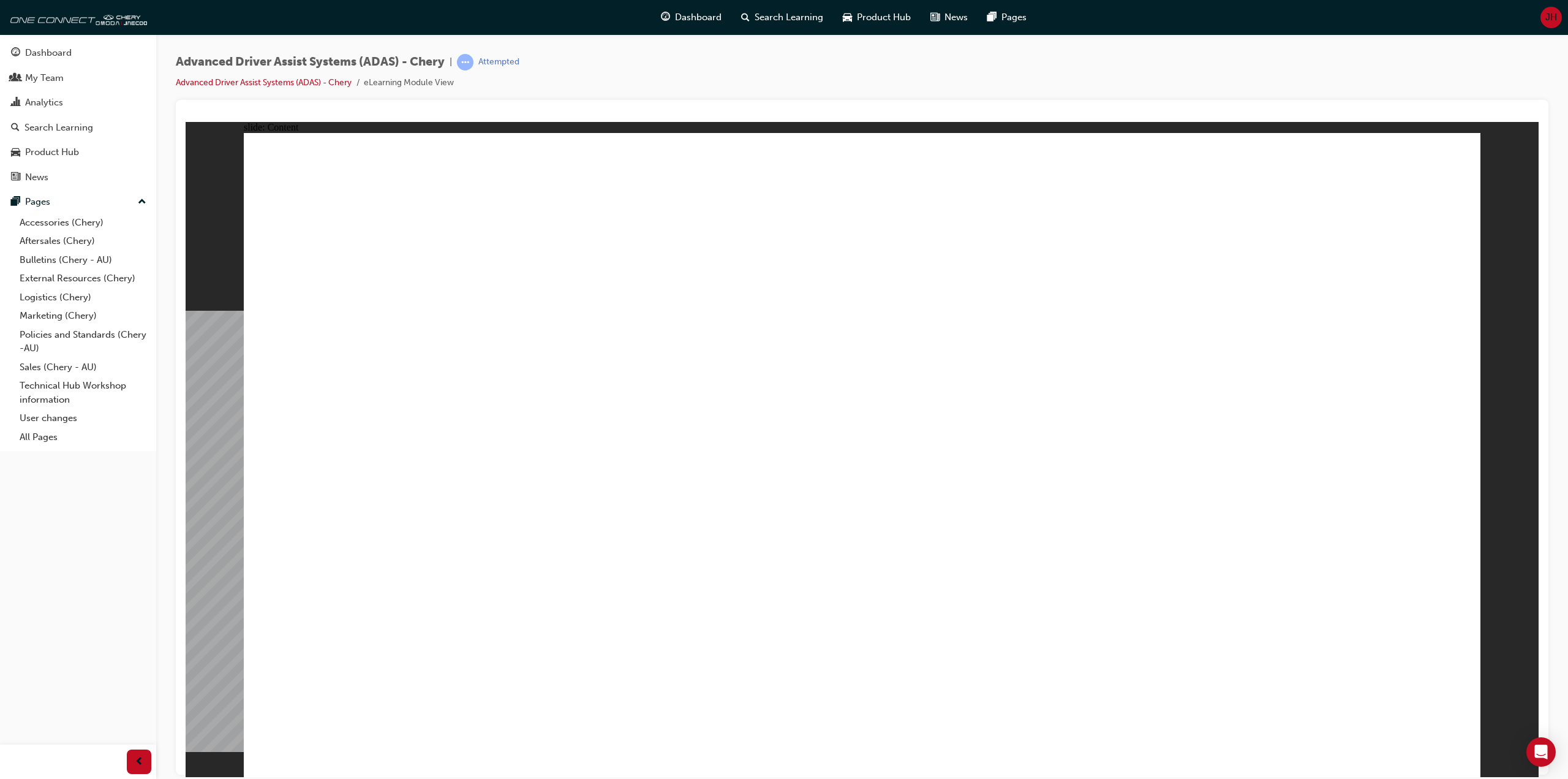
drag, startPoint x: 693, startPoint y: 75, endPoint x: 691, endPoint y: 107, distance: 32.1
click at [693, 75] on div "Advanced Driver Assist Systems (ADAS) - Chery | Attempted Advanced Driver Assis…" at bounding box center [862, 77] width 1373 height 46
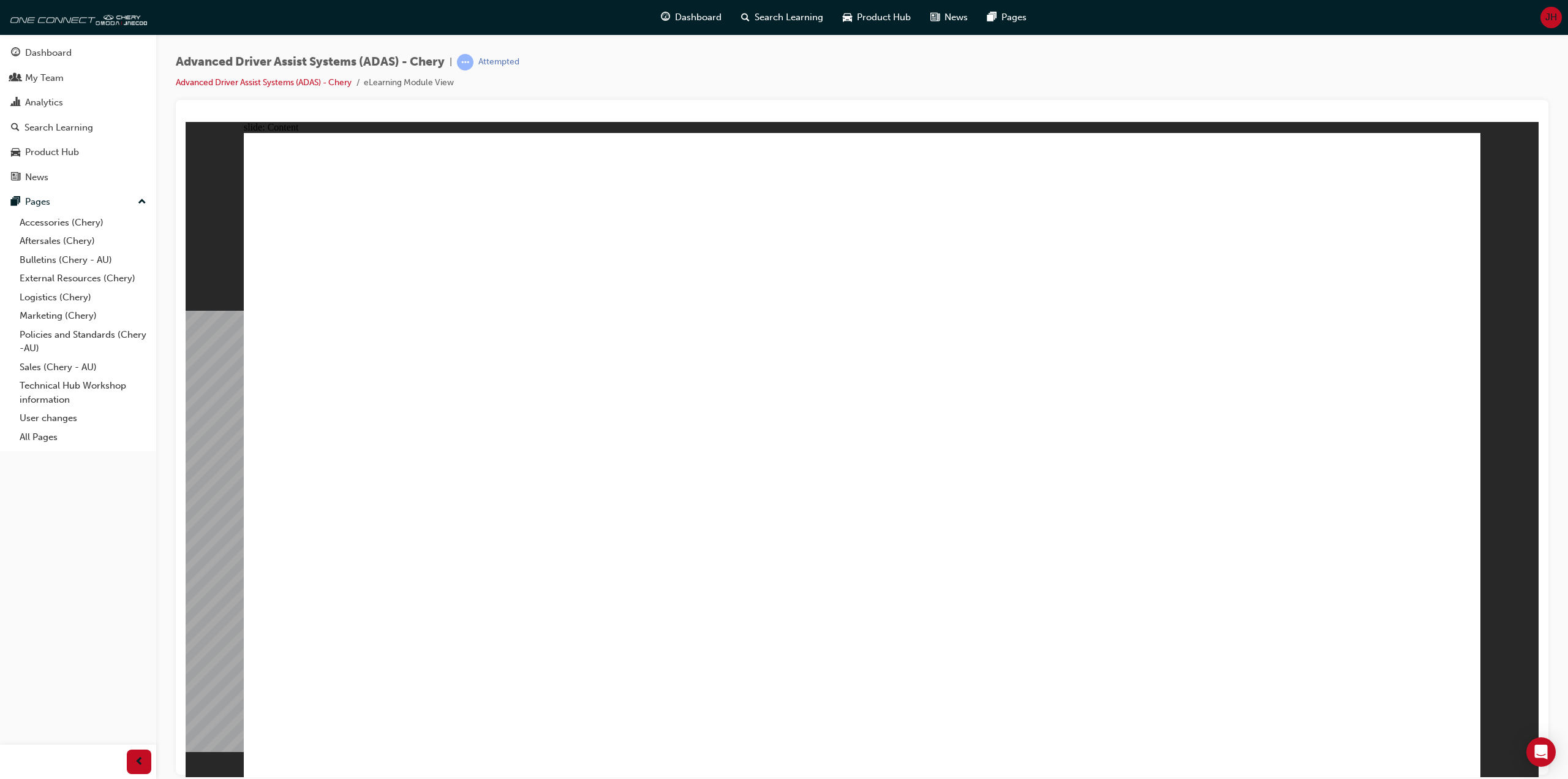
click at [692, 53] on div "Advanced Driver Assist Systems (ADAS) - Chery | Attempted Advanced Driver Assis…" at bounding box center [862, 391] width 1412 height 714
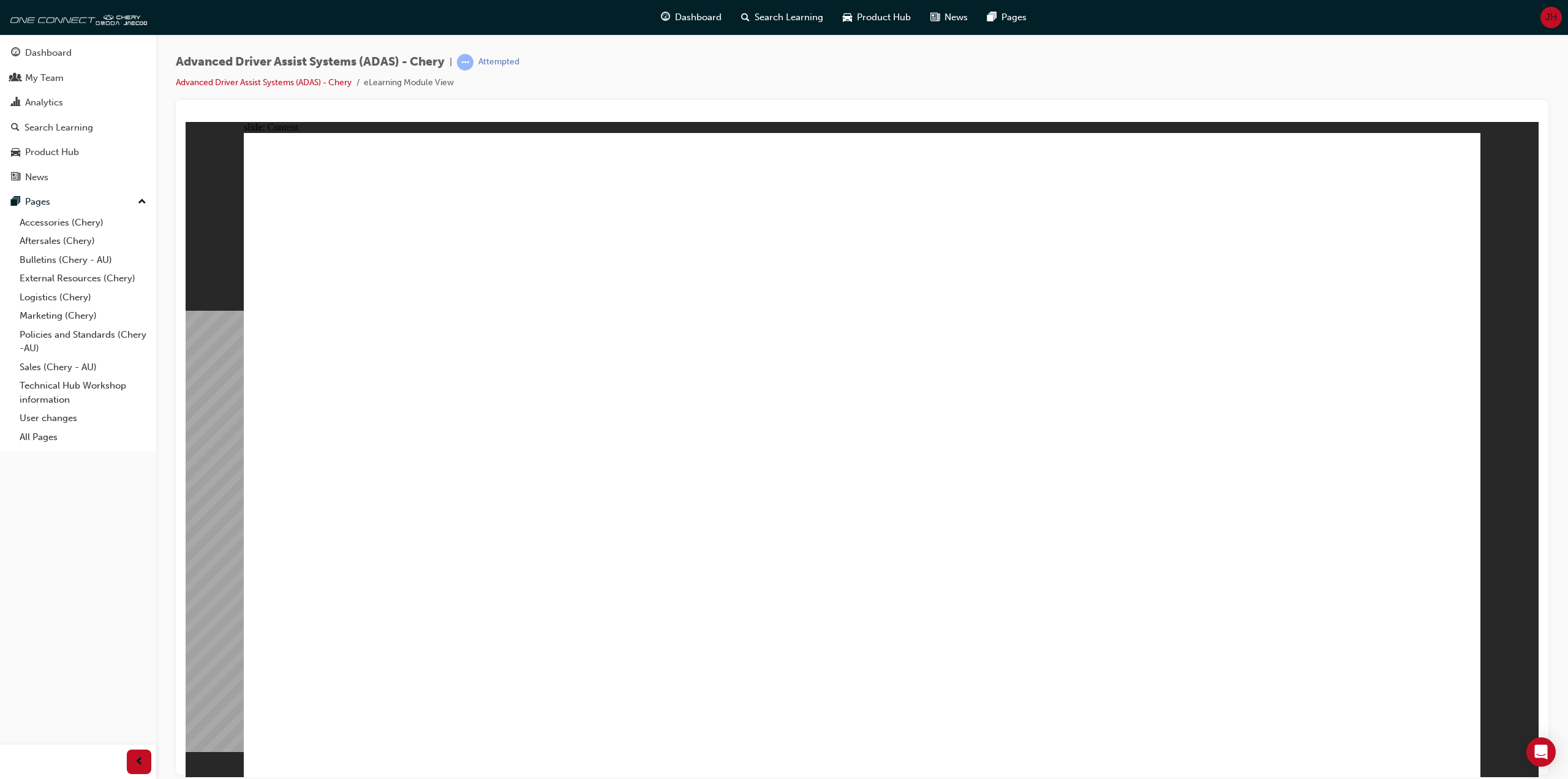
click at [692, 53] on div "Advanced Driver Assist Systems (ADAS) - Chery | Attempted Advanced Driver Assis…" at bounding box center [862, 391] width 1412 height 714
click at [697, 66] on div "Advanced Driver Assist Systems (ADAS) - Chery | Attempted Advanced Driver Assis…" at bounding box center [862, 77] width 1373 height 46
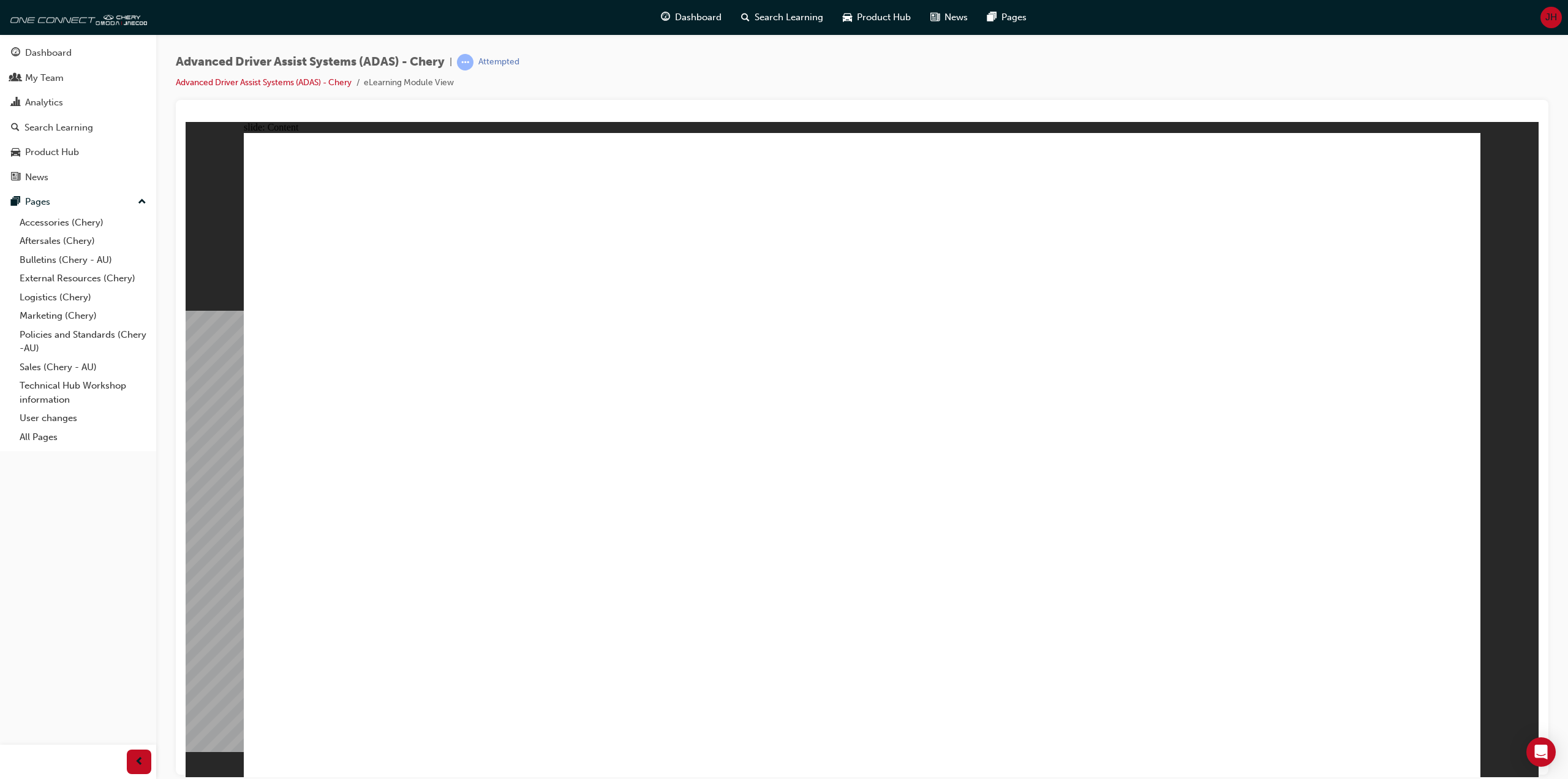
click at [697, 66] on div "Advanced Driver Assist Systems (ADAS) - Chery | Attempted Advanced Driver Assis…" at bounding box center [862, 77] width 1373 height 46
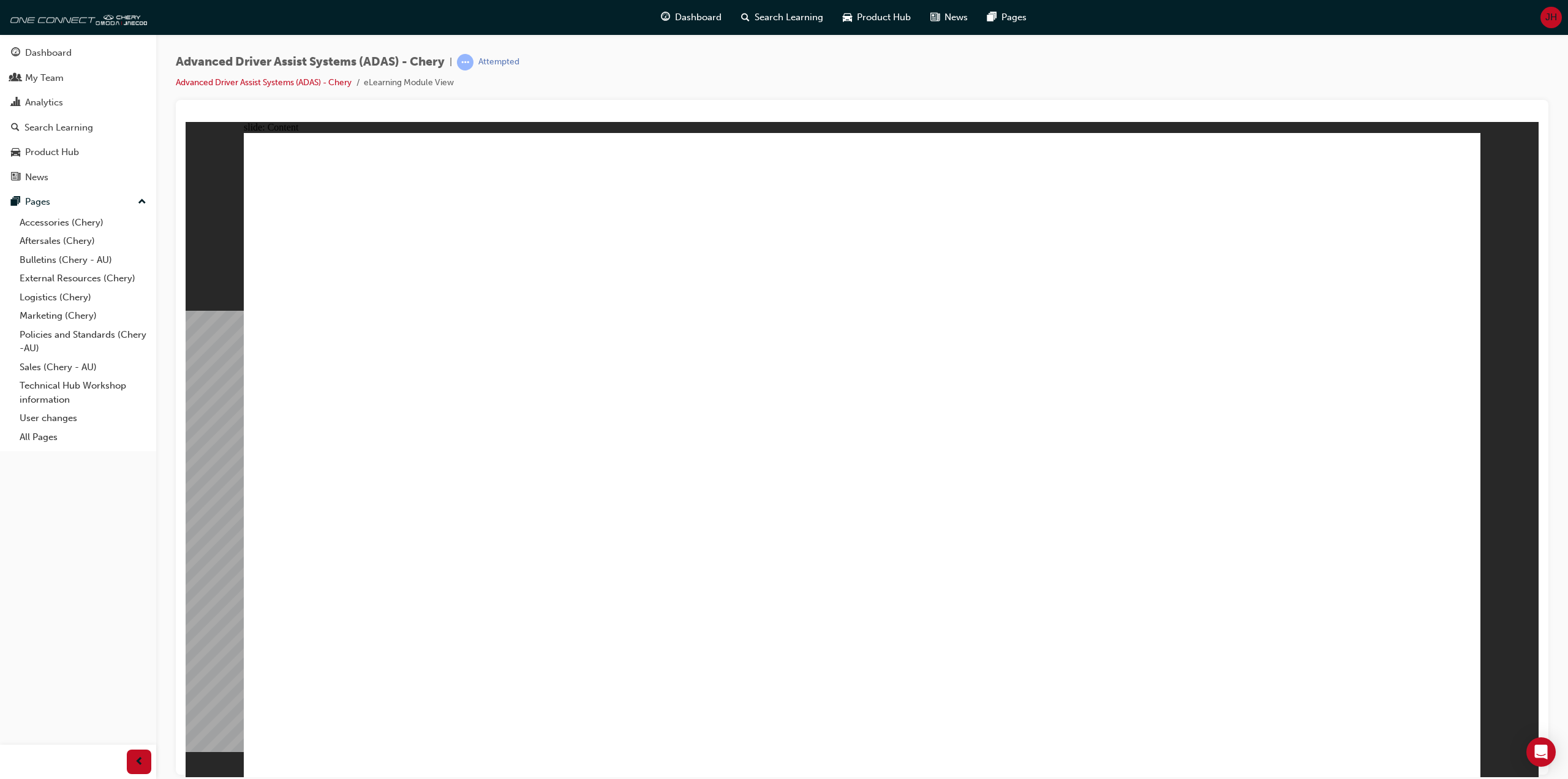
click at [697, 66] on div "Advanced Driver Assist Systems (ADAS) - Chery | Attempted Advanced Driver Assis…" at bounding box center [862, 77] width 1373 height 46
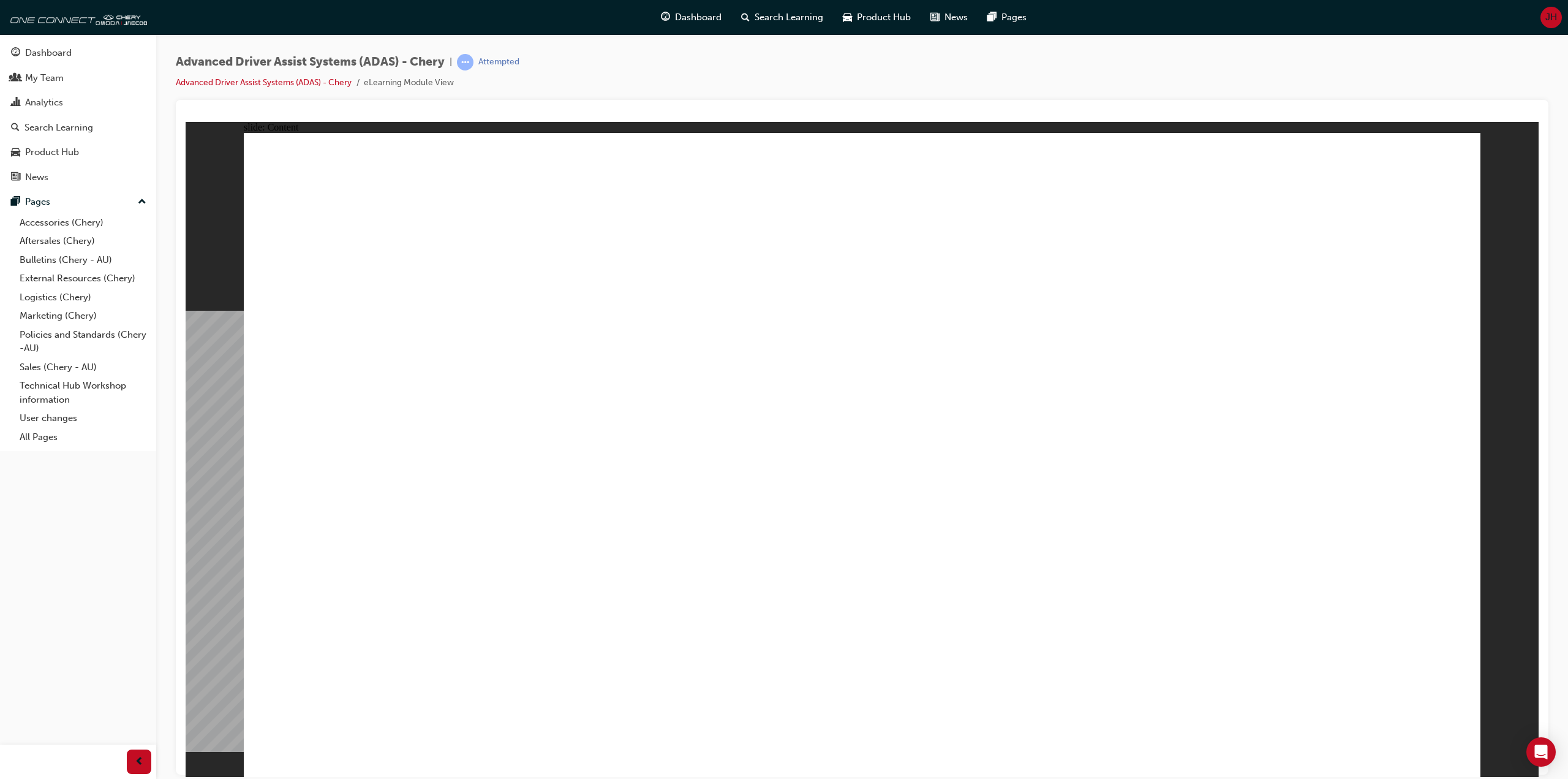
click at [693, 67] on div "Advanced Driver Assist Systems (ADAS) - Chery | Attempted Advanced Driver Assis…" at bounding box center [862, 77] width 1373 height 46
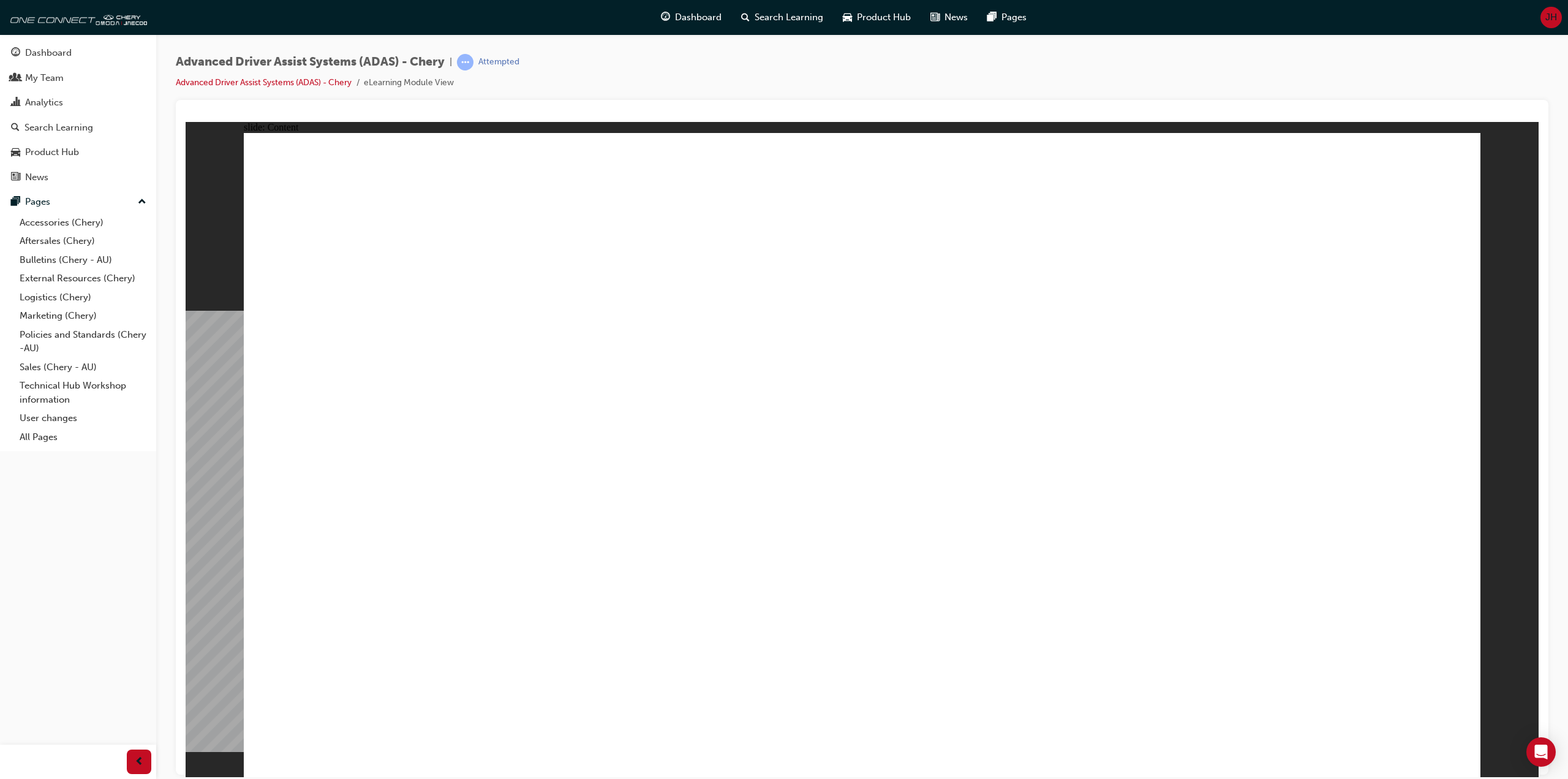
click at [693, 67] on div "Advanced Driver Assist Systems (ADAS) - Chery | Attempted Advanced Driver Assis…" at bounding box center [862, 77] width 1373 height 46
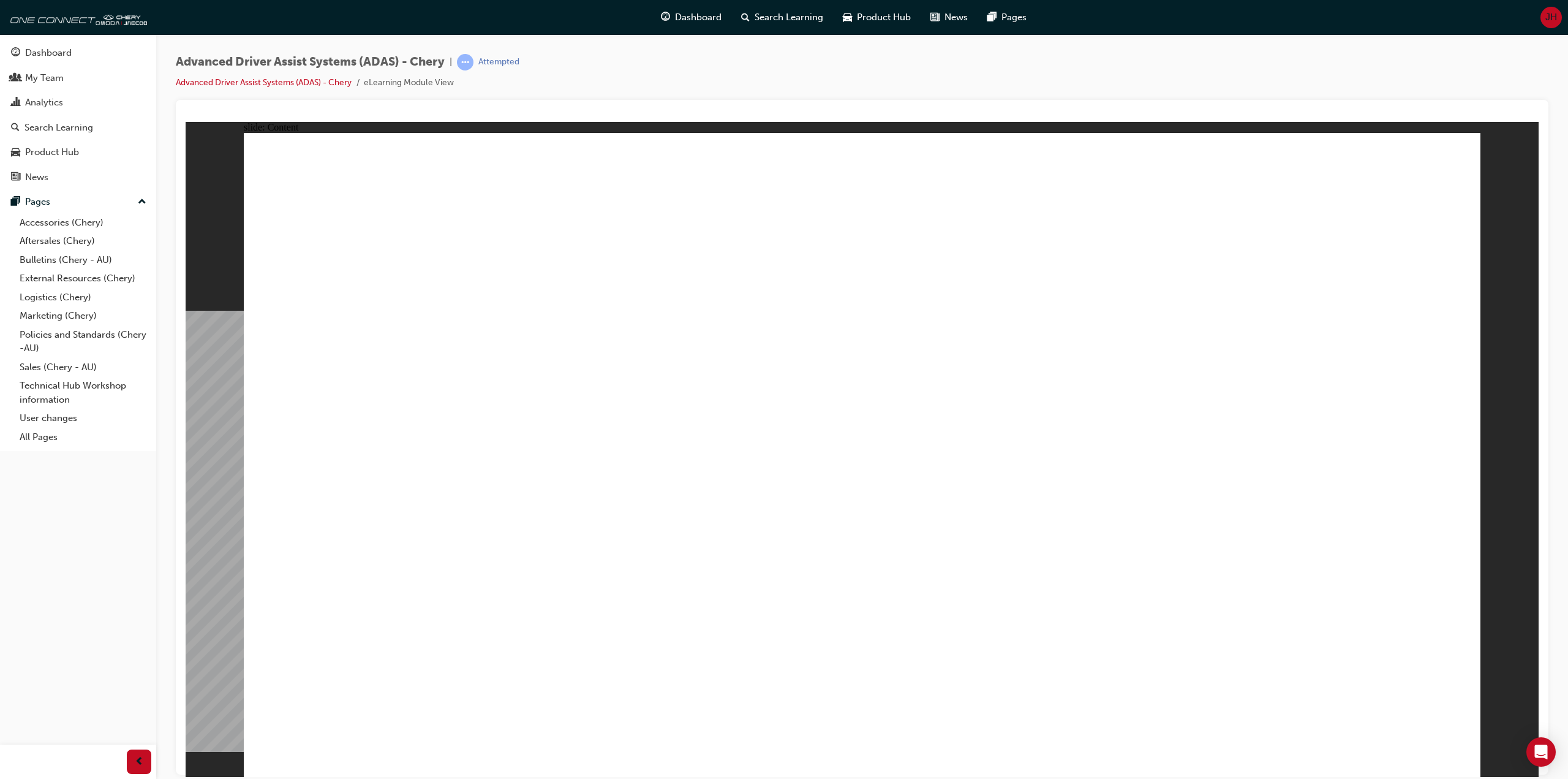
click at [693, 67] on div "Advanced Driver Assist Systems (ADAS) - Chery | Attempted Advanced Driver Assis…" at bounding box center [862, 77] width 1373 height 46
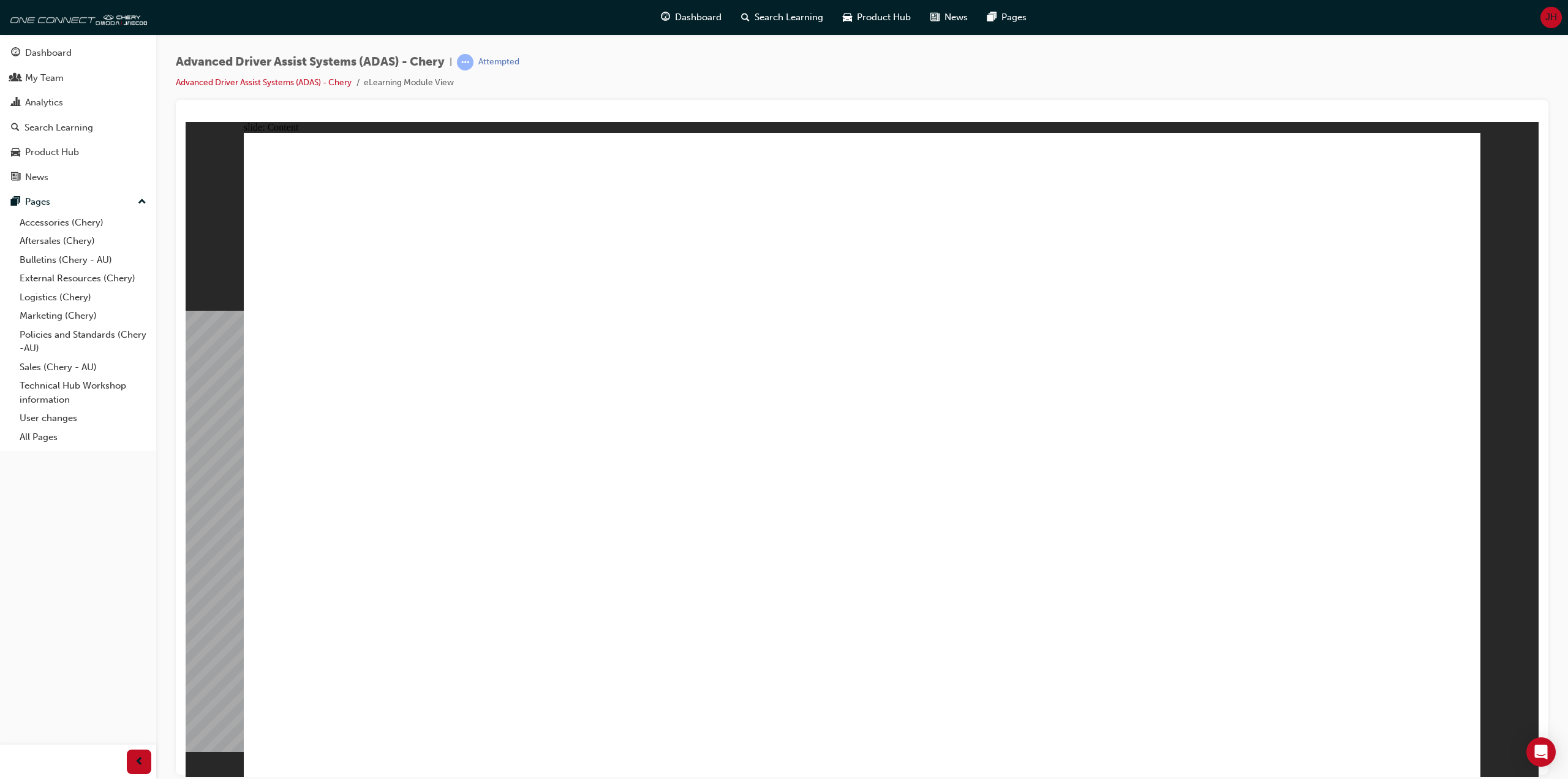
click at [693, 67] on div "Advanced Driver Assist Systems (ADAS) - Chery | Attempted Advanced Driver Assis…" at bounding box center [862, 77] width 1373 height 46
click at [702, 67] on div "Advanced Driver Assist Systems (ADAS) - Chery | Attempted Advanced Driver Assis…" at bounding box center [862, 77] width 1373 height 46
click at [698, 66] on div "Advanced Driver Assist Systems (ADAS) - Chery | Attempted Advanced Driver Assis…" at bounding box center [862, 77] width 1373 height 46
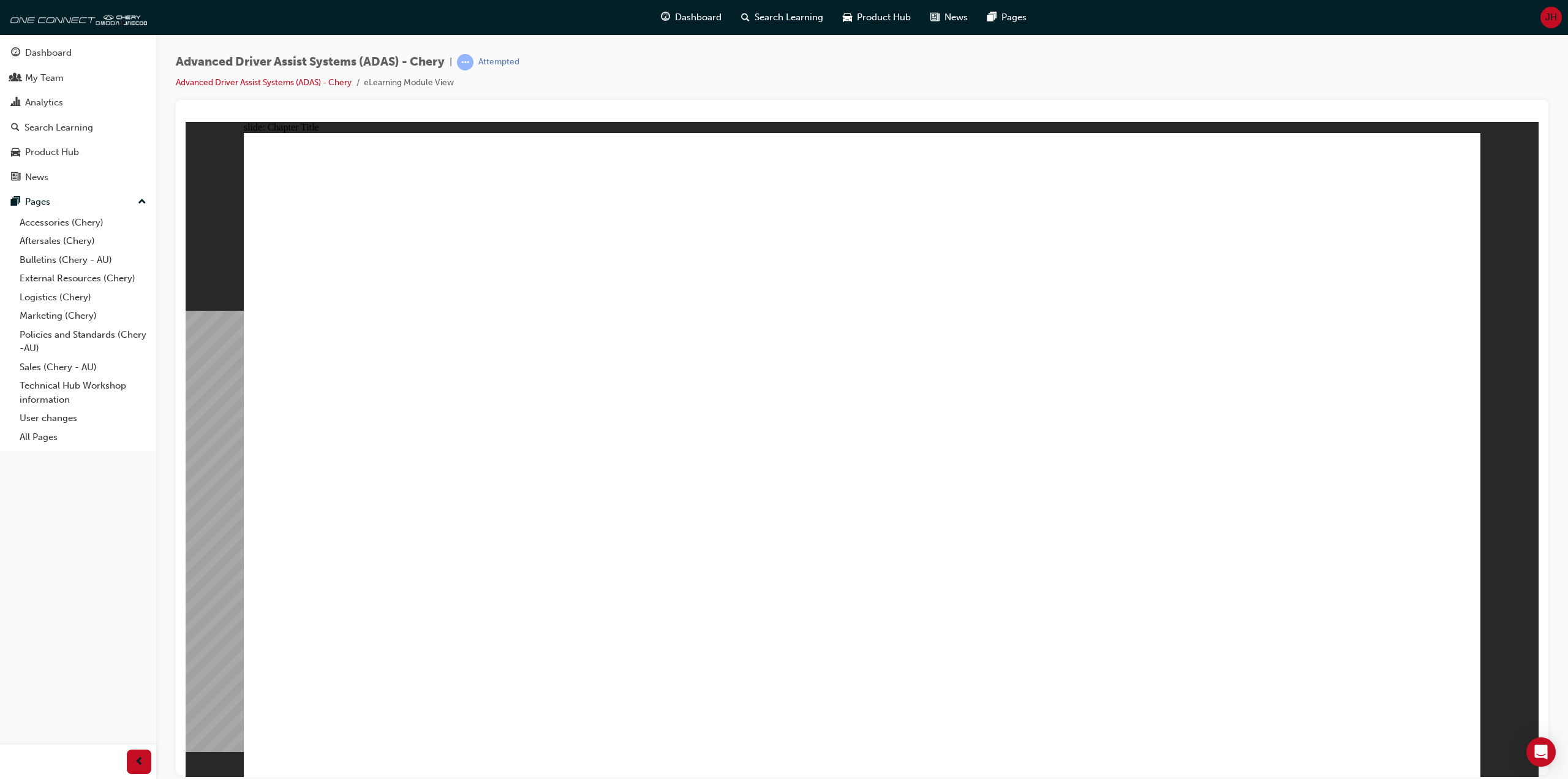
click at [698, 66] on div "Advanced Driver Assist Systems (ADAS) - Chery | Attempted Advanced Driver Assis…" at bounding box center [862, 77] width 1373 height 46
click at [683, 63] on div "Advanced Driver Assist Systems (ADAS) - Chery | Attempted Advanced Driver Assis…" at bounding box center [862, 77] width 1373 height 46
click at [690, 63] on div "Advanced Driver Assist Systems (ADAS) - Chery | Attempted Advanced Driver Assis…" at bounding box center [862, 77] width 1373 height 46
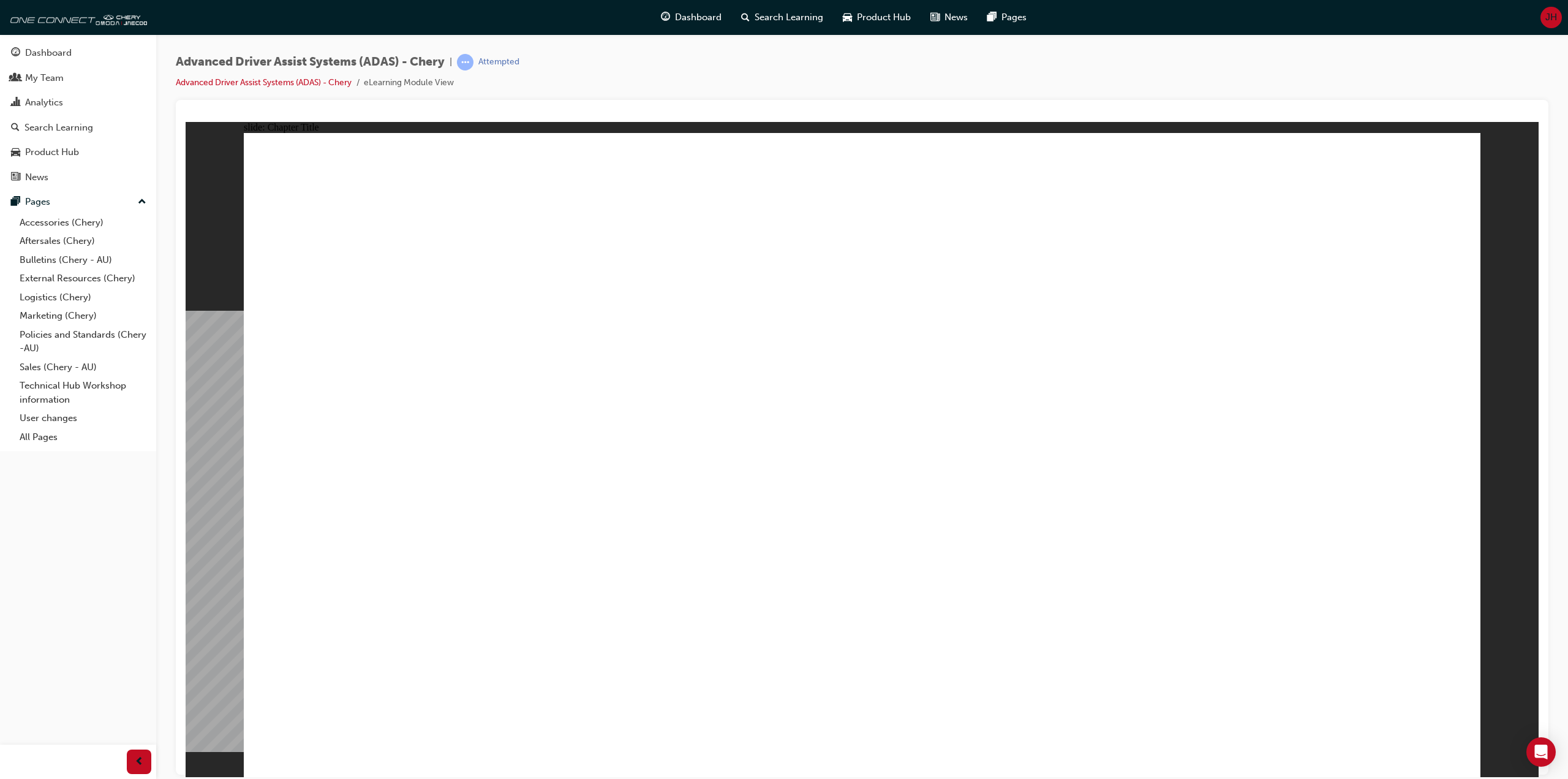
click at [692, 67] on div "Advanced Driver Assist Systems (ADAS) - Chery | Attempted Advanced Driver Assis…" at bounding box center [862, 77] width 1373 height 46
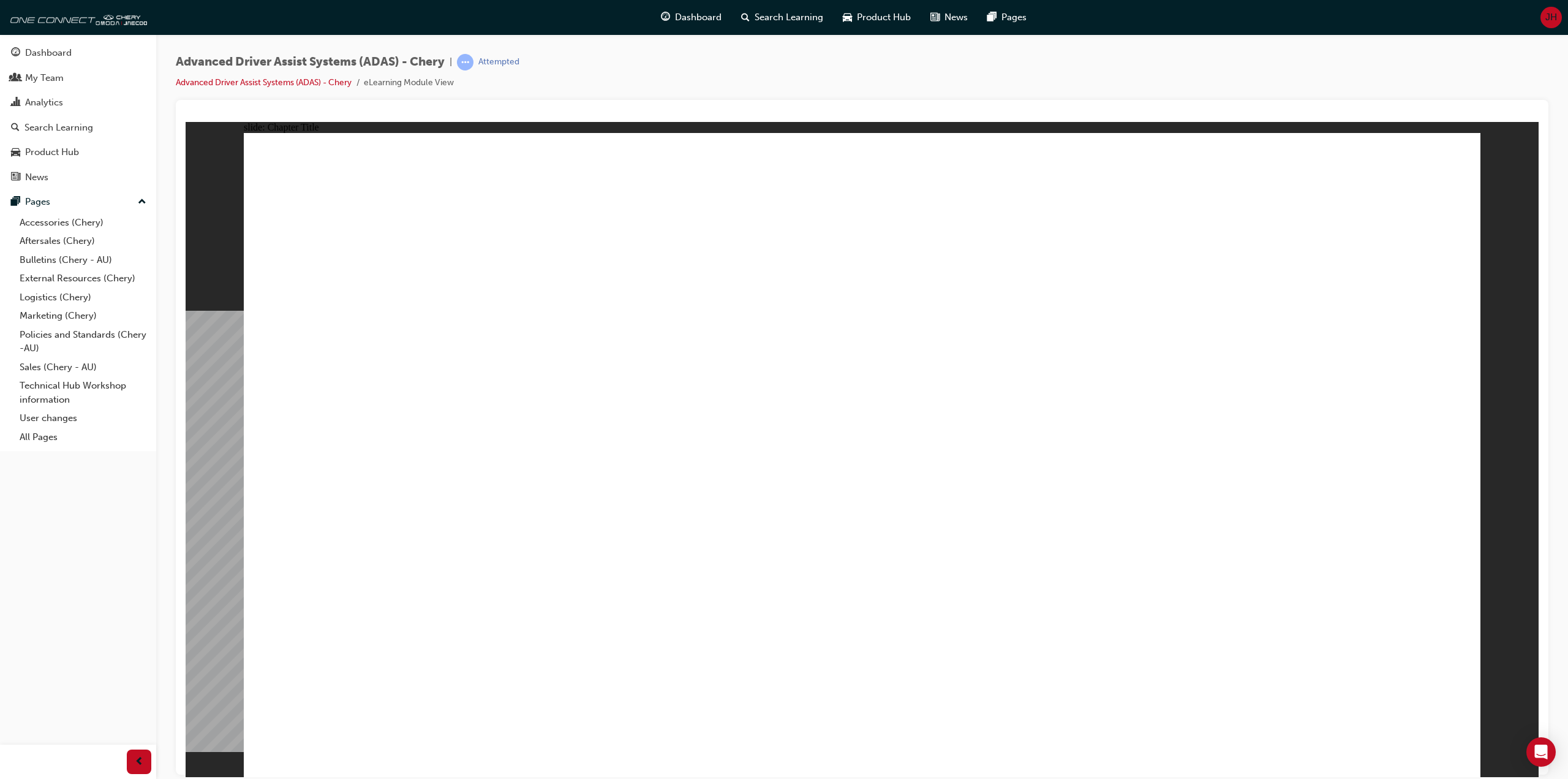
click at [692, 67] on div "Advanced Driver Assist Systems (ADAS) - Chery | Attempted Advanced Driver Assis…" at bounding box center [862, 77] width 1373 height 46
drag, startPoint x: 692, startPoint y: 67, endPoint x: 797, endPoint y: 93, distance: 108.2
click at [692, 67] on div "Advanced Driver Assist Systems (ADAS) - Chery | Attempted Advanced Driver Assis…" at bounding box center [862, 77] width 1373 height 46
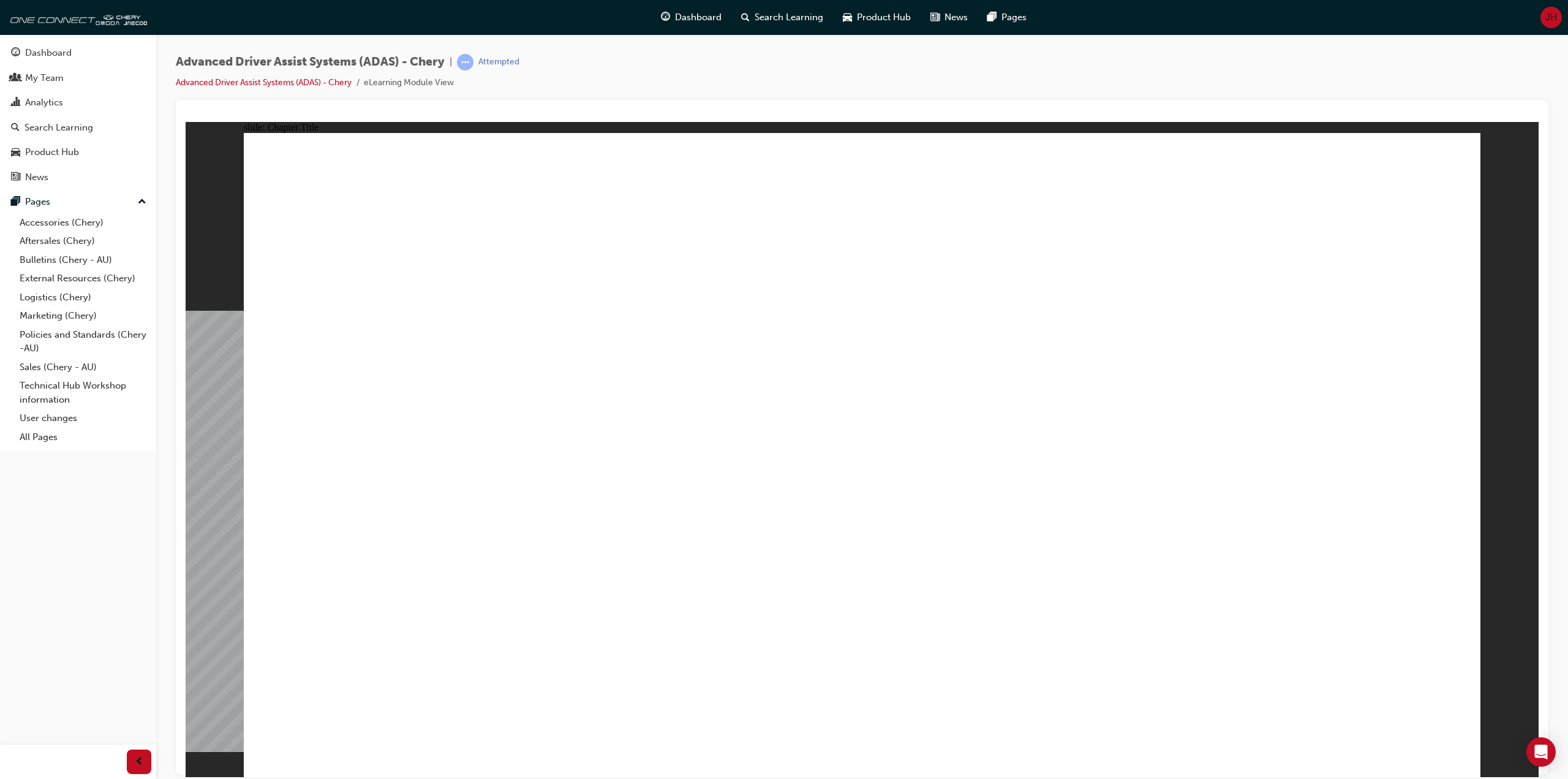
drag, startPoint x: 710, startPoint y: 72, endPoint x: 699, endPoint y: 71, distance: 11.0
click at [705, 72] on div "Advanced Driver Assist Systems (ADAS) - Chery | Attempted Advanced Driver Assis…" at bounding box center [862, 77] width 1373 height 46
click at [699, 71] on div "Advanced Driver Assist Systems (ADAS) - Chery | Attempted Advanced Driver Assis…" at bounding box center [862, 77] width 1373 height 46
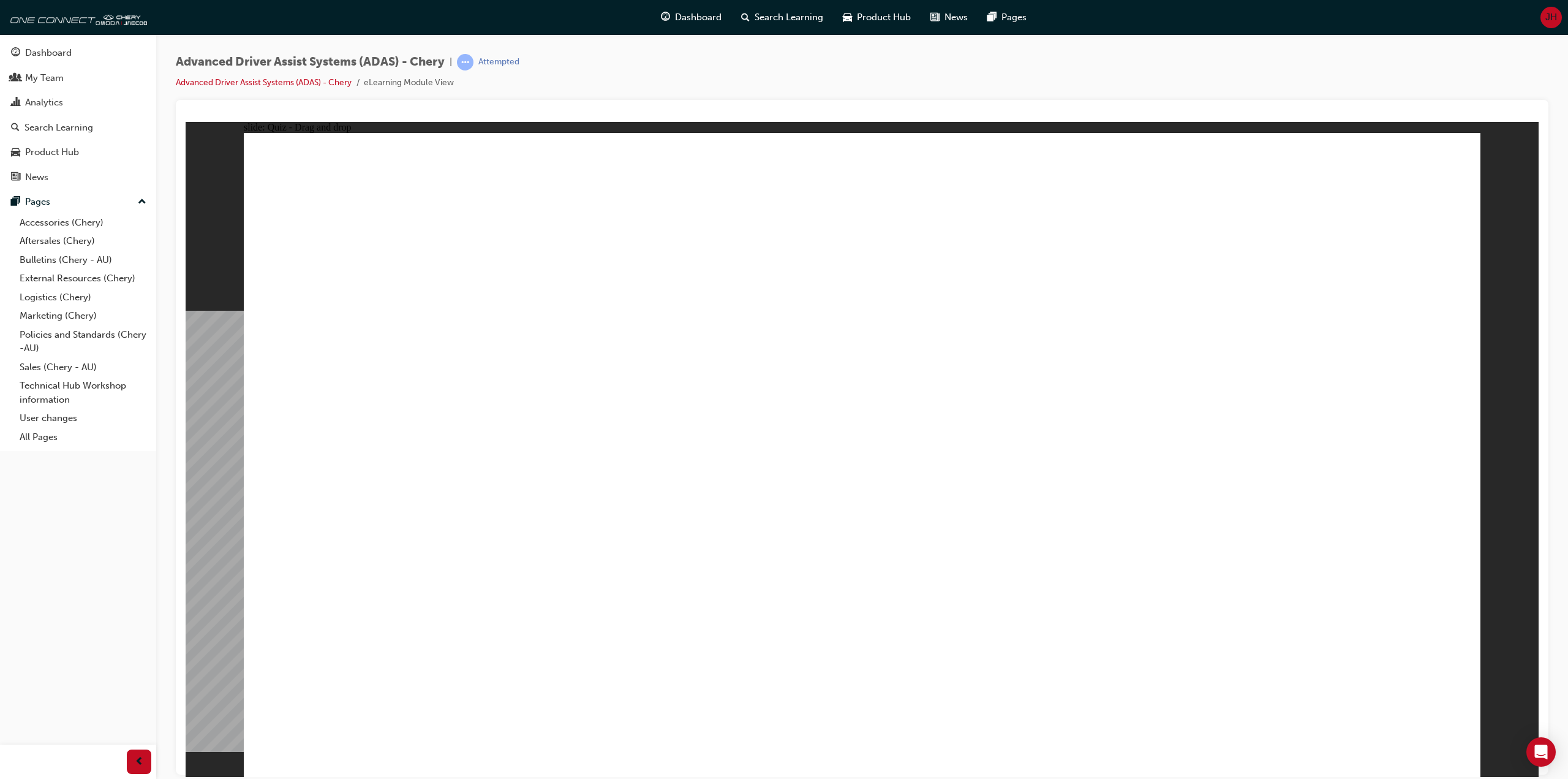
click at [699, 71] on div "Advanced Driver Assist Systems (ADAS) - Chery | Attempted Advanced Driver Assis…" at bounding box center [862, 77] width 1373 height 46
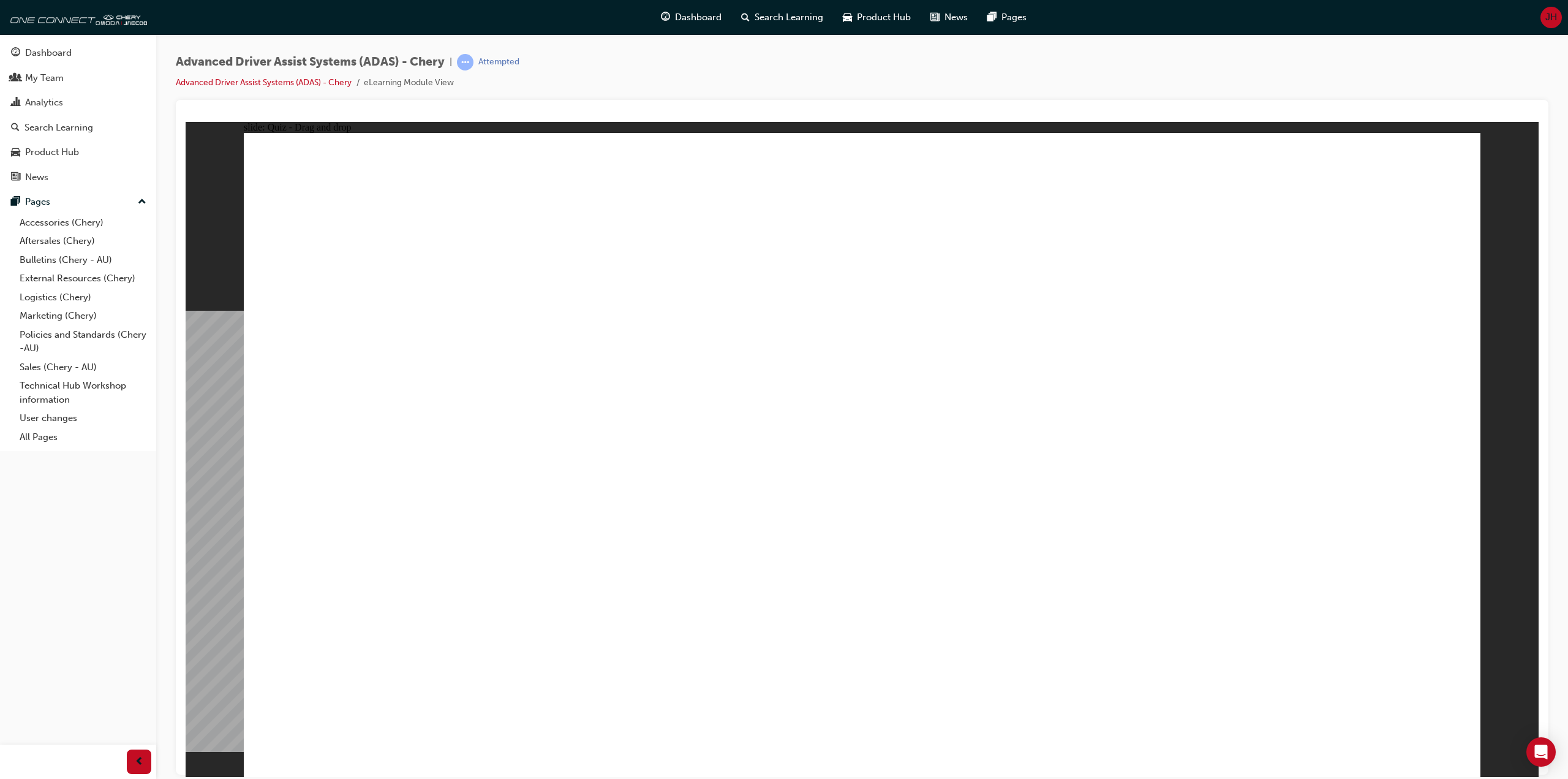
drag, startPoint x: 430, startPoint y: 660, endPoint x: 439, endPoint y: 663, distance: 9.5
click at [704, 64] on div "Advanced Driver Assist Systems (ADAS) - Chery | Attempted Advanced Driver Assis…" at bounding box center [862, 77] width 1373 height 46
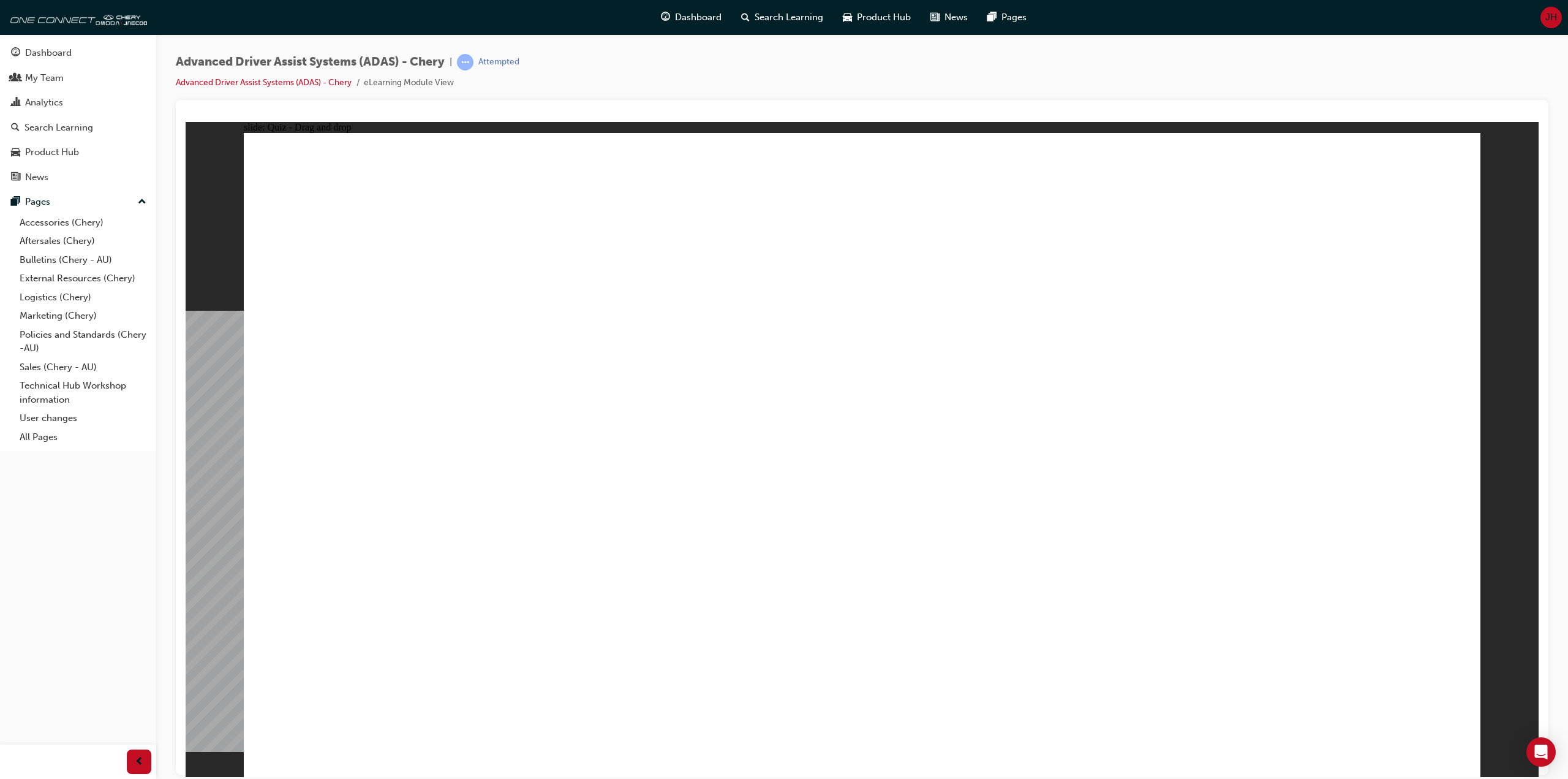
click at [704, 64] on div "Advanced Driver Assist Systems (ADAS) - Chery | Attempted Advanced Driver Assis…" at bounding box center [862, 77] width 1373 height 46
click at [703, 63] on div "Advanced Driver Assist Systems (ADAS) - Chery | Attempted Advanced Driver Assis…" at bounding box center [862, 77] width 1373 height 46
click at [705, 63] on div "Advanced Driver Assist Systems (ADAS) - Chery | Attempted Advanced Driver Assis…" at bounding box center [862, 77] width 1373 height 46
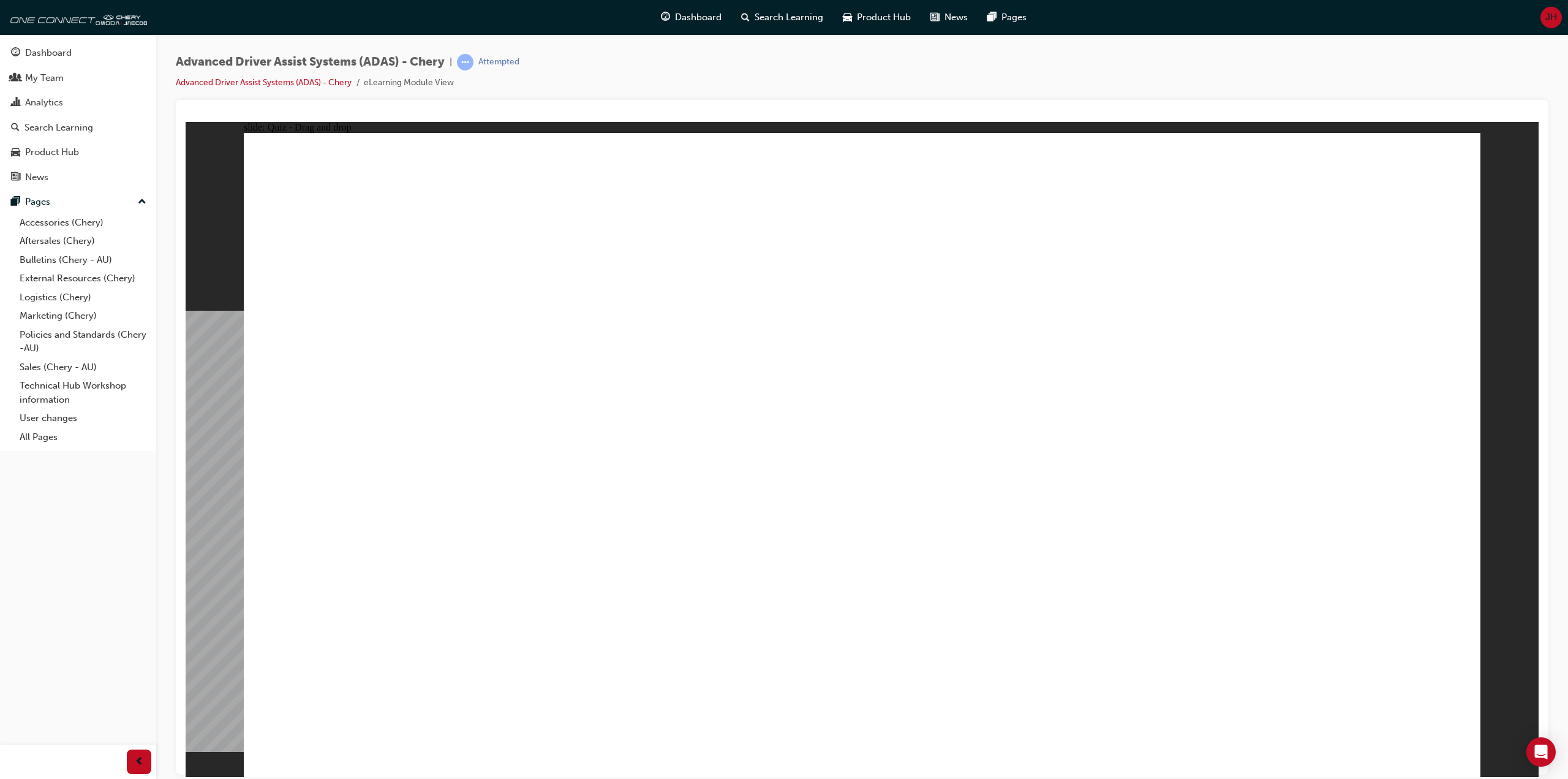
click at [705, 63] on div "Advanced Driver Assist Systems (ADAS) - Chery | Attempted Advanced Driver Assis…" at bounding box center [862, 77] width 1373 height 46
click at [707, 59] on div "Advanced Driver Assist Systems (ADAS) - Chery | Attempted Advanced Driver Assis…" at bounding box center [862, 77] width 1373 height 46
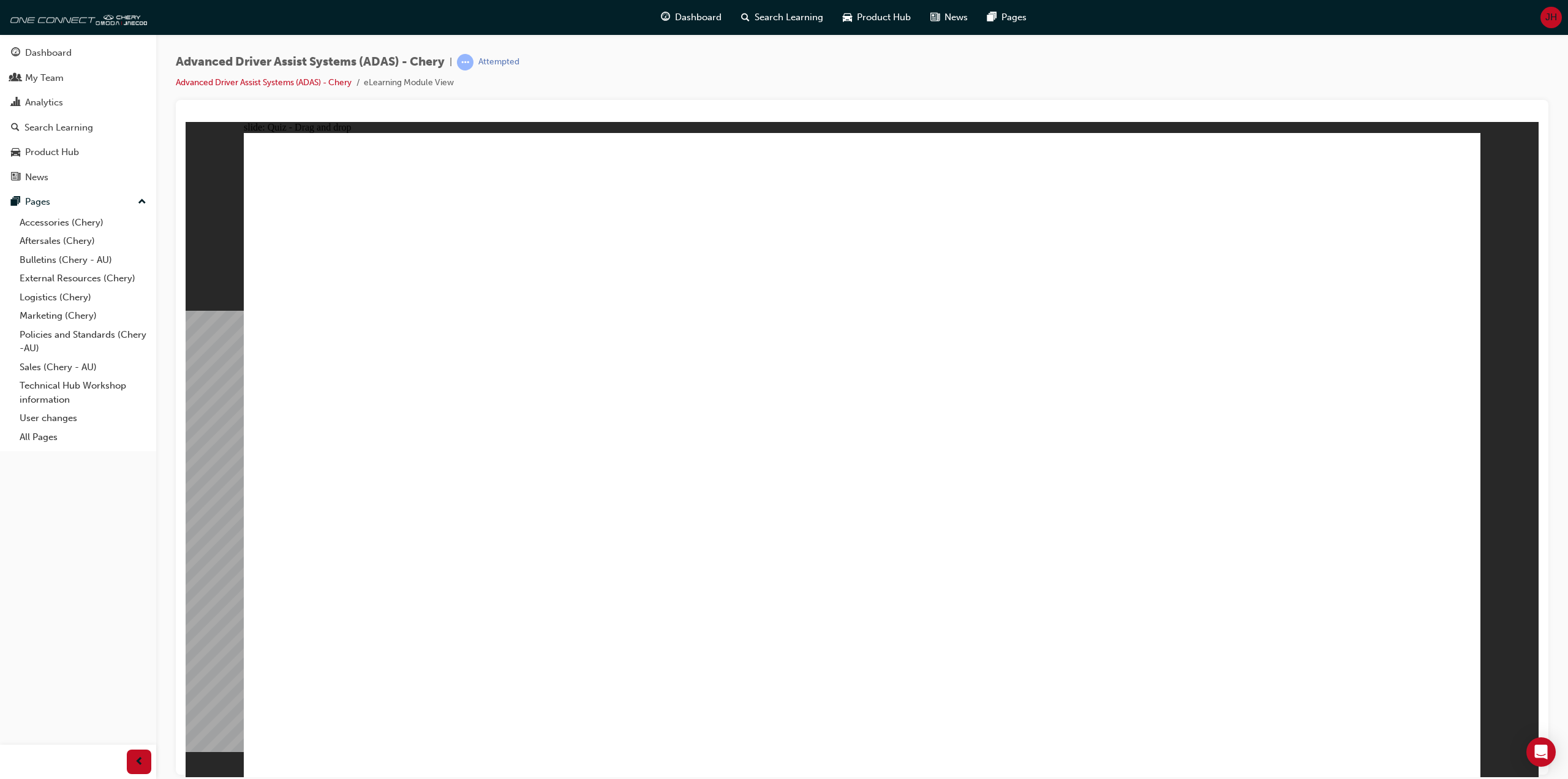
click at [707, 59] on div "Advanced Driver Assist Systems (ADAS) - Chery | Attempted Advanced Driver Assis…" at bounding box center [862, 77] width 1373 height 46
drag, startPoint x: 1175, startPoint y: 646, endPoint x: 798, endPoint y: 316, distance: 501.0
drag, startPoint x: 949, startPoint y: 660, endPoint x: 1176, endPoint y: 274, distance: 447.8
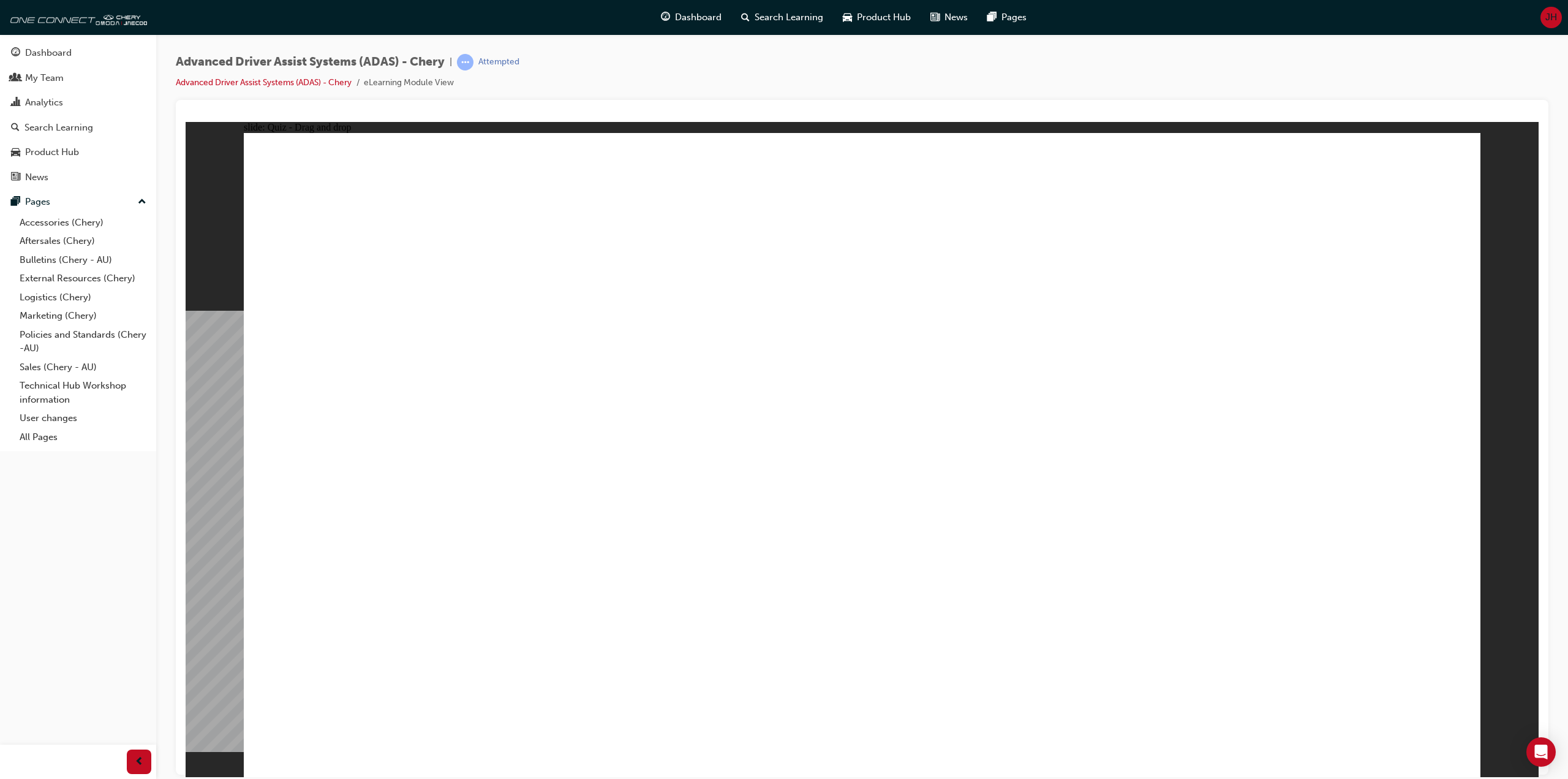
drag, startPoint x: 816, startPoint y: 652, endPoint x: 1268, endPoint y: 326, distance: 557.3
drag, startPoint x: 893, startPoint y: 493, endPoint x: 1241, endPoint y: 329, distance: 384.7
drag, startPoint x: 400, startPoint y: 650, endPoint x: 1272, endPoint y: 358, distance: 919.6
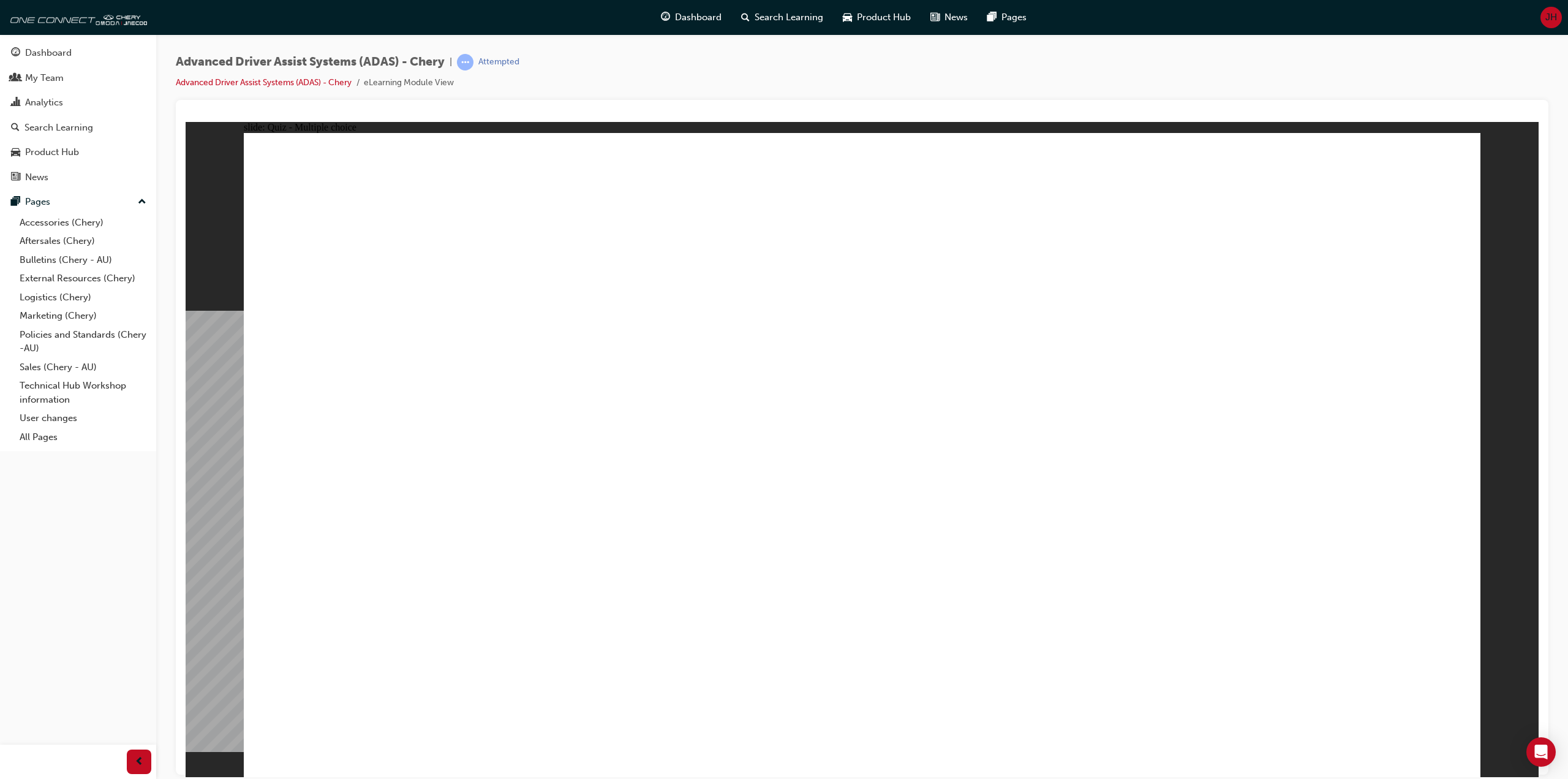
click at [742, 78] on div "Advanced Driver Assist Systems (ADAS) - Chery | Attempted Advanced Driver Assis…" at bounding box center [862, 77] width 1373 height 46
checkbox input "true"
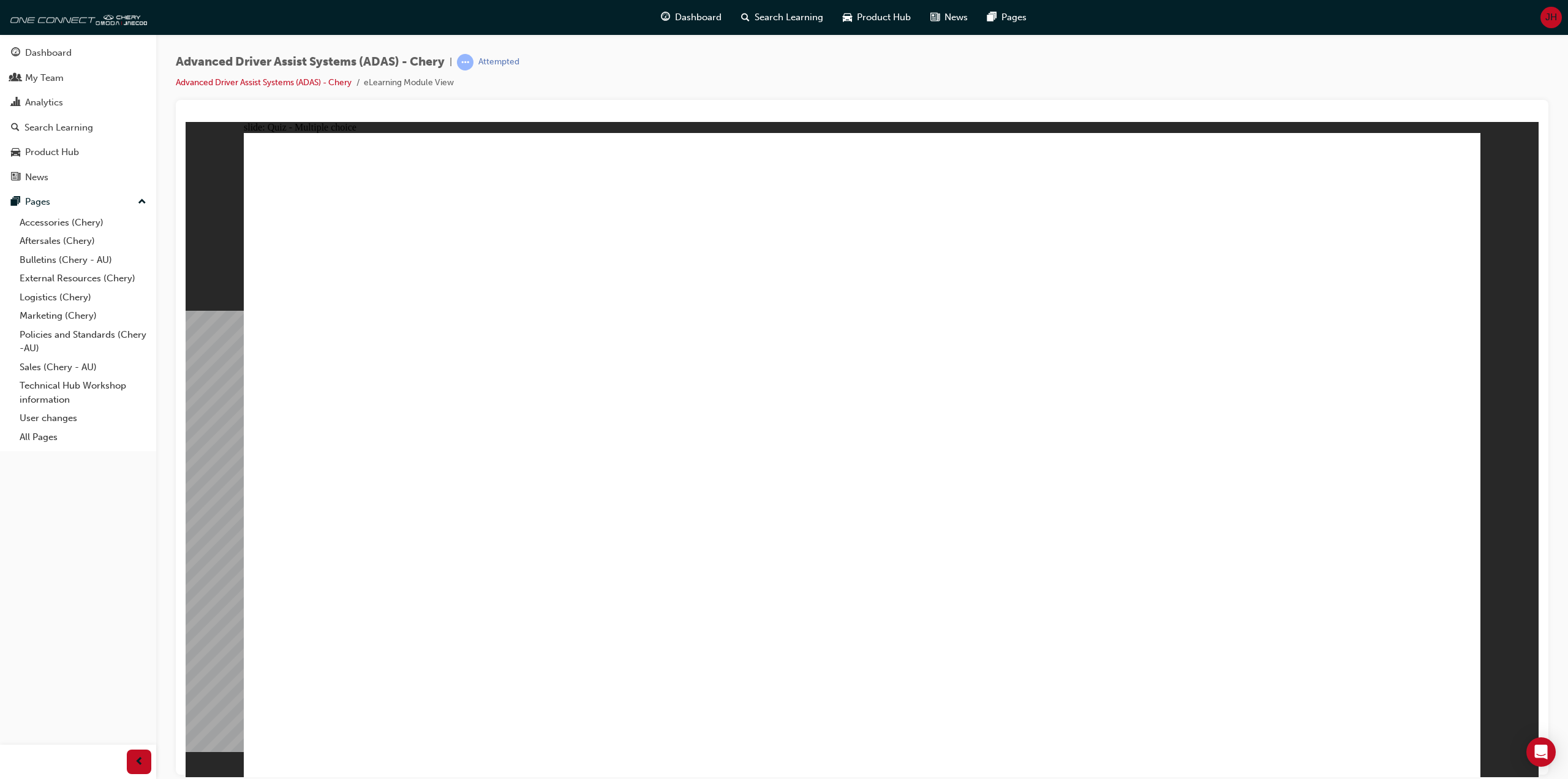
checkbox input "true"
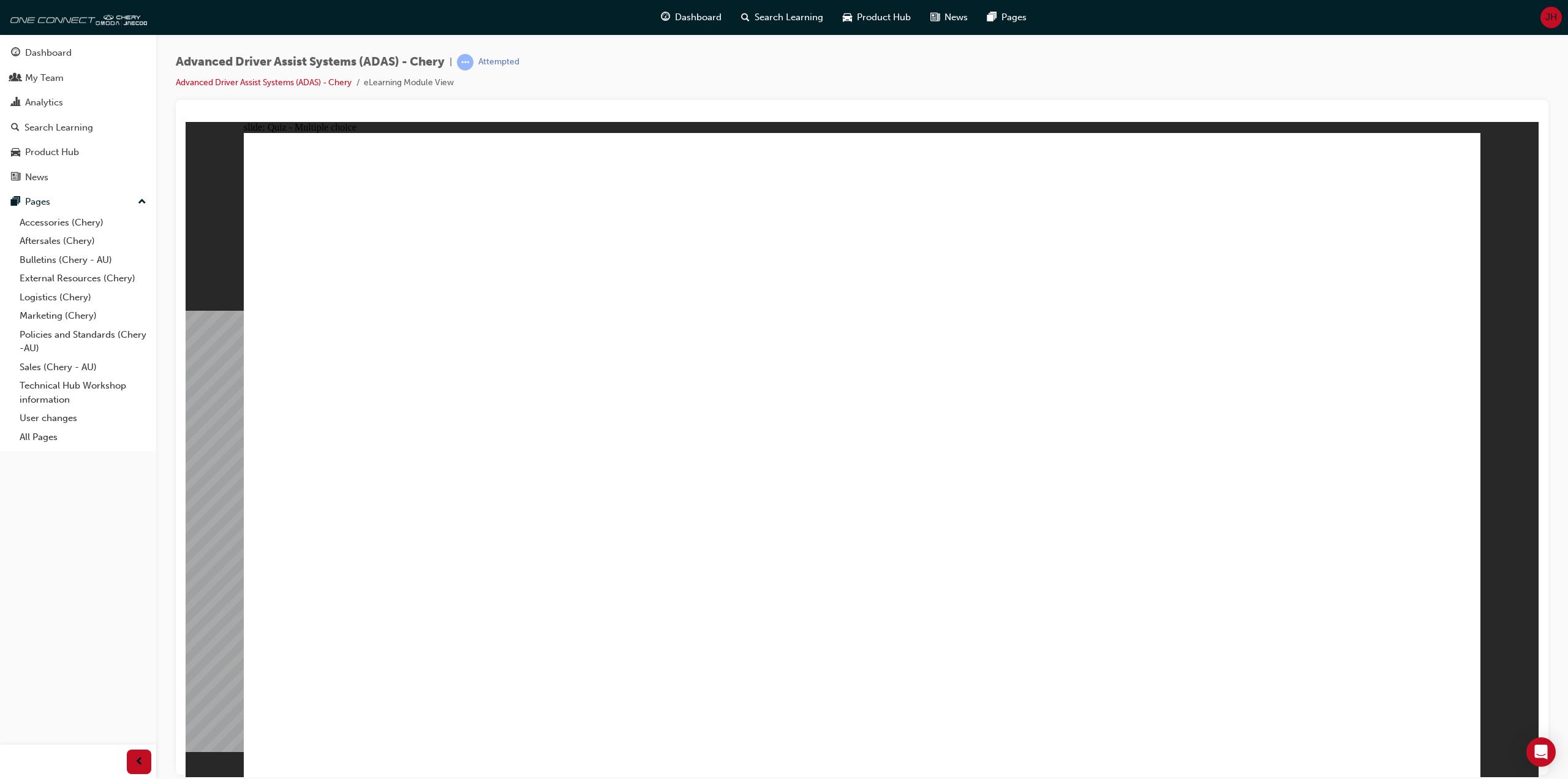
checkbox input "true"
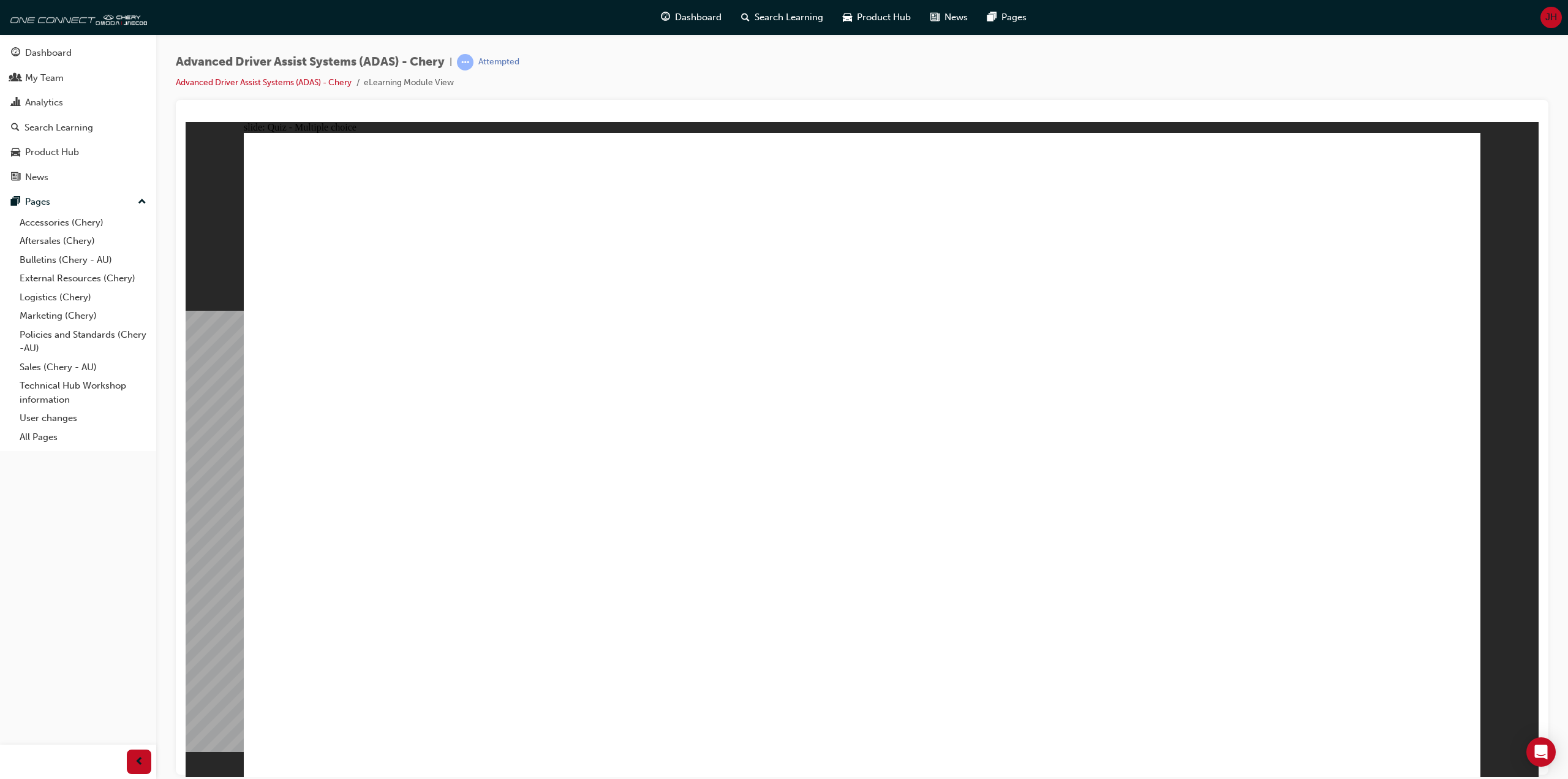
click at [763, 93] on div "Advanced Driver Assist Systems (ADAS) - Chery | Attempted Advanced Driver Assis…" at bounding box center [862, 77] width 1373 height 46
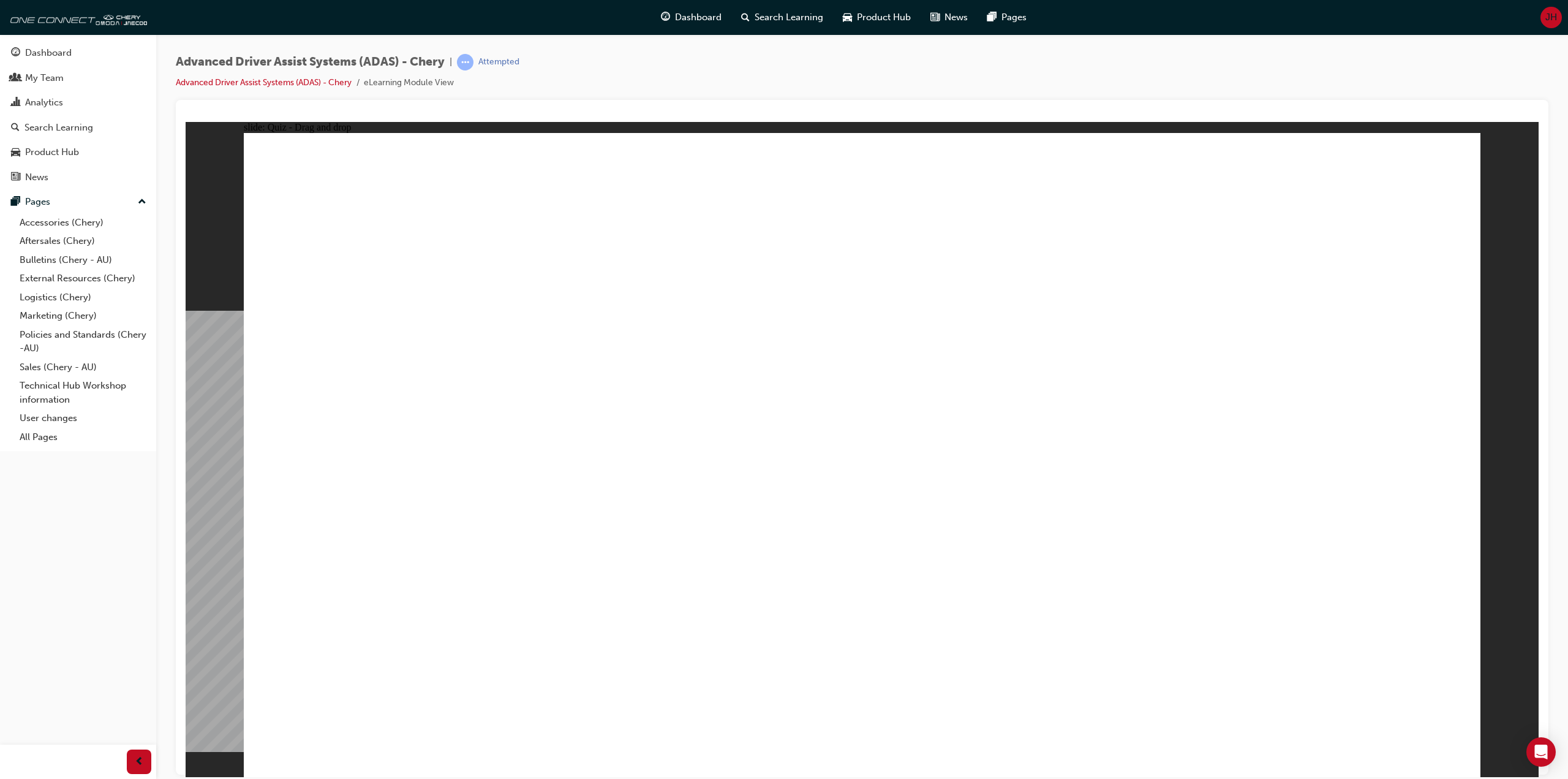
click at [761, 90] on div "Advanced Driver Assist Systems (ADAS) - Chery | Attempted Advanced Driver Assis…" at bounding box center [862, 77] width 1373 height 46
drag, startPoint x: 878, startPoint y: 259, endPoint x: 867, endPoint y: 262, distance: 11.4
drag, startPoint x: 811, startPoint y: 133, endPoint x: 996, endPoint y: 227, distance: 207.5
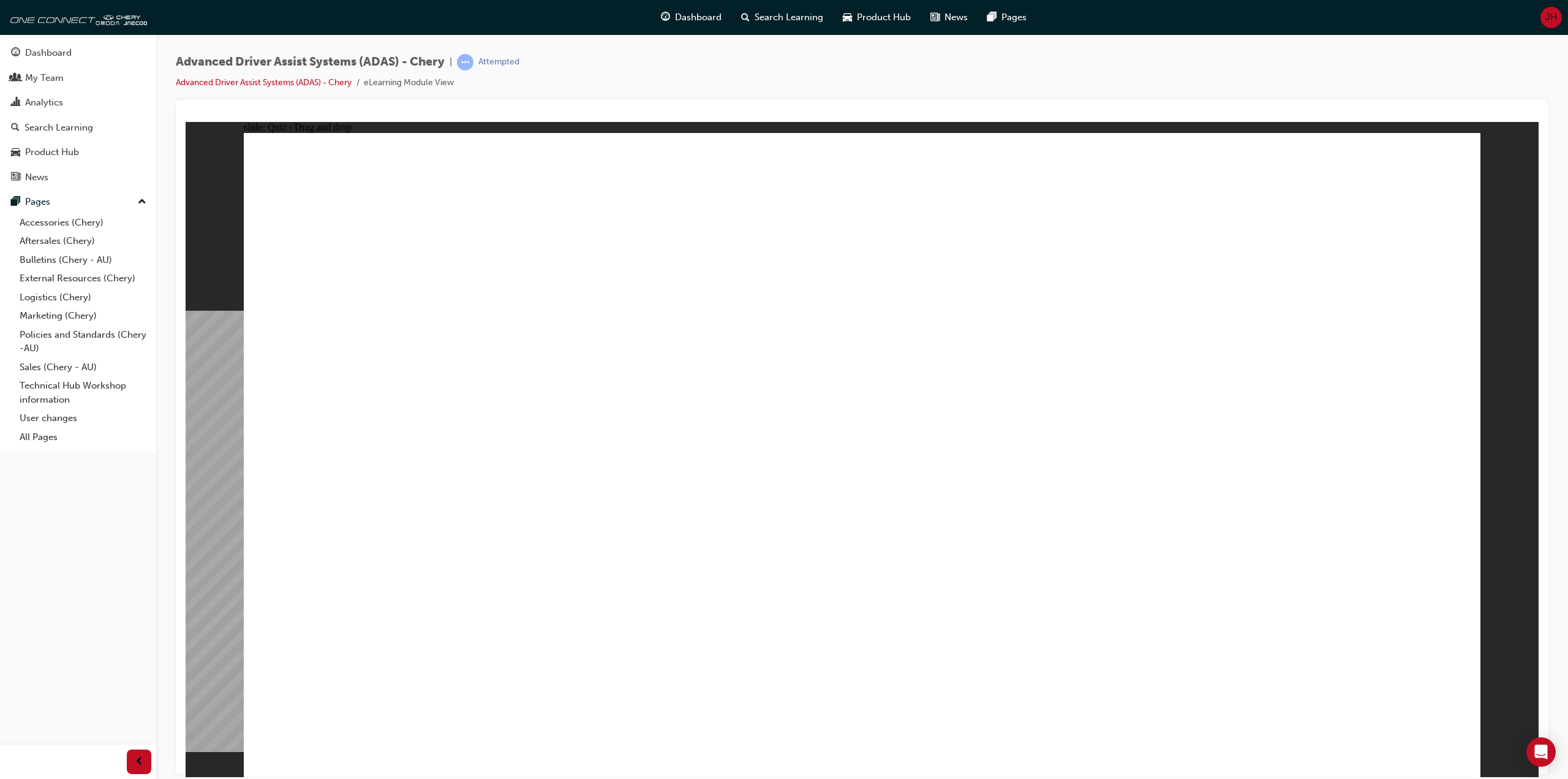
click at [729, 72] on div "Advanced Driver Assist Systems (ADAS) - Chery | Attempted Advanced Driver Assis…" at bounding box center [862, 77] width 1373 height 46
click at [737, 81] on div "Advanced Driver Assist Systems (ADAS) - Chery | Attempted Advanced Driver Assis…" at bounding box center [862, 77] width 1373 height 46
click at [708, 66] on div "Advanced Driver Assist Systems (ADAS) - Chery | Attempted Advanced Driver Assis…" at bounding box center [862, 77] width 1373 height 46
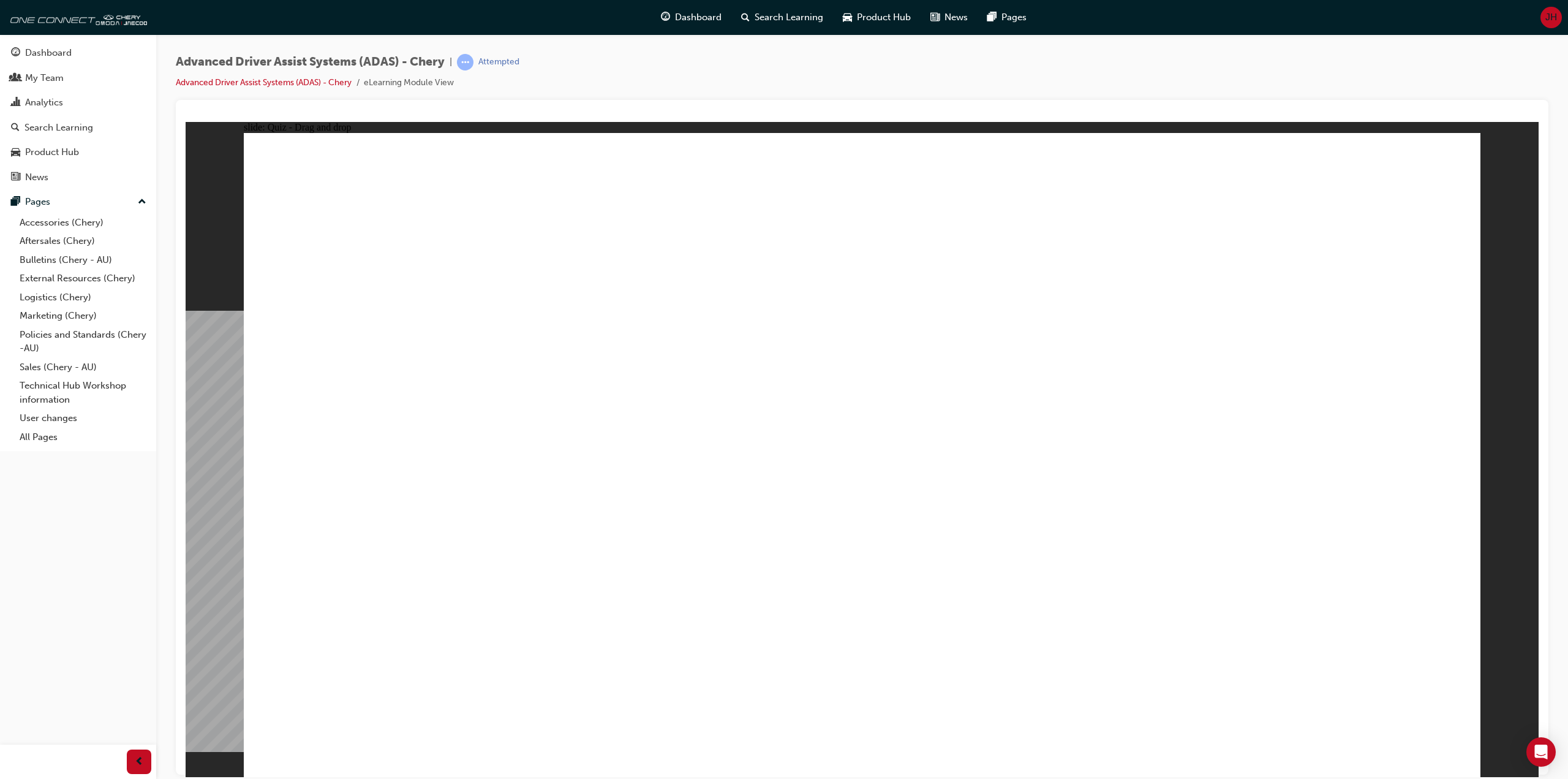
click at [708, 66] on div "Advanced Driver Assist Systems (ADAS) - Chery | Attempted Advanced Driver Assis…" at bounding box center [862, 77] width 1373 height 46
click at [710, 66] on div "Advanced Driver Assist Systems (ADAS) - Chery | Attempted Advanced Driver Assis…" at bounding box center [862, 77] width 1373 height 46
